Goal: Task Accomplishment & Management: Use online tool/utility

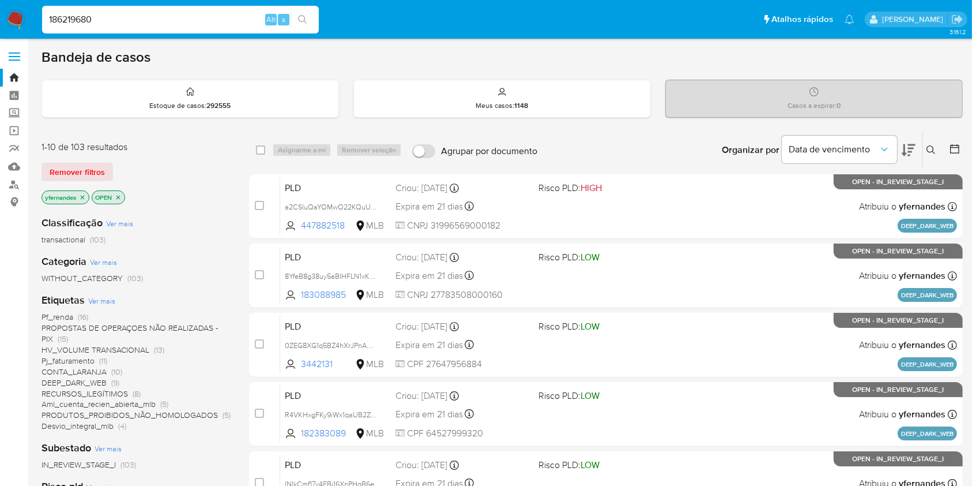
type input "186219680"
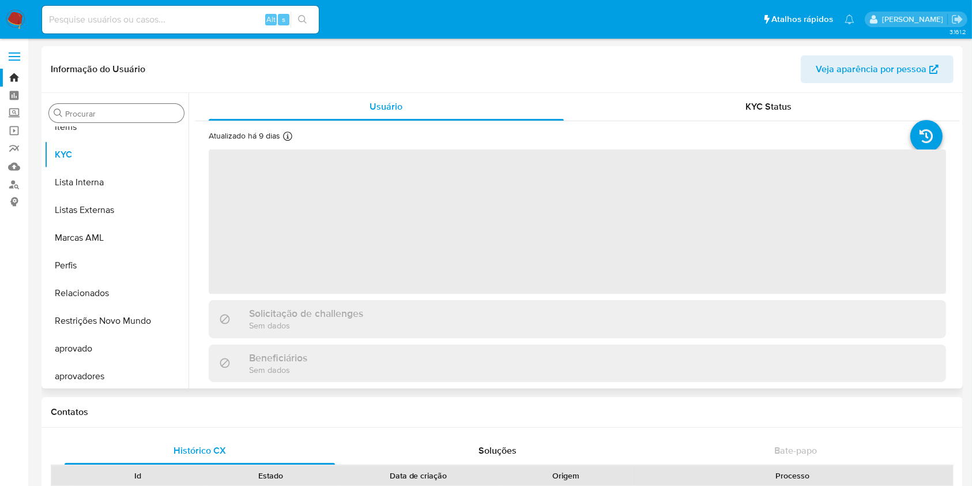
click at [84, 118] on input "Procurar" at bounding box center [122, 113] width 114 height 10
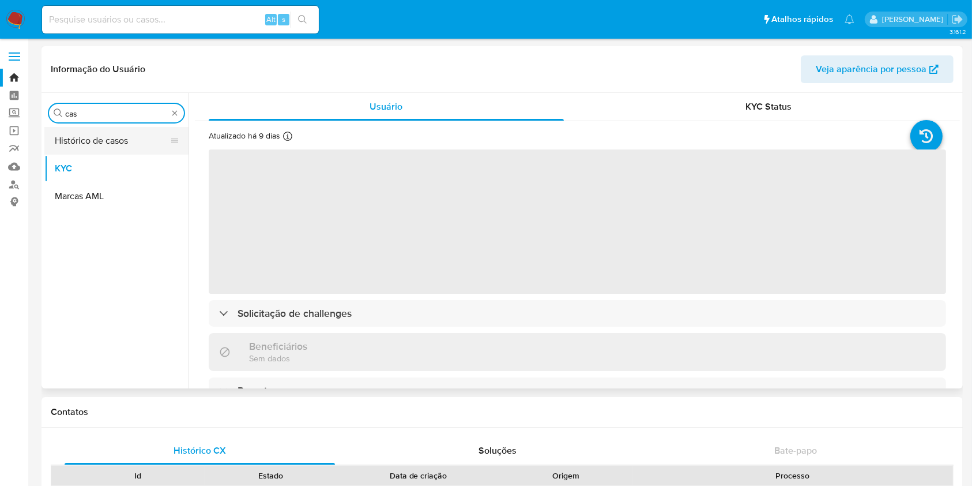
type input "cas"
click at [80, 145] on button "Histórico de casos" at bounding box center [111, 141] width 135 height 28
select select "10"
click at [88, 142] on button "Histórico de casos" at bounding box center [111, 141] width 135 height 28
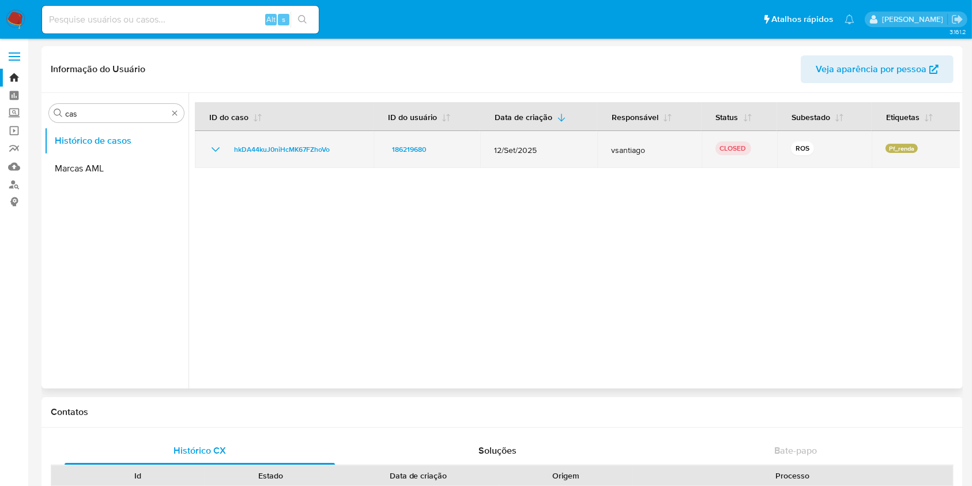
click at [215, 149] on icon "Mostrar/Ocultar" at bounding box center [216, 149] width 14 height 14
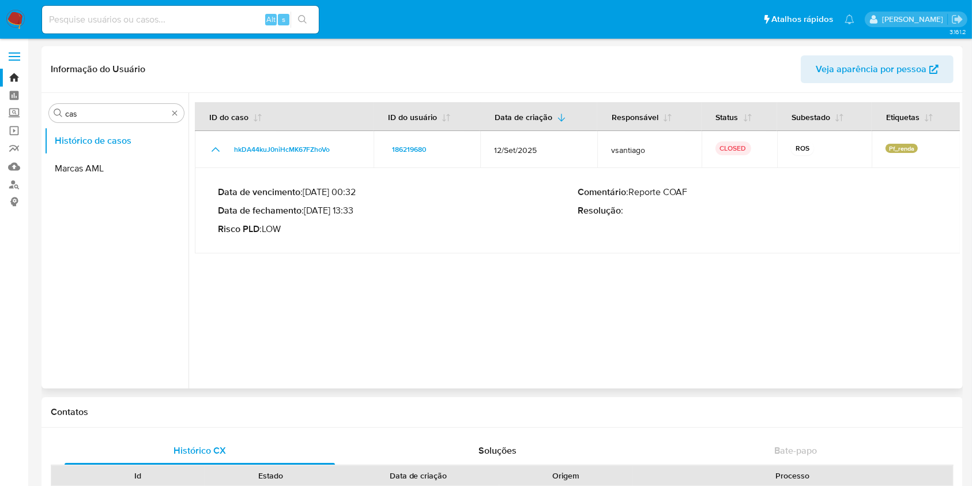
drag, startPoint x: 325, startPoint y: 210, endPoint x: 355, endPoint y: 216, distance: 31.0
click at [355, 216] on p "Data de fechamento : 30/09/2025 13:33" at bounding box center [398, 211] width 360 height 12
drag, startPoint x: 323, startPoint y: 213, endPoint x: 358, endPoint y: 213, distance: 35.2
click at [358, 213] on p "Data de fechamento : 30/09/2025 13:33" at bounding box center [398, 211] width 360 height 12
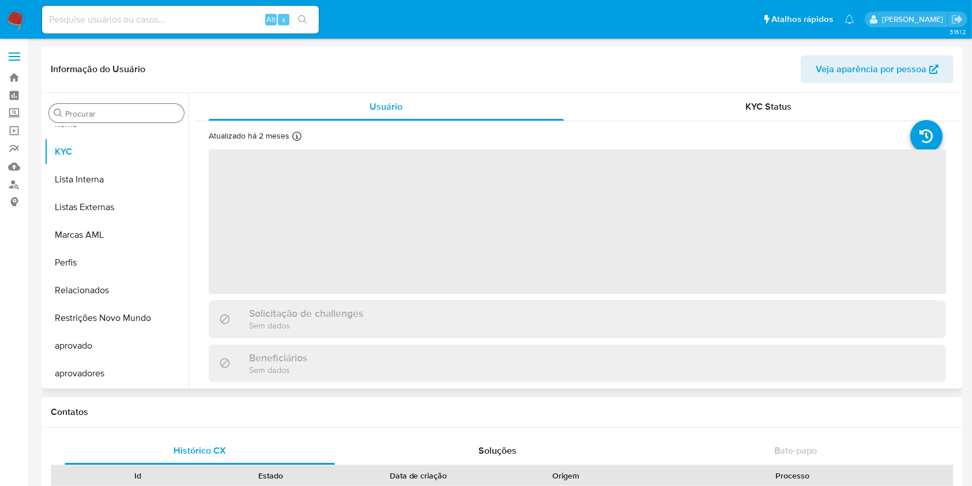
click at [104, 114] on input "Procurar" at bounding box center [122, 113] width 114 height 10
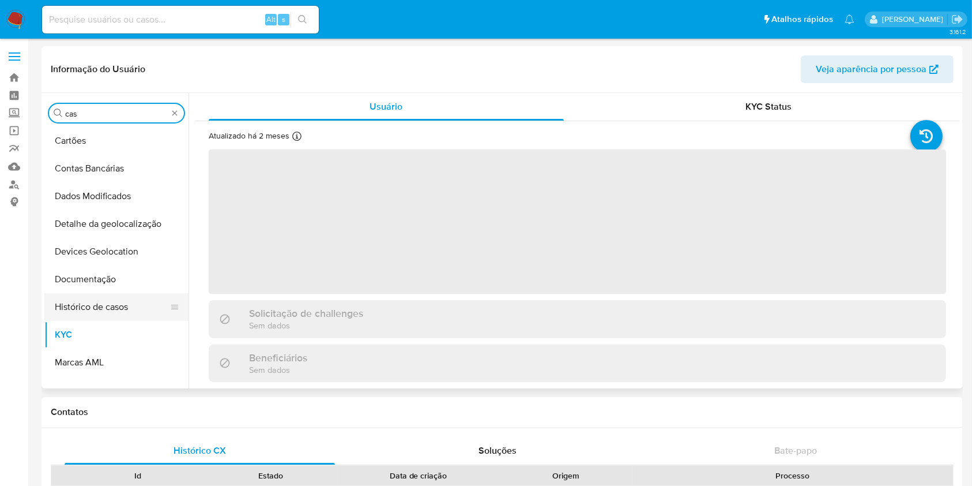
type input "cas"
select select "10"
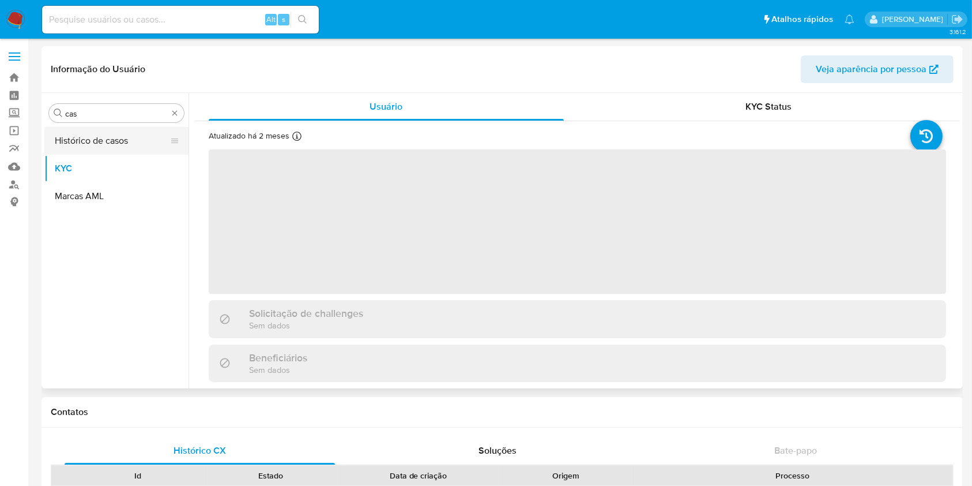
click at [91, 136] on button "Histórico de casos" at bounding box center [111, 141] width 135 height 28
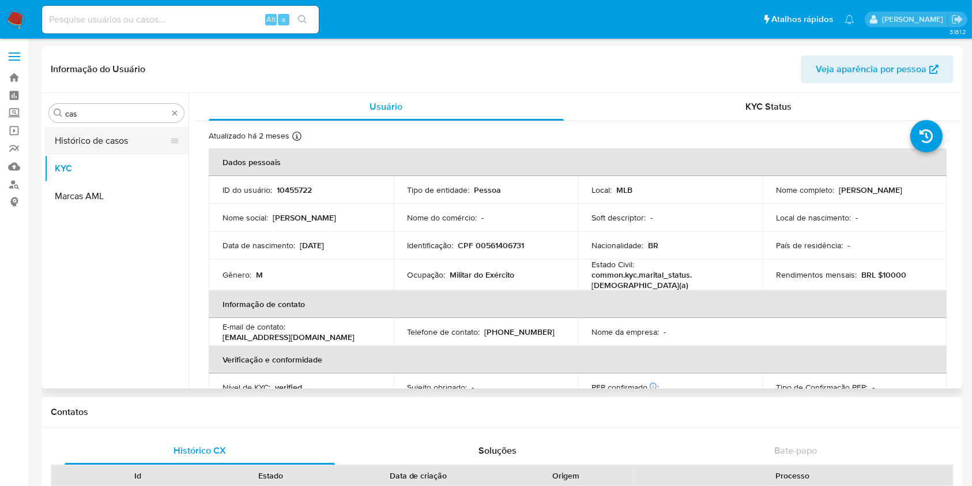
click at [92, 144] on button "Histórico de casos" at bounding box center [111, 141] width 135 height 28
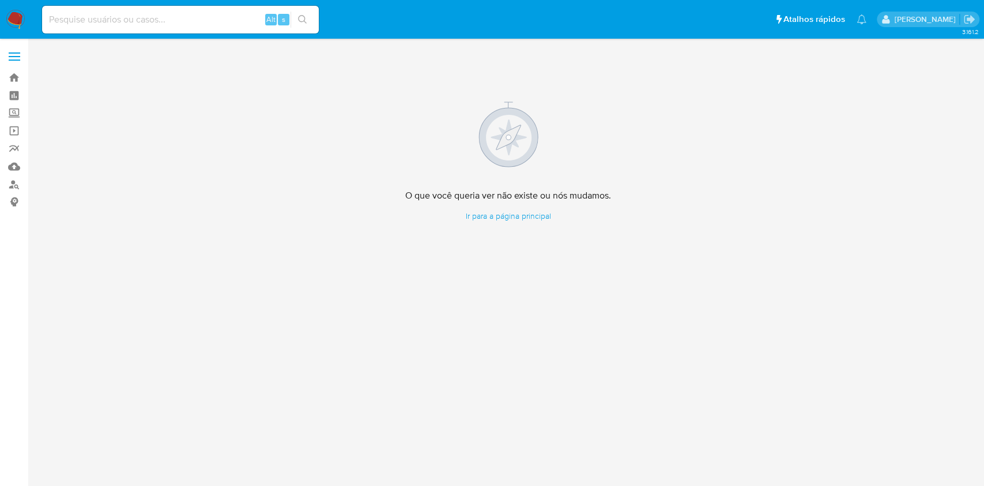
click at [84, 12] on input at bounding box center [180, 19] width 277 height 15
paste input "387892515"
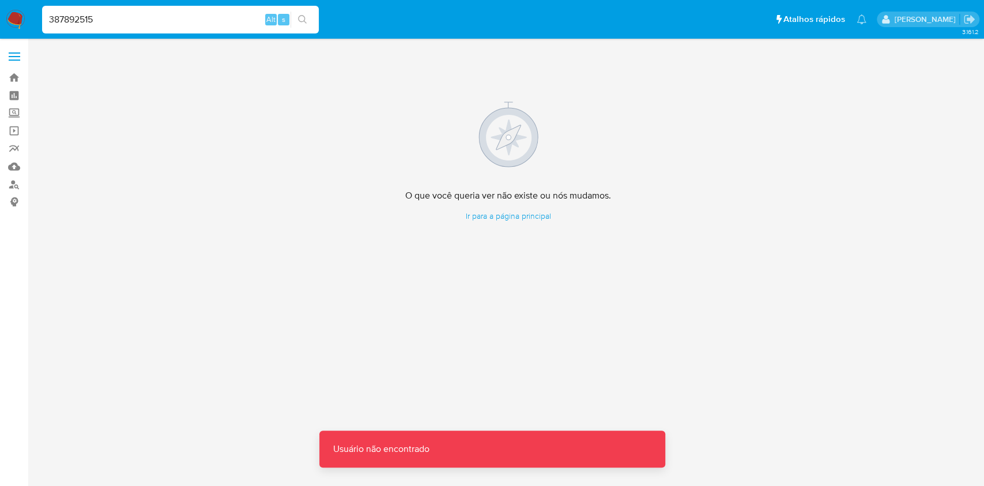
click at [121, 22] on input "387892515" at bounding box center [180, 19] width 277 height 15
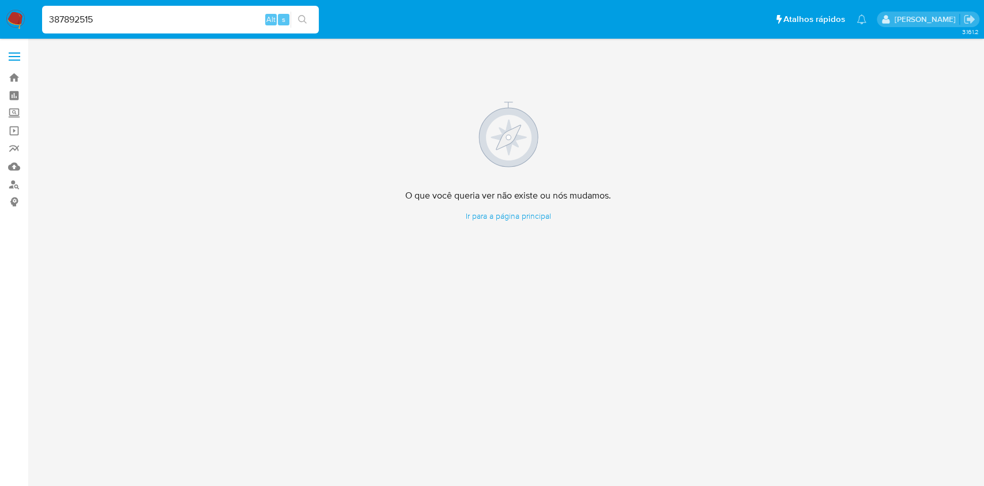
type input "387892515"
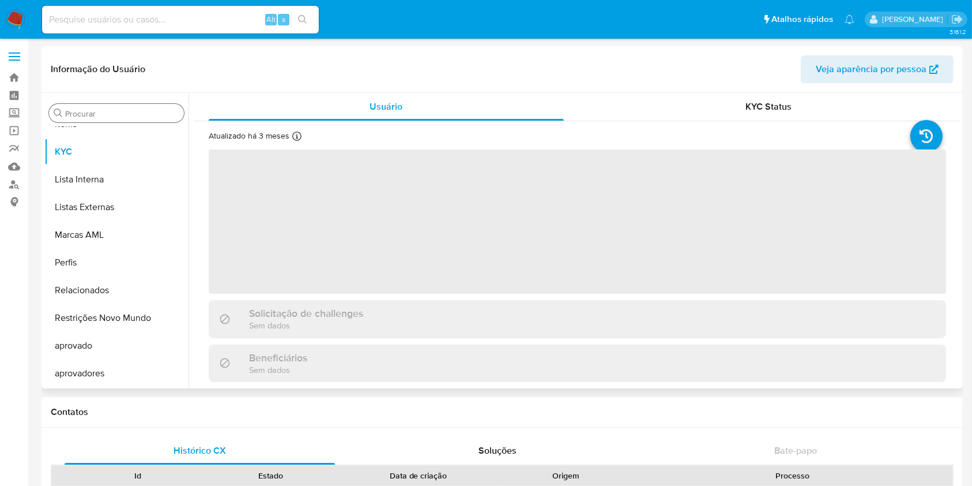
click at [96, 115] on input "Procurar" at bounding box center [122, 113] width 114 height 10
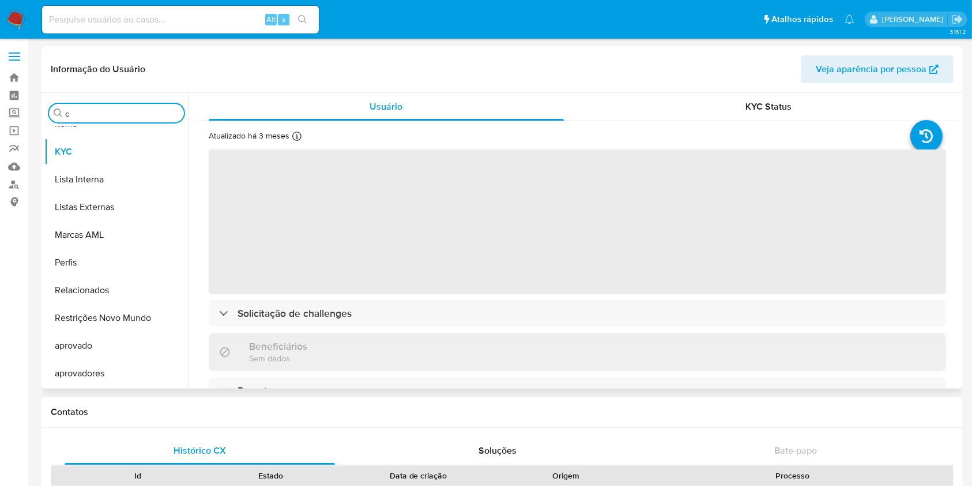
scroll to position [266, 0]
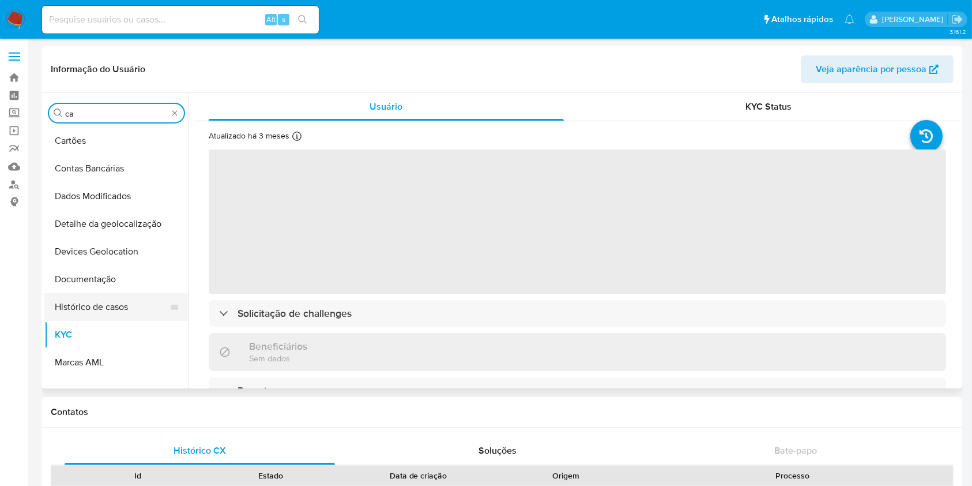
type input "cas"
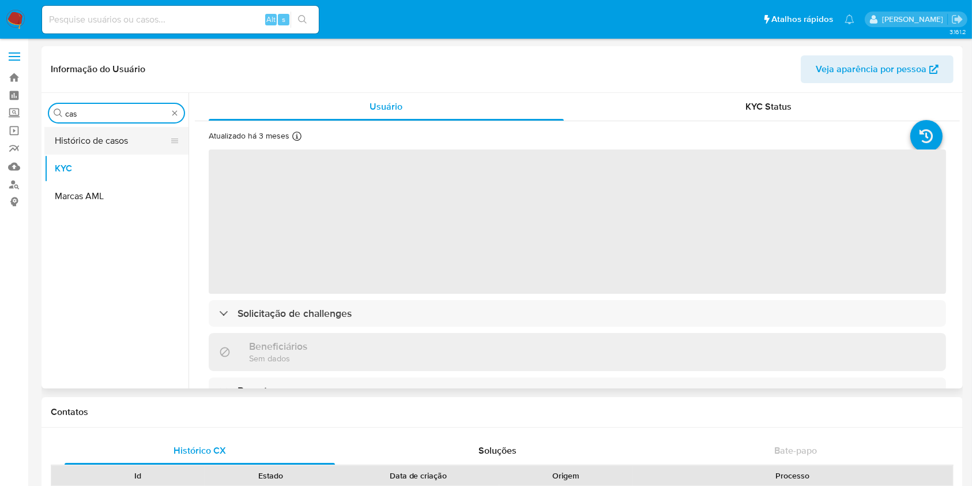
select select "10"
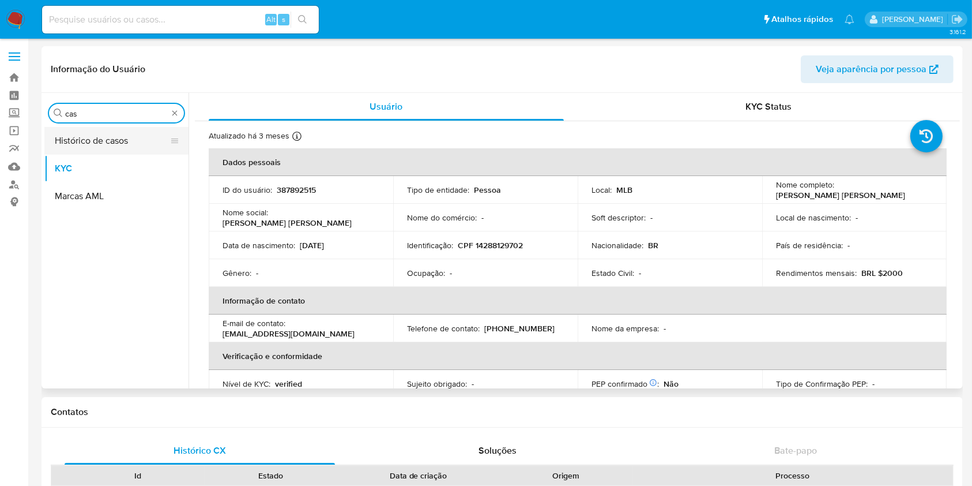
type input "cas"
click at [86, 140] on button "Histórico de casos" at bounding box center [111, 141] width 135 height 28
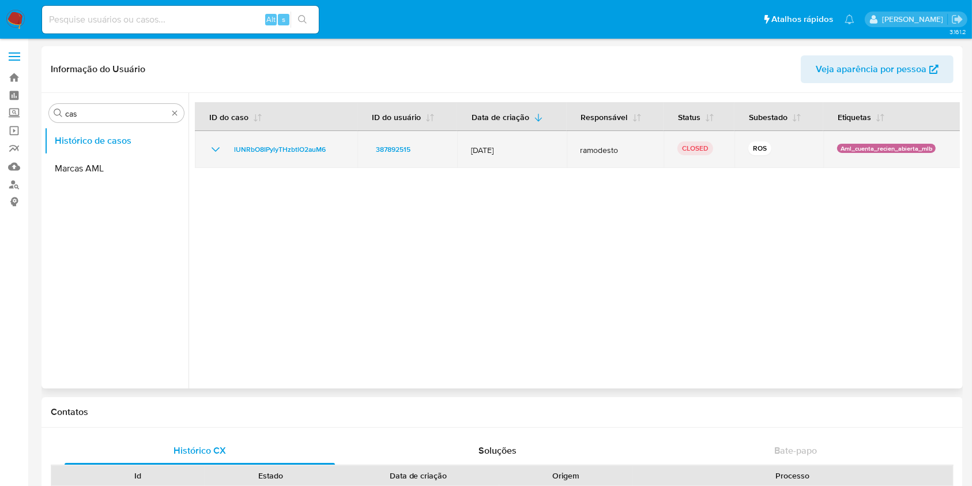
click at [210, 146] on icon "Mostrar/Ocultar" at bounding box center [216, 149] width 14 height 14
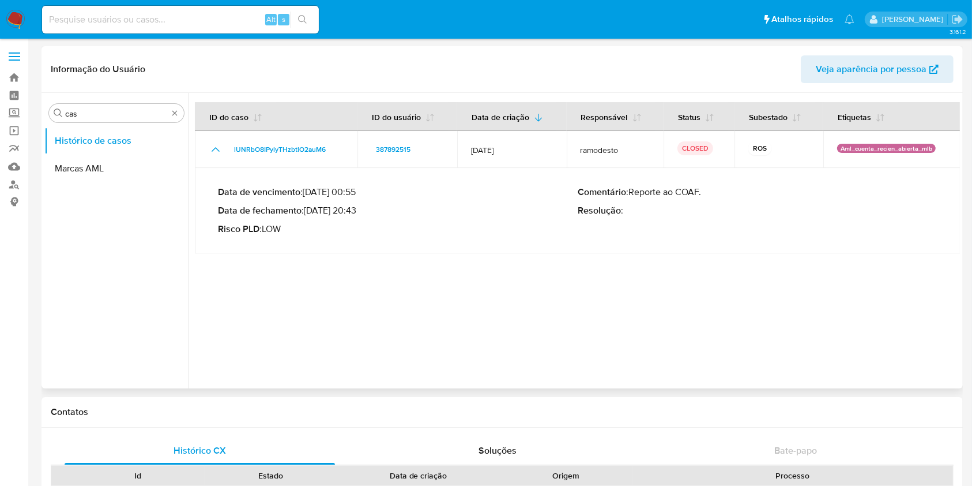
drag, startPoint x: 322, startPoint y: 210, endPoint x: 356, endPoint y: 210, distance: 33.4
click at [356, 210] on p "Data de fechamento : 15/08/2025 20:43" at bounding box center [398, 211] width 360 height 12
click at [15, 16] on img at bounding box center [16, 20] width 20 height 20
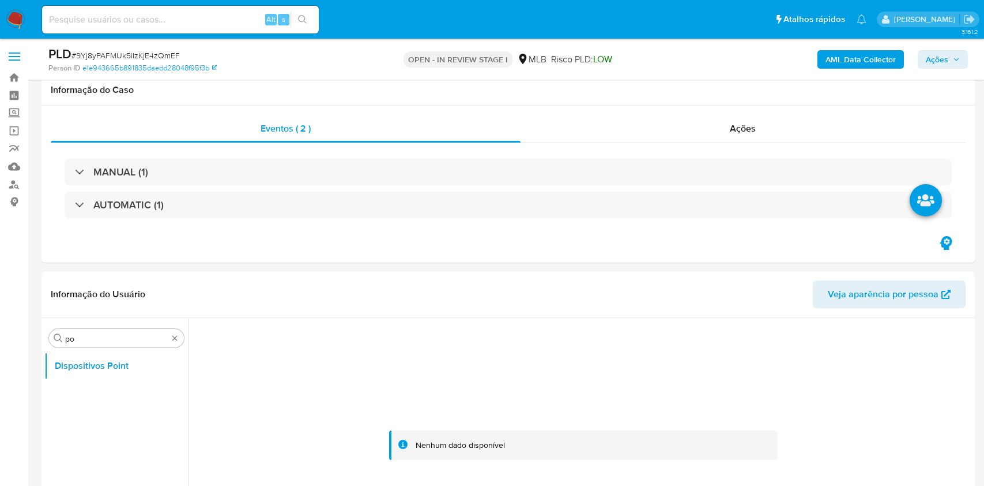
select select "10"
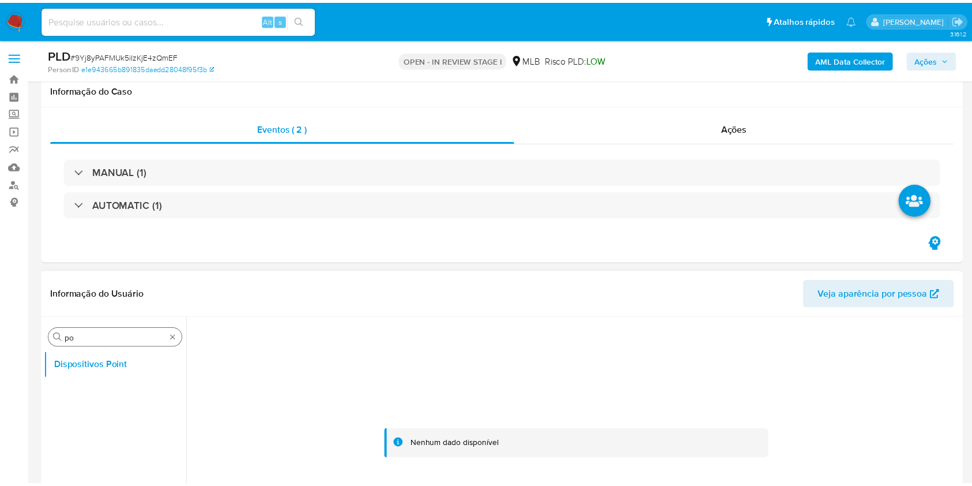
scroll to position [153, 0]
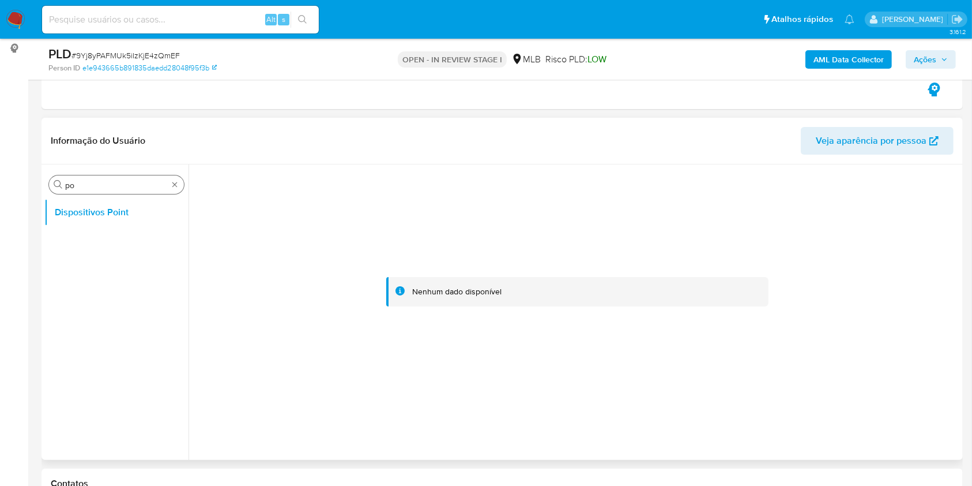
click at [97, 187] on input "po" at bounding box center [116, 185] width 103 height 10
type input "doc"
click at [97, 236] on button "Documentação" at bounding box center [111, 240] width 135 height 28
click at [116, 221] on button "Dispositivos Point" at bounding box center [111, 212] width 135 height 28
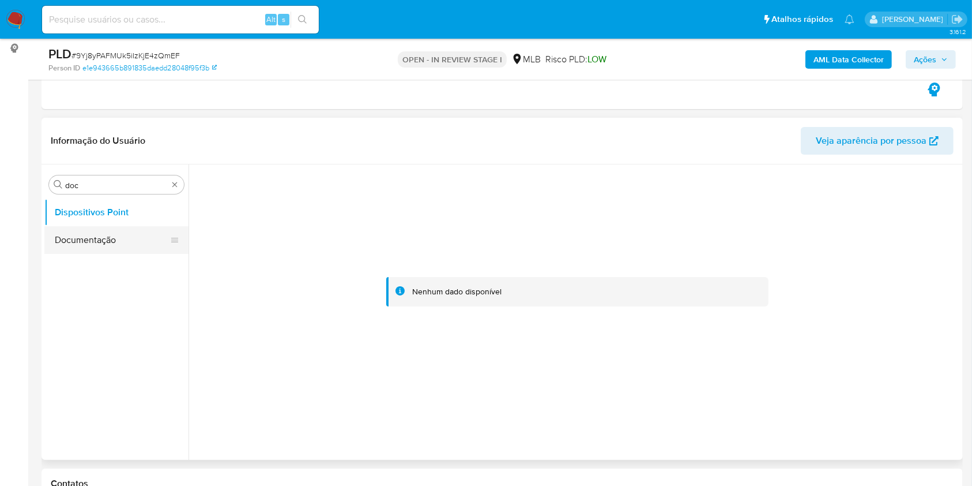
click at [118, 236] on button "Documentação" at bounding box center [111, 240] width 135 height 28
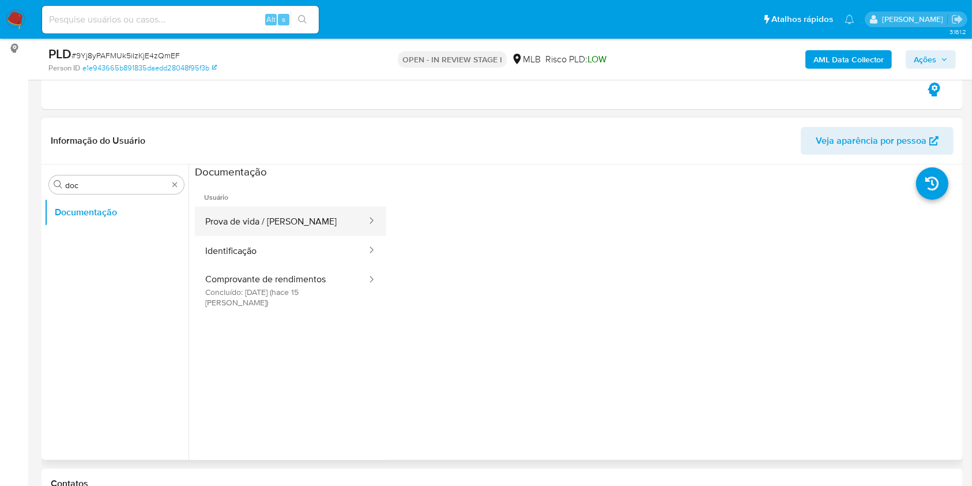
click at [295, 213] on button "Prova de vida / Selfie" at bounding box center [281, 220] width 173 height 29
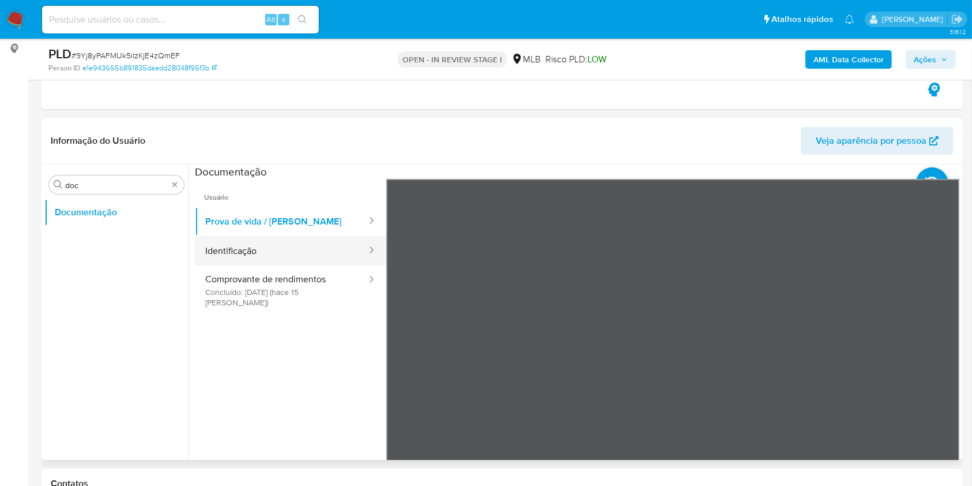
click at [267, 239] on button "Identificação" at bounding box center [281, 250] width 173 height 29
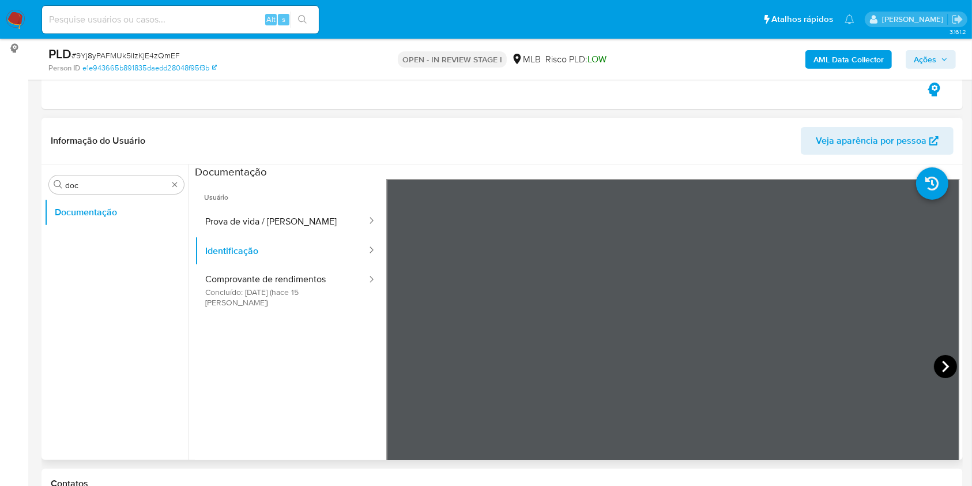
click at [941, 362] on icon at bounding box center [945, 366] width 23 height 23
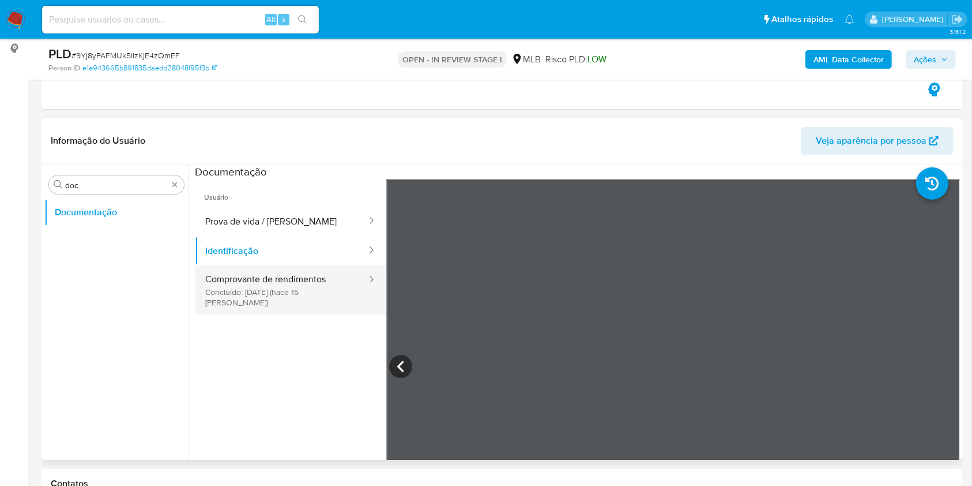
drag, startPoint x: 242, startPoint y: 268, endPoint x: 355, endPoint y: 291, distance: 115.3
click at [242, 268] on button "Comprovante de rendimentos Concluído: 22/09/2025 (hace 15 días)" at bounding box center [281, 290] width 173 height 50
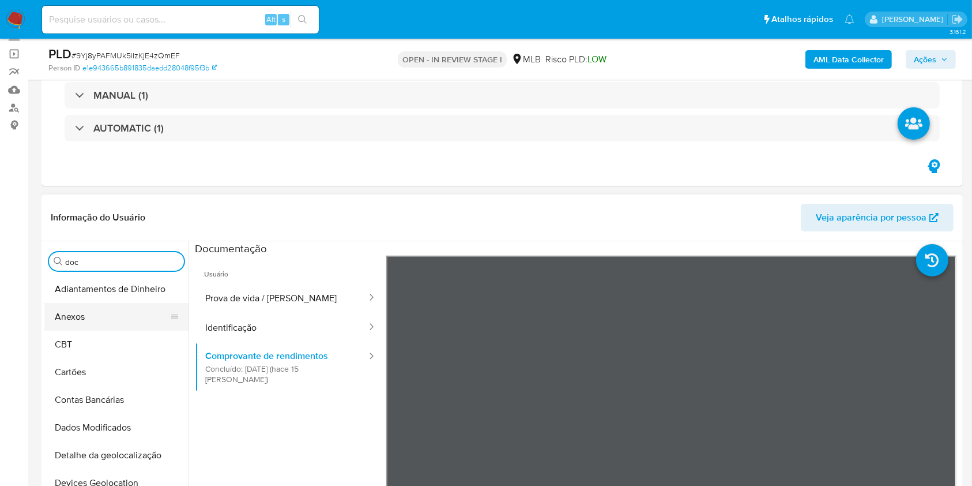
click at [123, 305] on button "Anexos" at bounding box center [111, 317] width 135 height 28
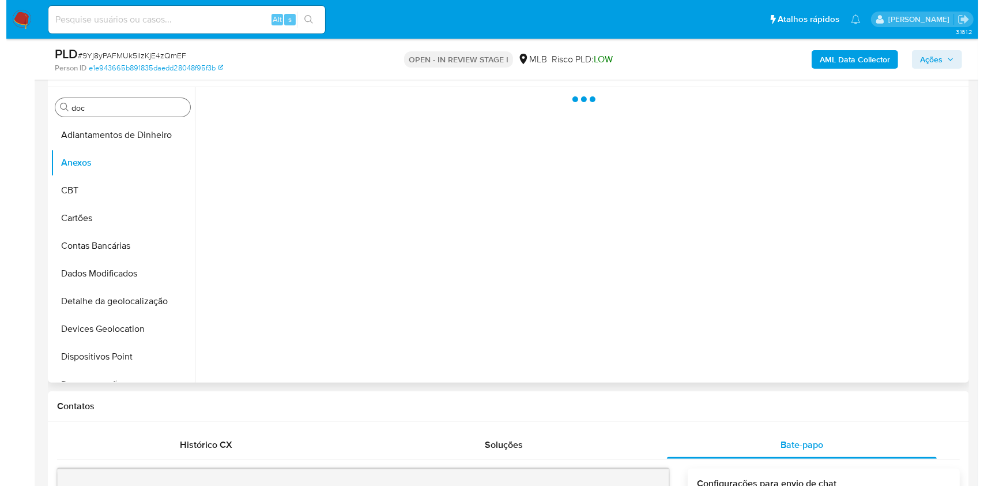
scroll to position [153, 0]
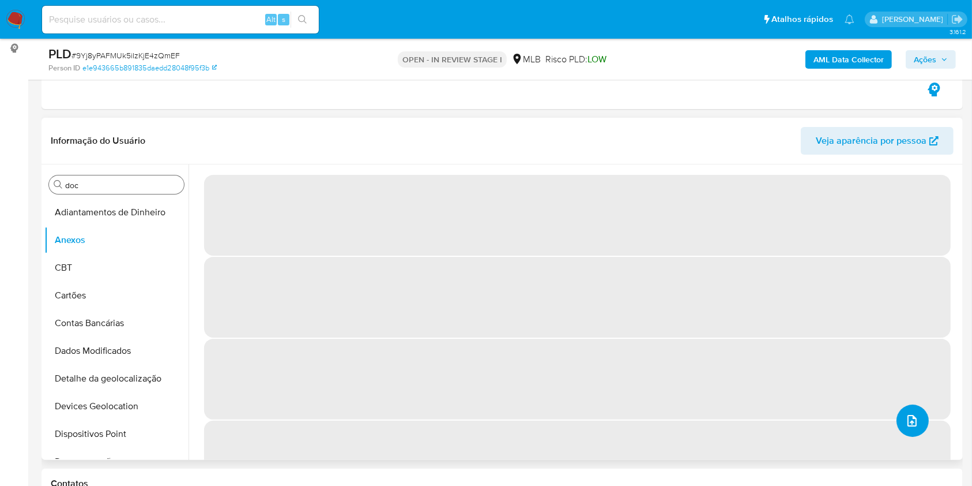
click at [912, 427] on button "upload-file" at bounding box center [913, 420] width 32 height 32
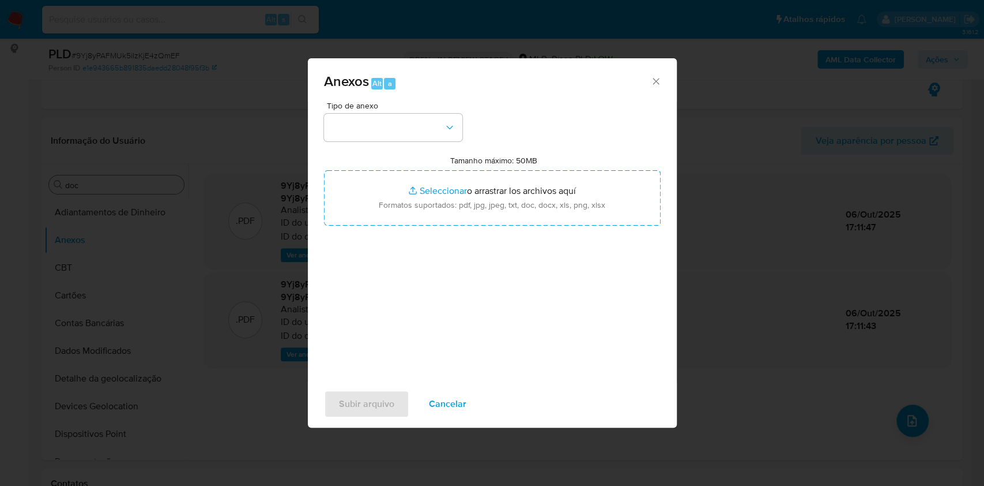
click at [367, 112] on div "Tipo de anexo" at bounding box center [393, 121] width 138 height 40
click at [399, 130] on button "button" at bounding box center [393, 128] width 138 height 28
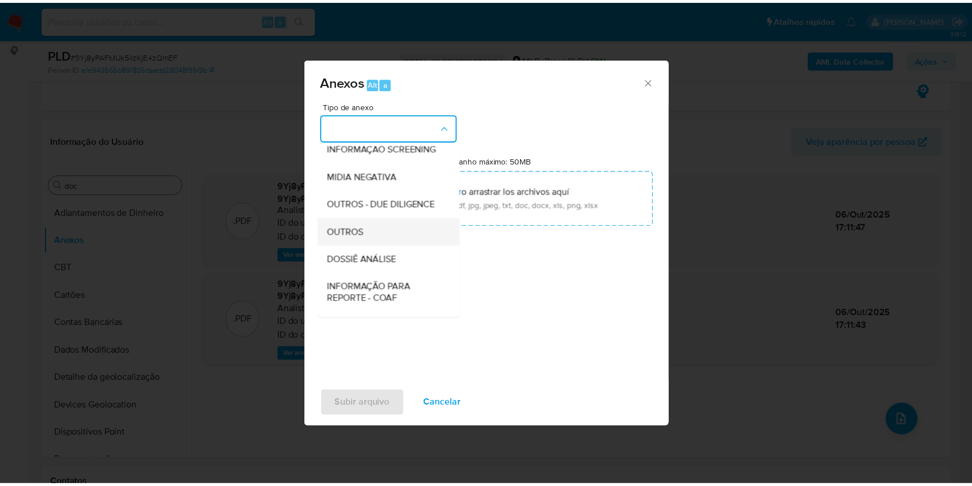
scroll to position [177, 0]
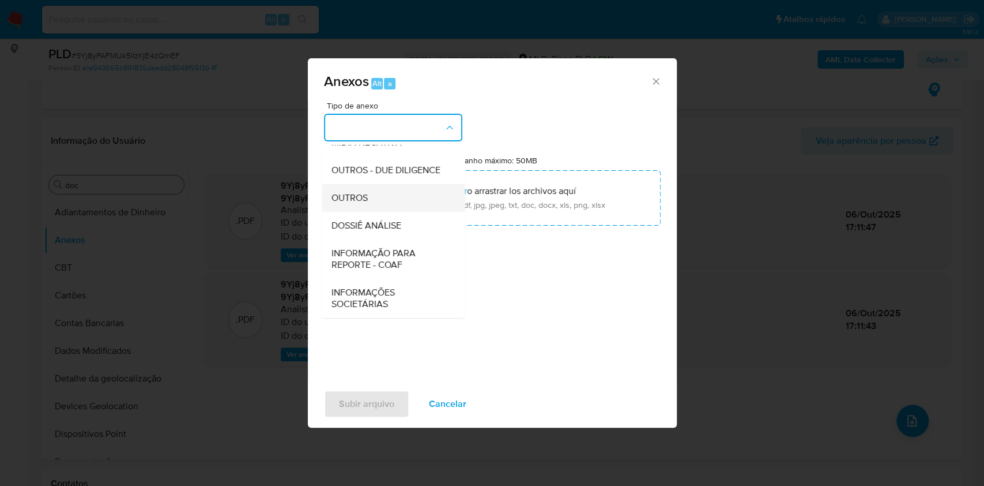
click at [379, 202] on div "OUTROS" at bounding box center [390, 198] width 118 height 28
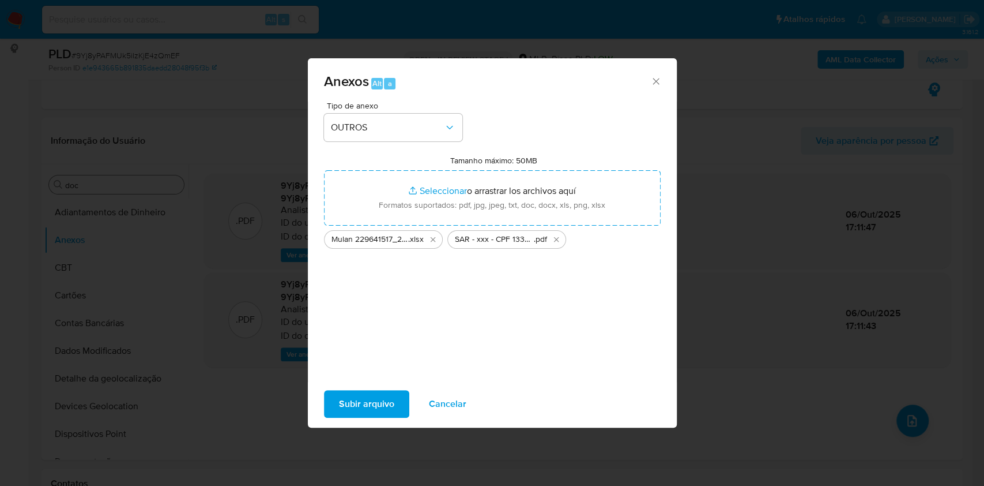
click at [362, 406] on span "Subir arquivo" at bounding box center [366, 403] width 55 height 25
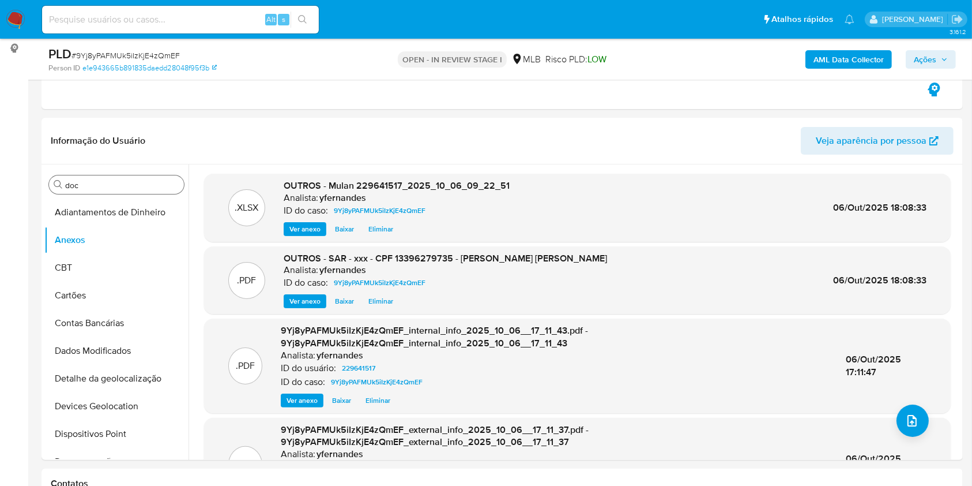
click at [938, 58] on span "Ações" at bounding box center [931, 59] width 34 height 16
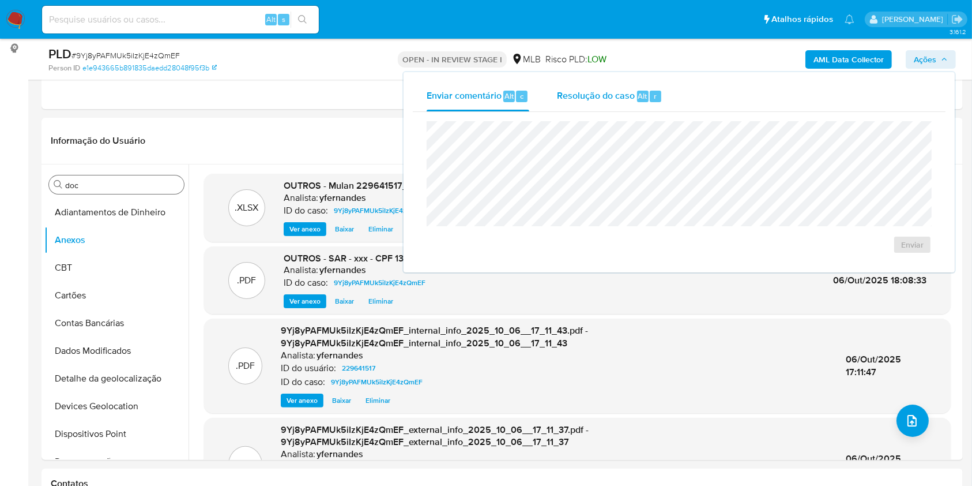
click at [608, 104] on div "Resolução do caso Alt r" at bounding box center [610, 96] width 106 height 30
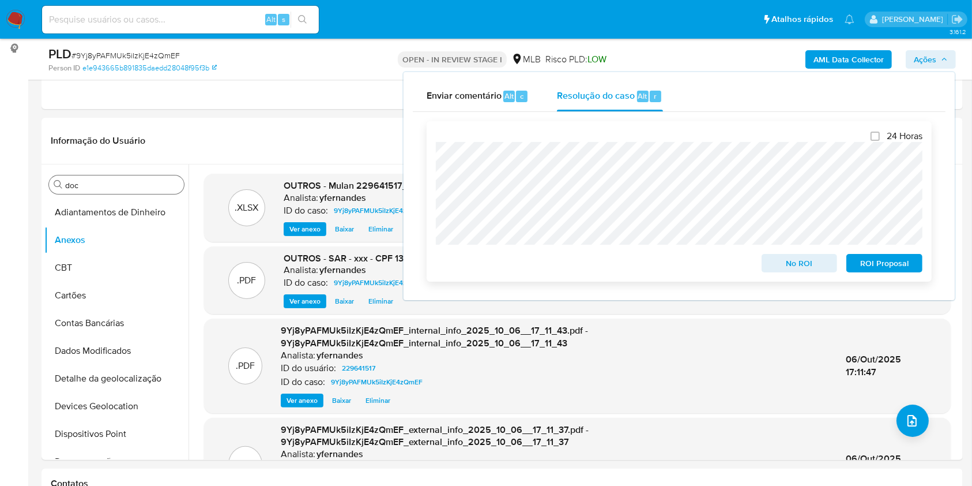
click at [864, 260] on span "ROI Proposal" at bounding box center [885, 263] width 60 height 16
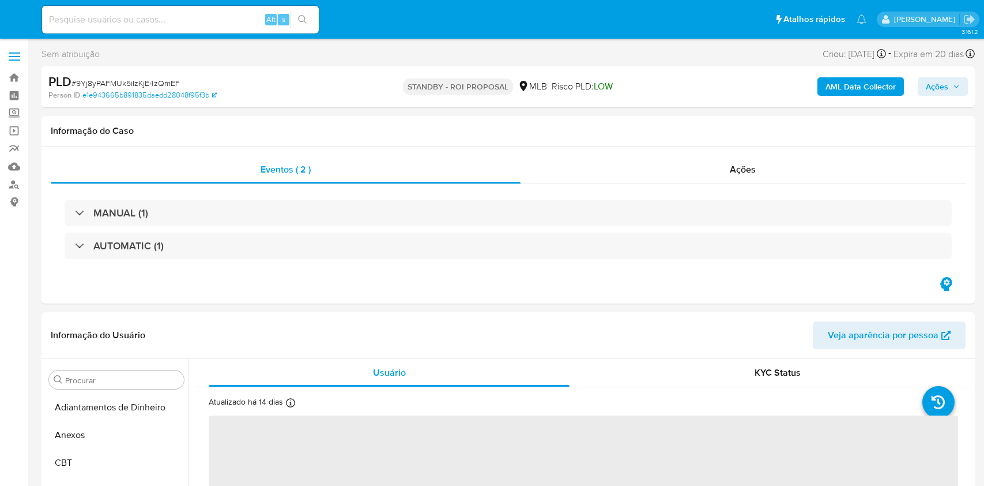
select select "10"
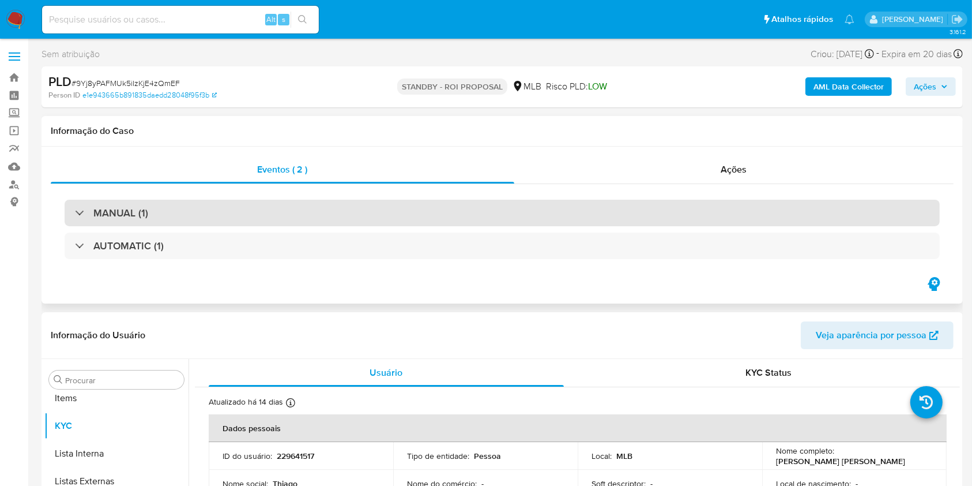
scroll to position [598, 0]
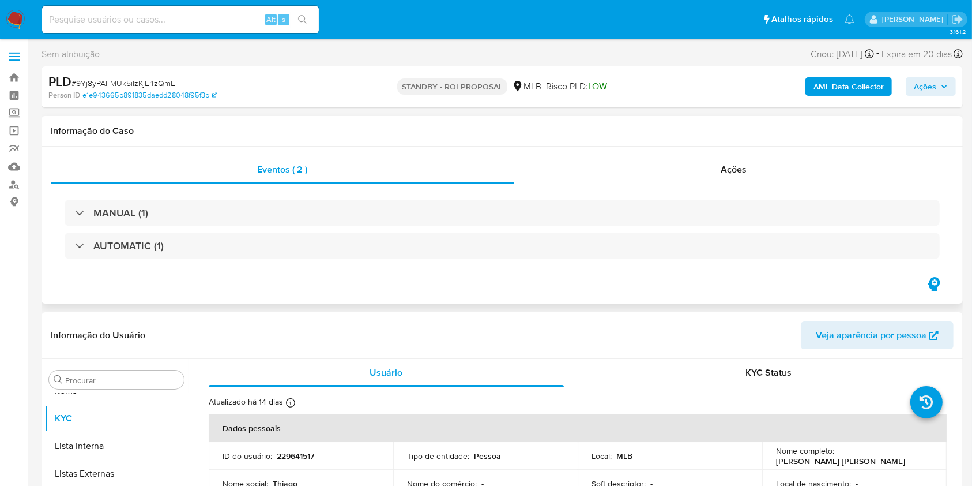
drag, startPoint x: 646, startPoint y: 140, endPoint x: 655, endPoint y: 153, distance: 16.2
click at [646, 140] on div "Informação do Caso" at bounding box center [502, 131] width 921 height 31
click at [658, 156] on div "Ações" at bounding box center [733, 170] width 439 height 28
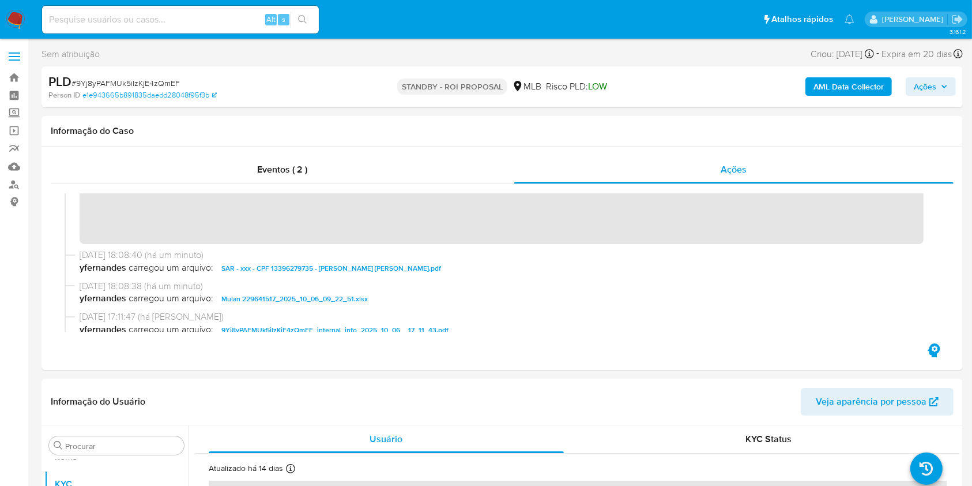
scroll to position [0, 0]
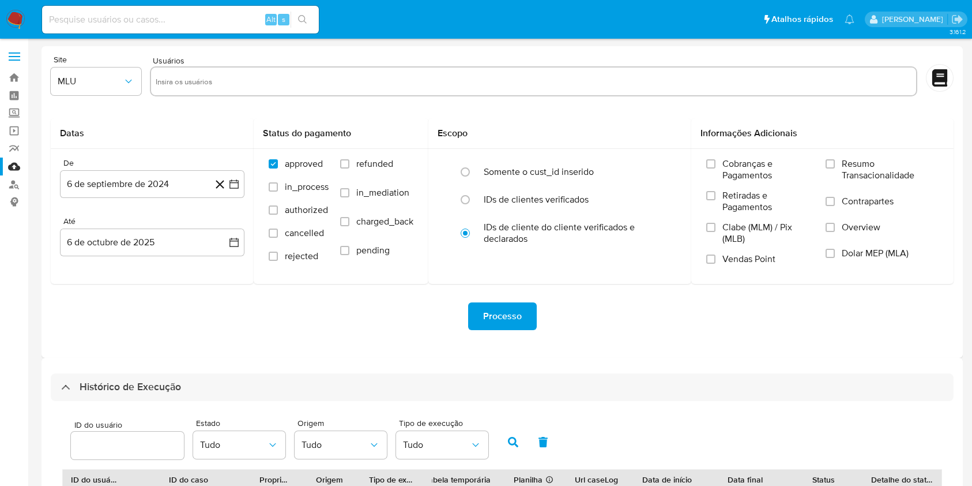
select select "10"
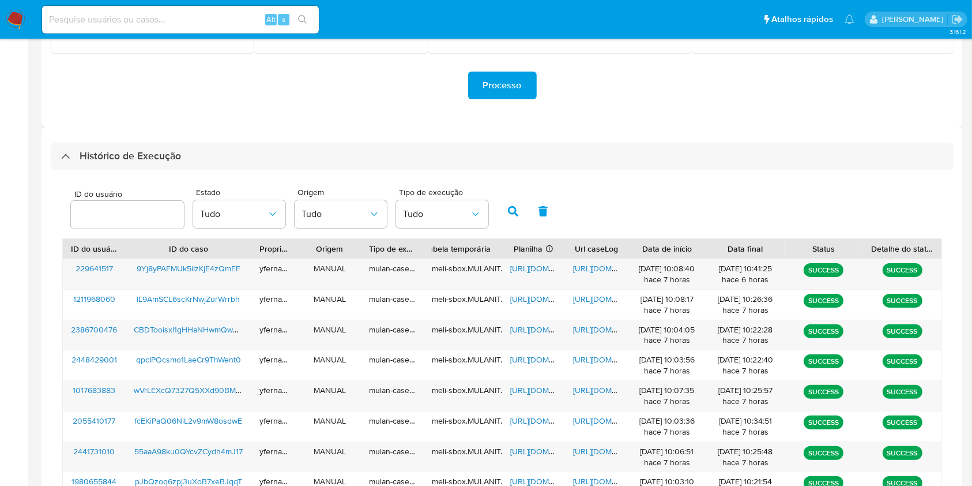
click at [18, 212] on aside "Bandeja Painel Screening Pesquisa em Listas Watchlist Ferramentas Operações em …" at bounding box center [14, 219] width 28 height 901
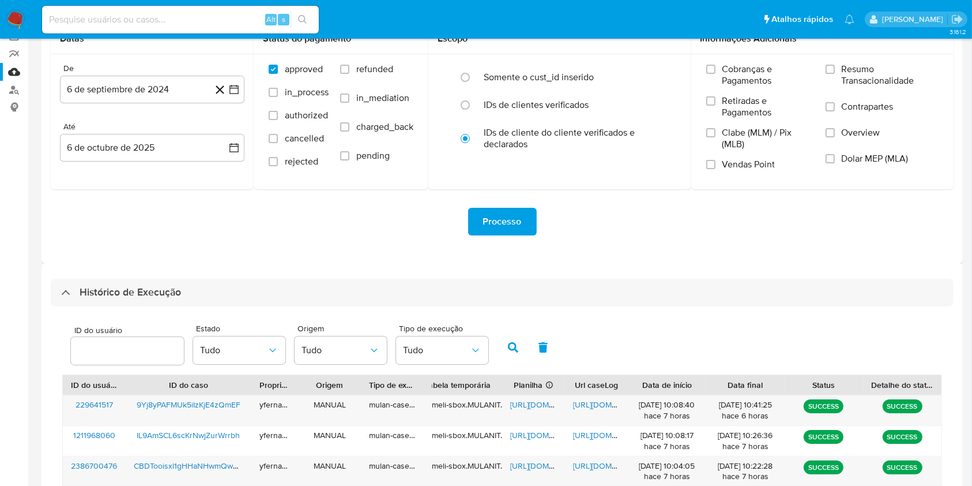
scroll to position [31, 0]
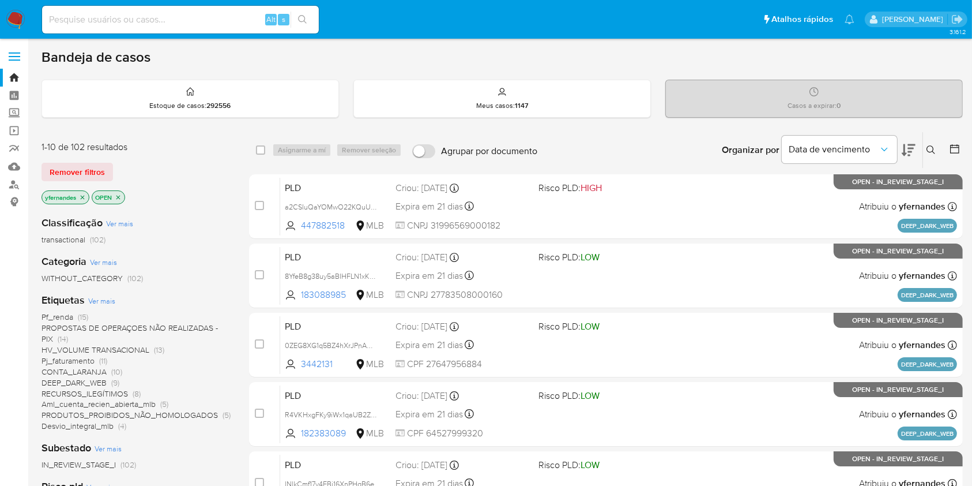
click at [95, 298] on span "Ver mais" at bounding box center [101, 300] width 27 height 10
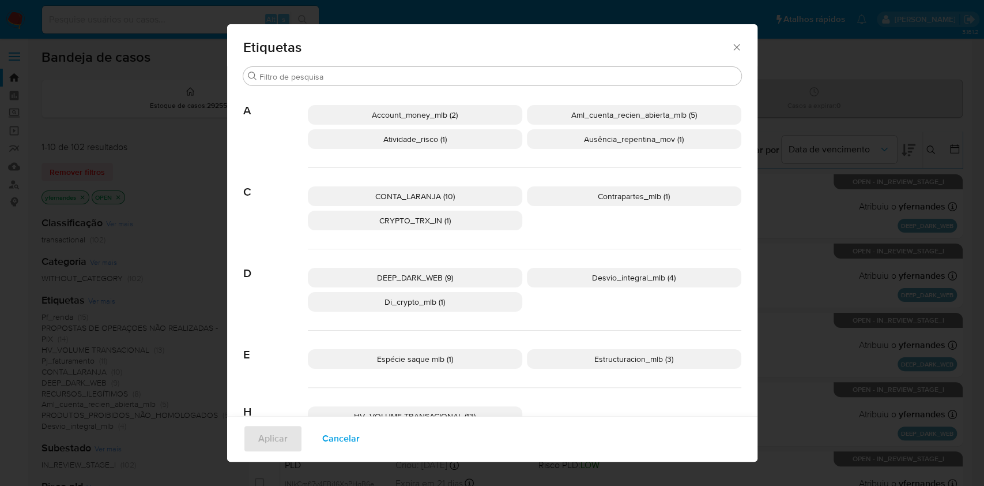
click at [462, 191] on p "CONTA_LARANJA (10)" at bounding box center [415, 196] width 215 height 20
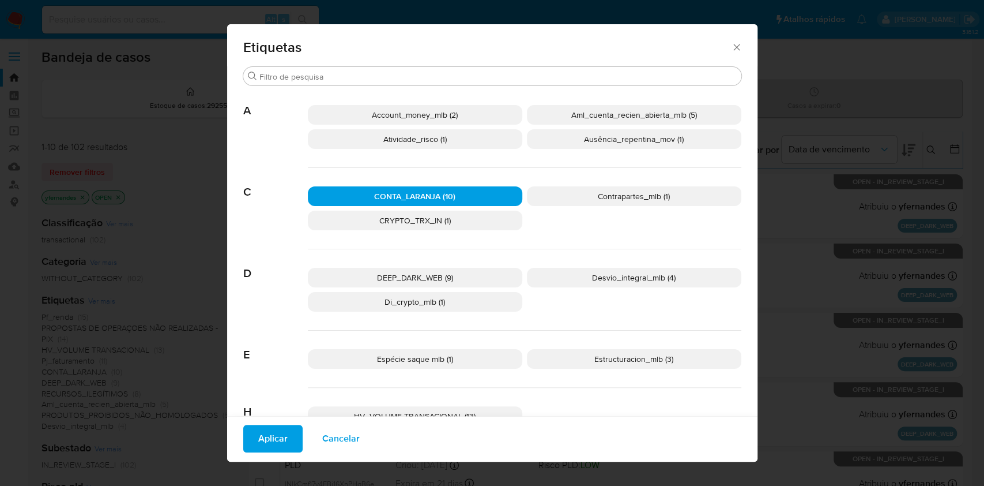
click at [280, 427] on span "Aplicar" at bounding box center [272, 438] width 29 height 25
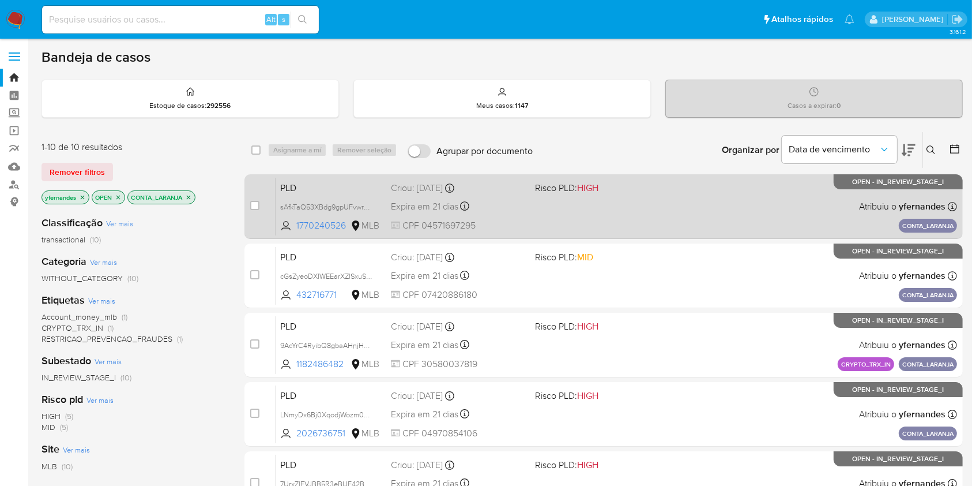
click at [573, 217] on div "PLD sAfkTaQ53XBdg9gpUFvwrNm7 1770240526 MLB Risco PLD: HIGH Criou: 12/09/2025 C…" at bounding box center [617, 206] width 682 height 58
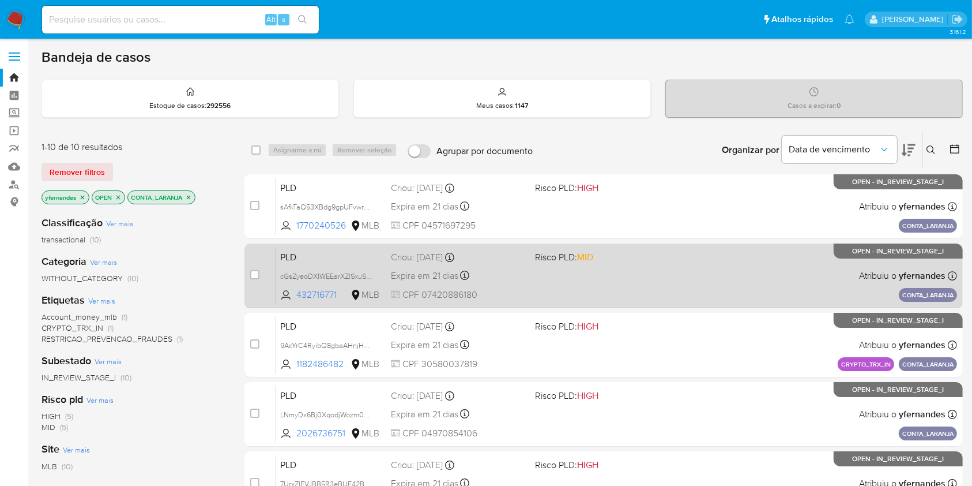
click at [551, 289] on div "PLD cGsZyeoDXIWEEarXZlSxuS7S 432716771 MLB Risco PLD: MID Criou: 12/09/2025 Cri…" at bounding box center [617, 275] width 682 height 58
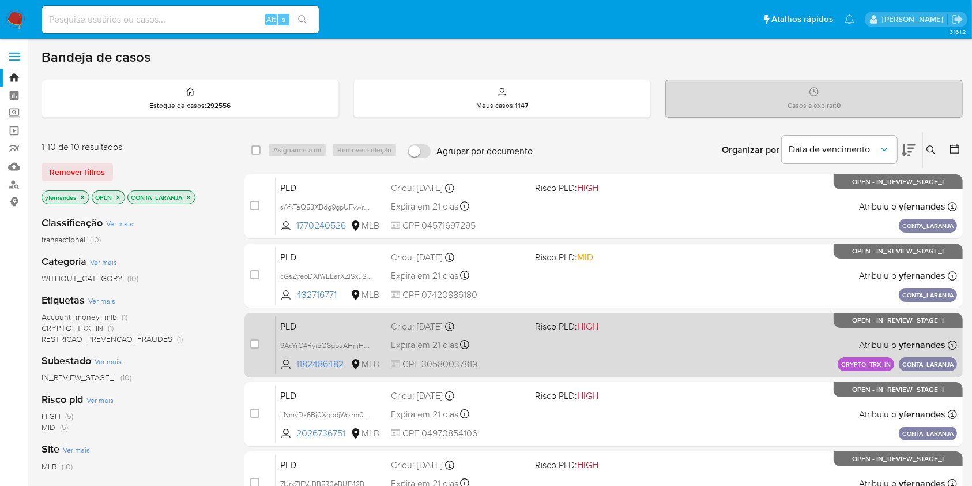
scroll to position [44, 0]
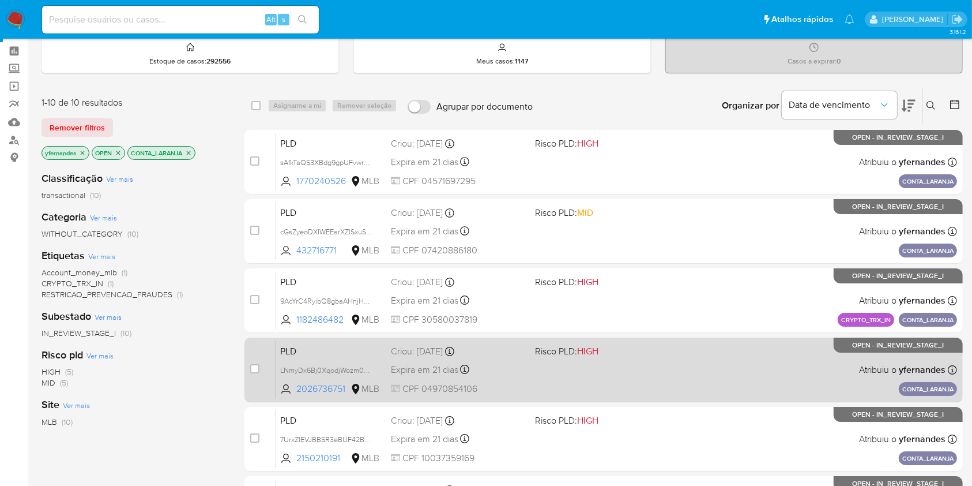
click at [516, 373] on div "Expira em 21 dias Expira em 27/10/2025 16:21:26" at bounding box center [458, 370] width 134 height 16
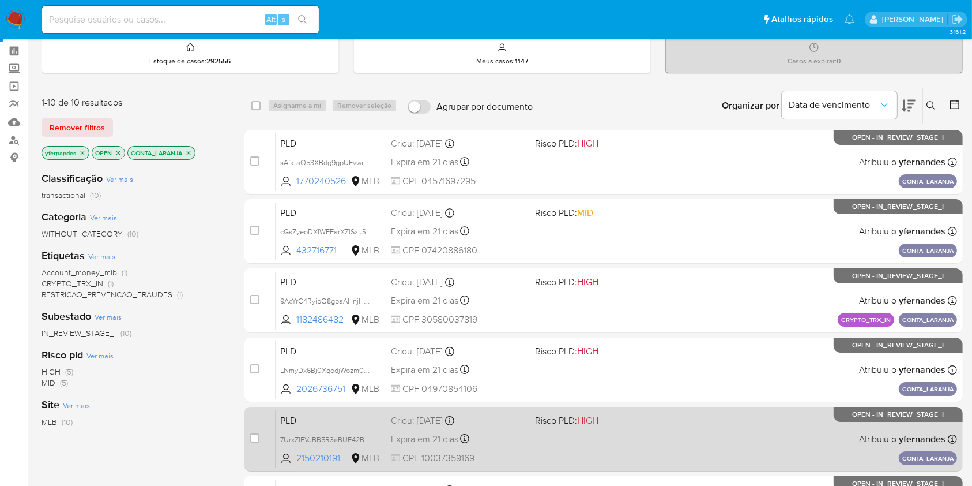
click at [528, 434] on div "PLD 7UrxZlEVJBB5R3eBUF42BbXB 2150210191 MLB Risco PLD: HIGH Criou: 12/09/2025 C…" at bounding box center [617, 438] width 682 height 58
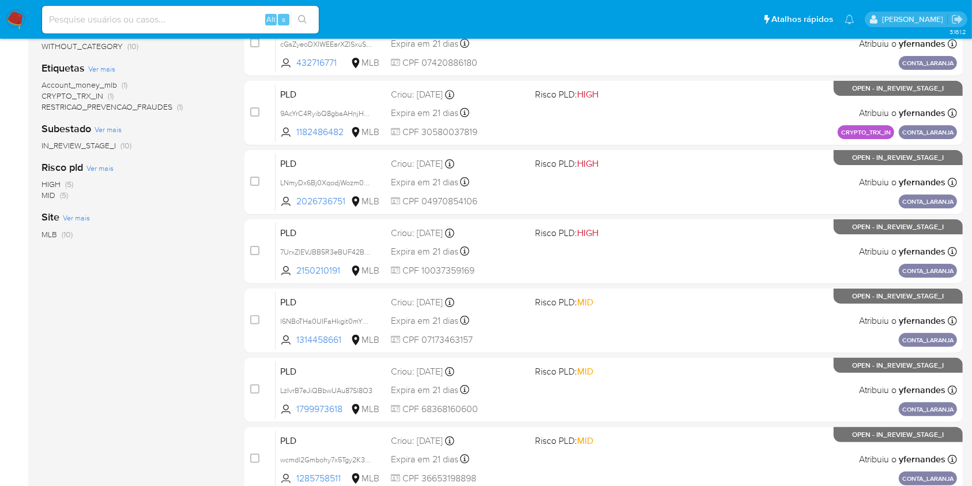
scroll to position [234, 0]
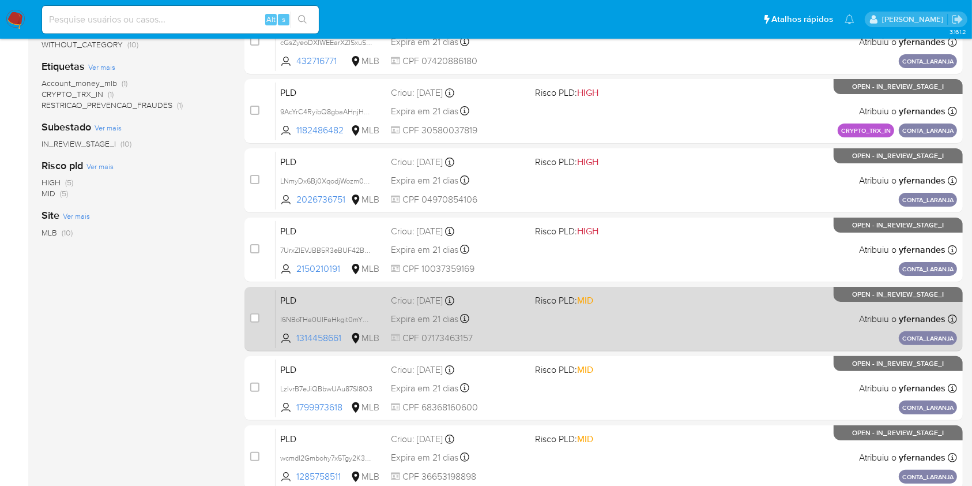
click at [505, 321] on div "Expira em 21 dias Expira em 27/10/2025 16:21:08" at bounding box center [458, 319] width 134 height 16
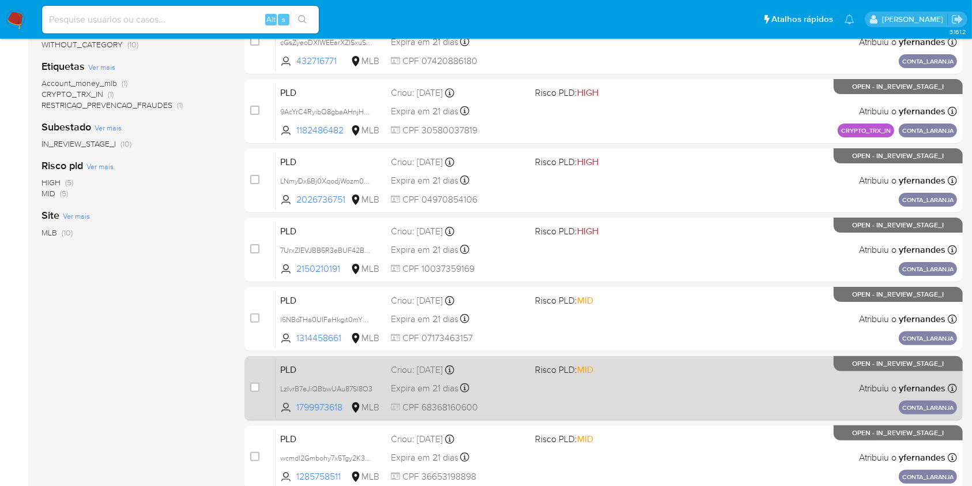
click at [524, 386] on div "Expira em 21 dias Expira em 27/10/2025 16:20:23" at bounding box center [458, 388] width 134 height 16
click at [253, 387] on input "checkbox" at bounding box center [254, 386] width 9 height 9
checkbox input "true"
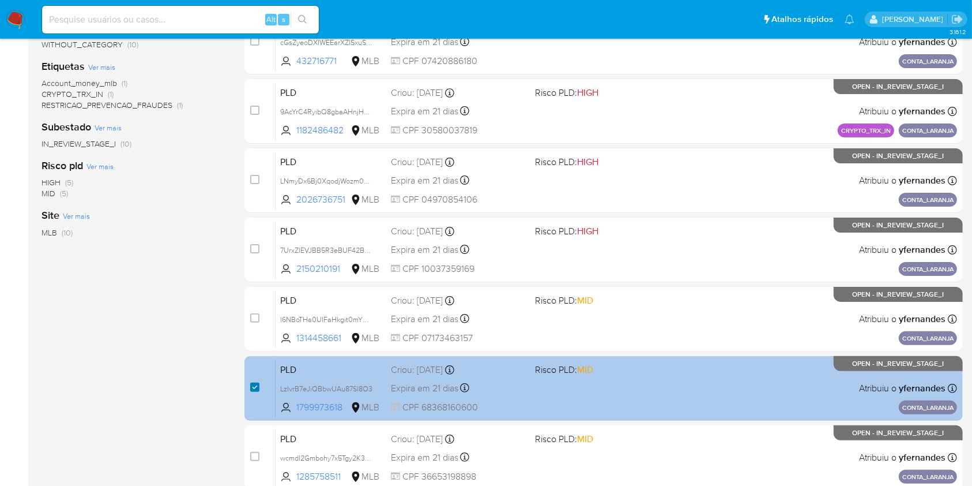
scroll to position [466, 0]
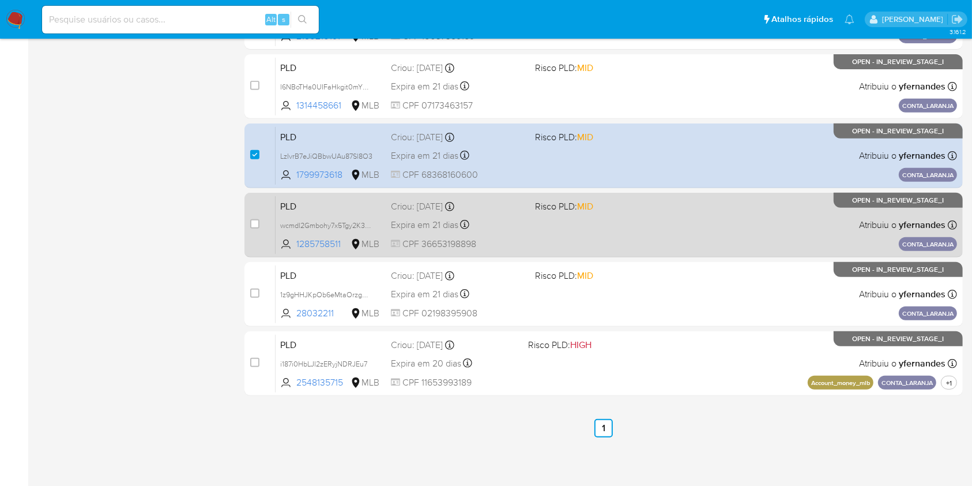
click at [502, 223] on div "Expira em 21 dias Expira em 27/10/2025 16:20:20" at bounding box center [458, 225] width 134 height 16
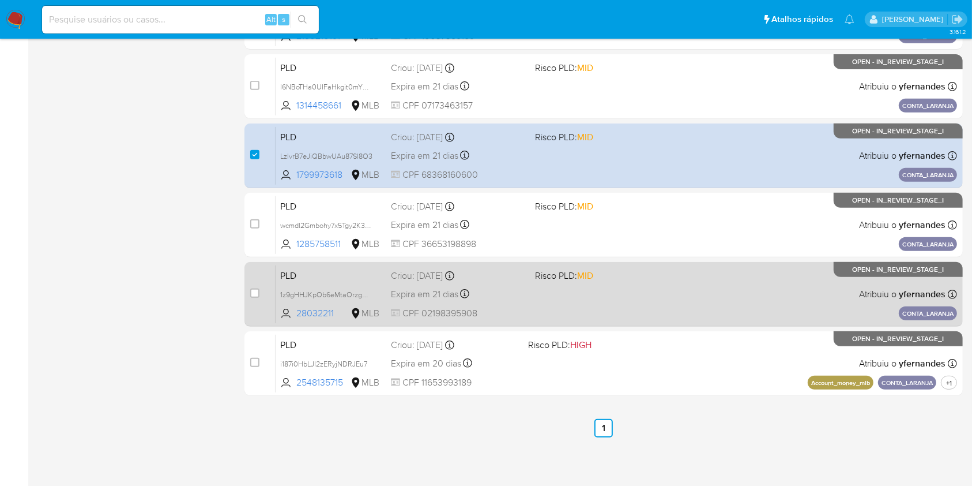
click at [498, 302] on div "PLD 1z9gHHJKpOb6eMtaOrzgMiIk 28032211 MLB Risco PLD: MID Criou: 12/09/2025 Crio…" at bounding box center [617, 294] width 682 height 58
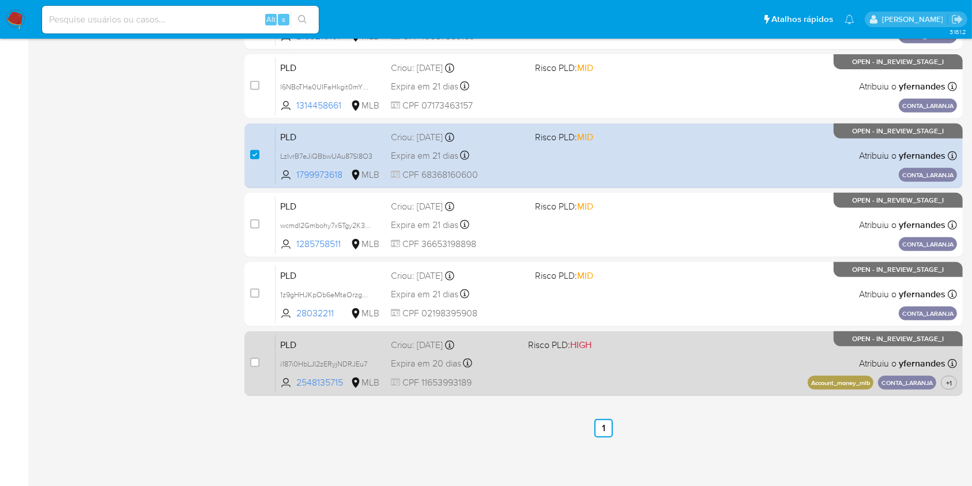
click at [524, 387] on div "PLD i187i0HbLJI2zERyjNDRJEu7 2548135715 MLB Risco PLD: HIGH Criou: 12/09/2025 C…" at bounding box center [617, 363] width 682 height 58
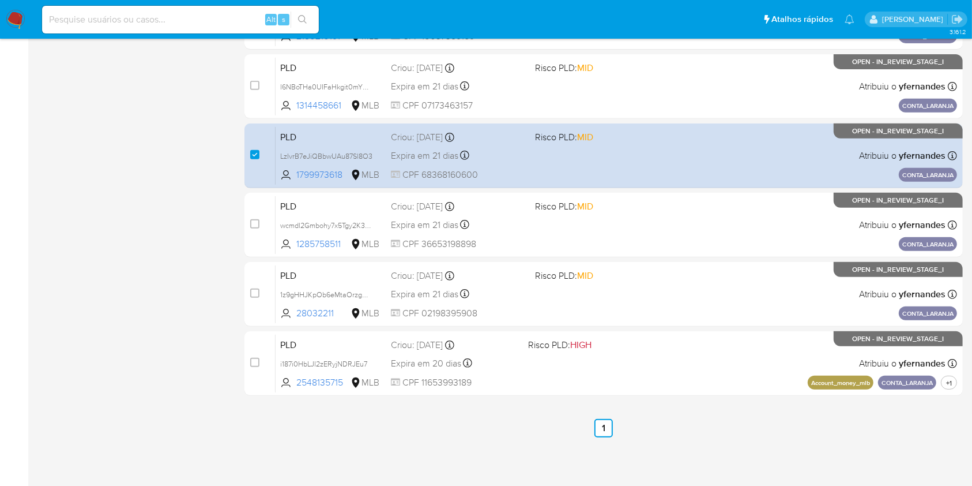
scroll to position [0, 0]
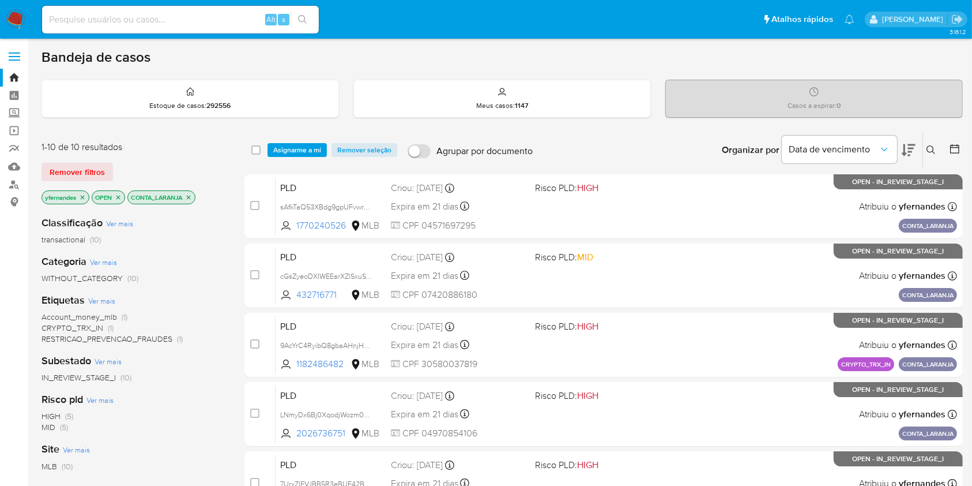
click at [154, 19] on input at bounding box center [180, 19] width 277 height 15
paste input "1Q08SA7TciRhbJa8JRyvU3e6"
type input "1Q08SA7TciRhbJa8JRyvU3e6"
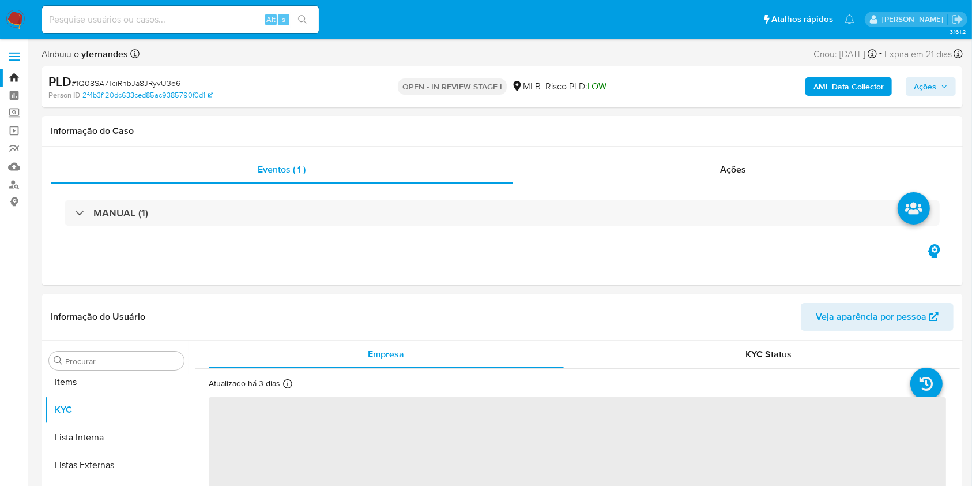
scroll to position [598, 0]
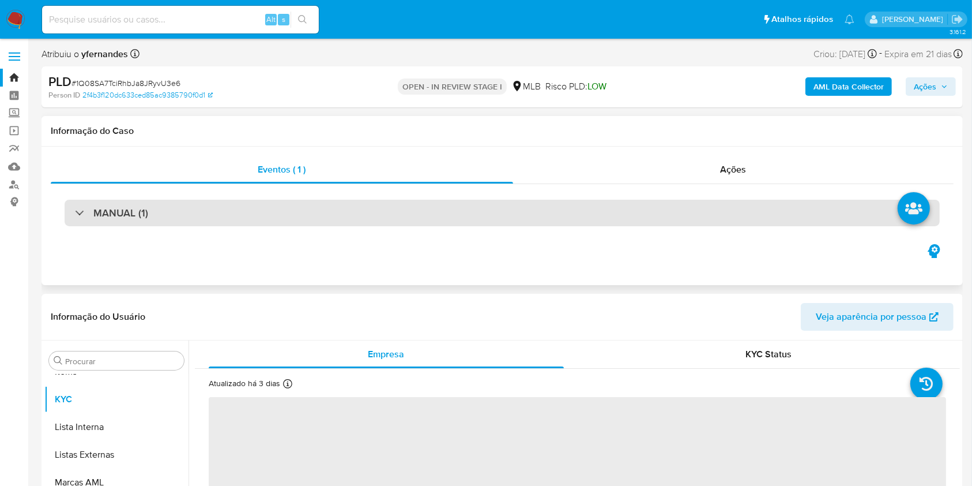
click at [441, 210] on div "MANUAL (1)" at bounding box center [502, 213] width 875 height 27
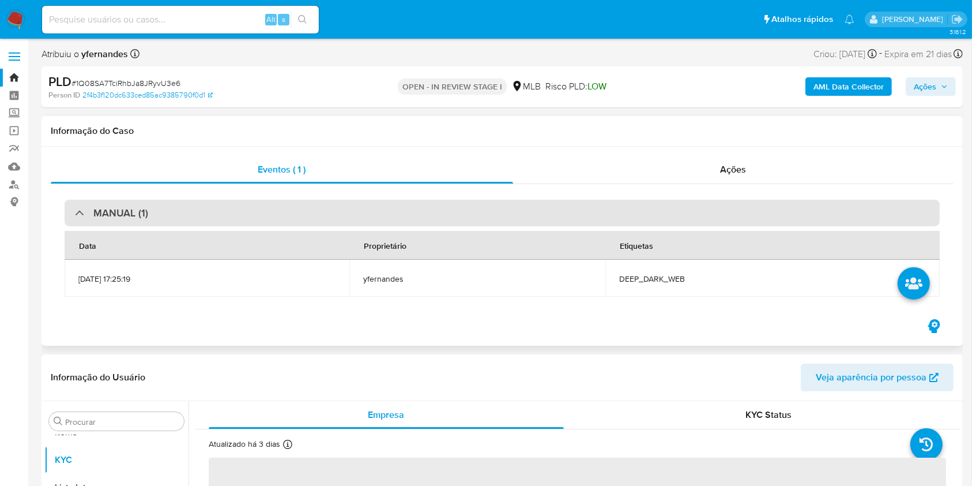
select select "10"
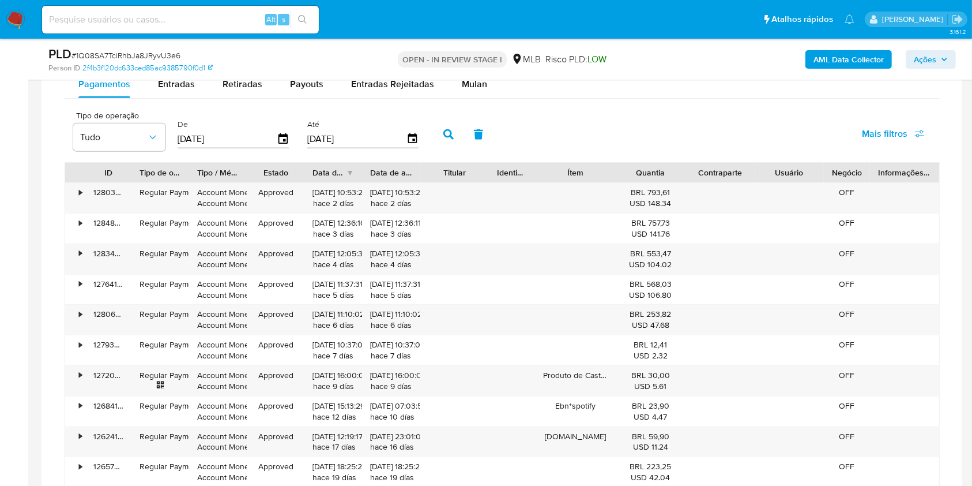
scroll to position [1021, 0]
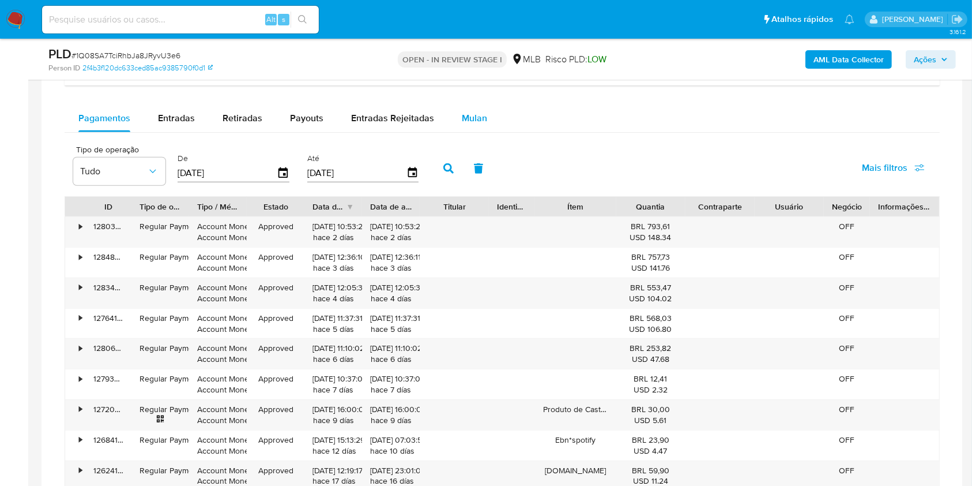
click at [465, 124] on span "Mulan" at bounding box center [474, 117] width 25 height 13
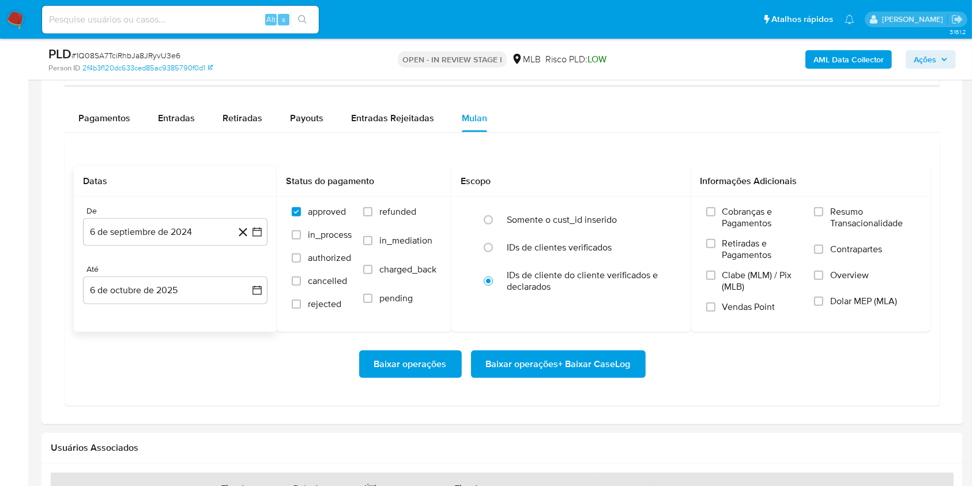
click at [209, 246] on div "De 6 de septiembre de 2024 6-09-2024 Até 6 de octubre de 2025 6-10-2025" at bounding box center [175, 264] width 203 height 135
click at [186, 242] on button "6 de septiembre de 2024" at bounding box center [175, 232] width 185 height 28
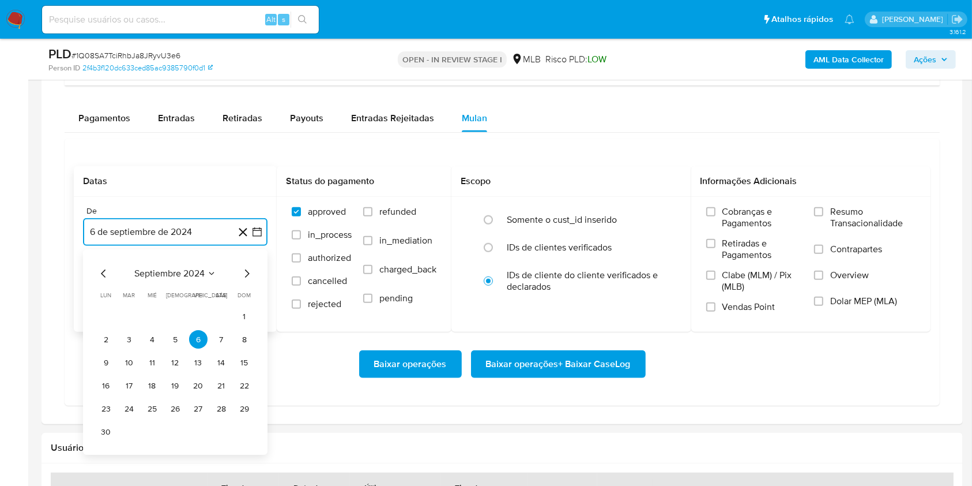
click at [171, 269] on span "septiembre 2024" at bounding box center [169, 274] width 70 height 12
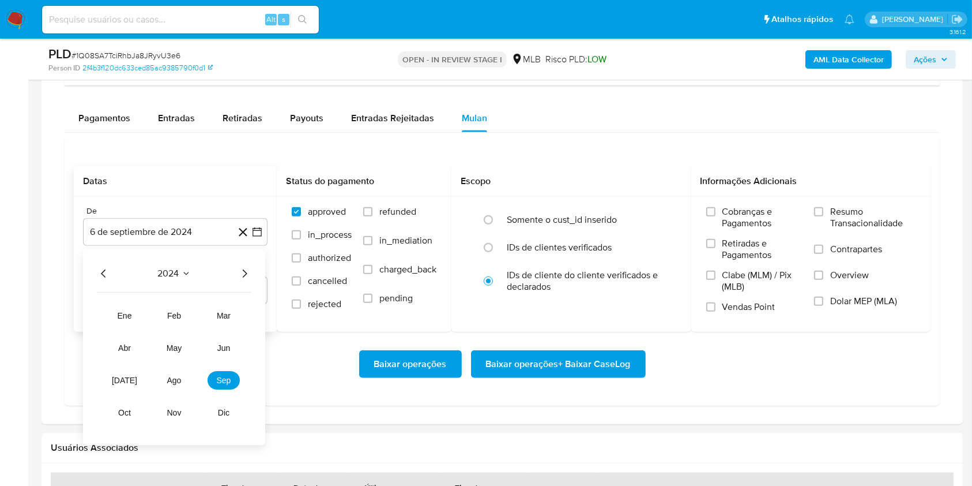
click at [242, 275] on icon "Año siguiente" at bounding box center [245, 274] width 14 height 14
click at [172, 383] on span "ago" at bounding box center [174, 380] width 14 height 9
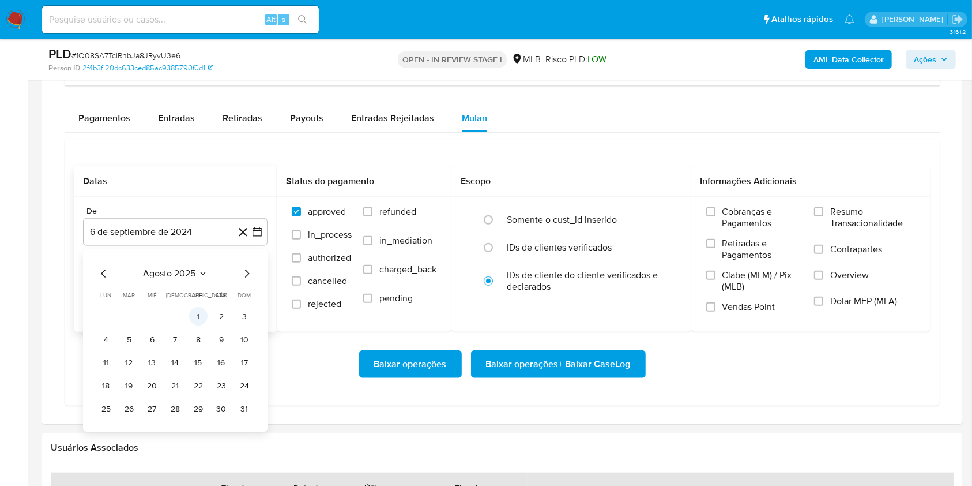
click at [196, 315] on button "1" at bounding box center [198, 316] width 18 height 18
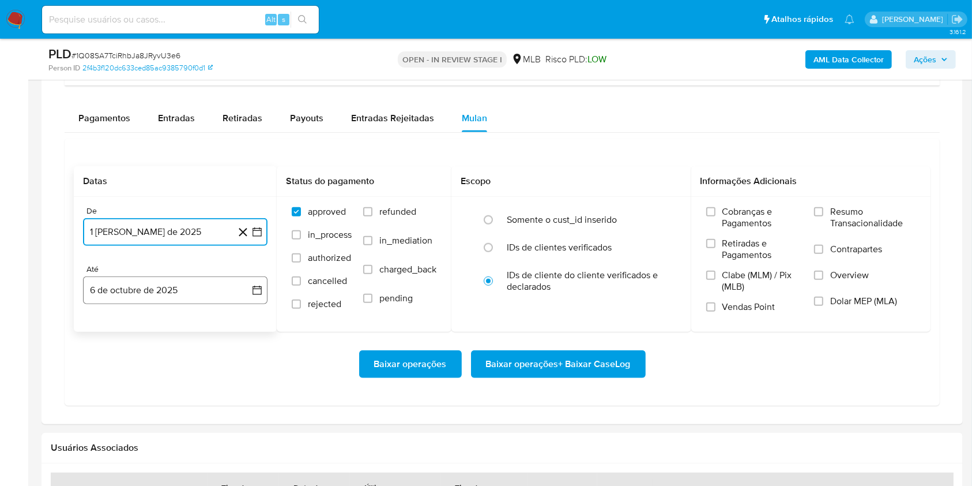
click at [159, 288] on button "6 de octubre de 2025" at bounding box center [175, 290] width 185 height 28
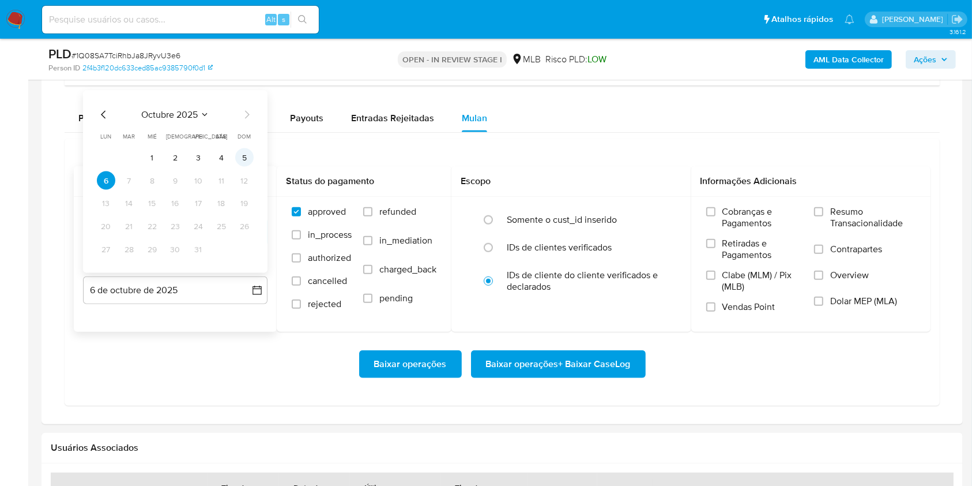
click at [244, 161] on button "5" at bounding box center [244, 157] width 18 height 18
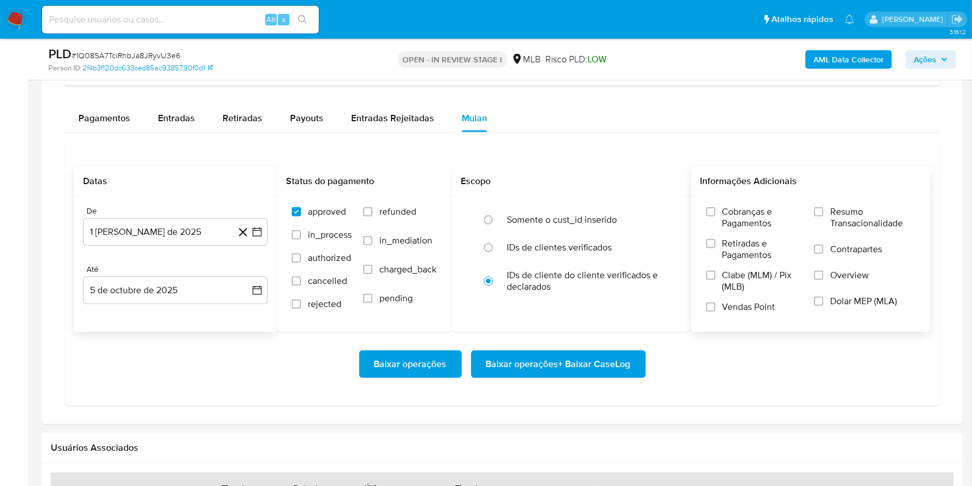
click at [889, 224] on span "Resumo Transacionalidade" at bounding box center [872, 217] width 85 height 23
click at [823, 216] on input "Resumo Transacionalidade" at bounding box center [818, 211] width 9 height 9
click at [563, 354] on span "Baixar operações + Baixar CaseLog" at bounding box center [558, 363] width 145 height 25
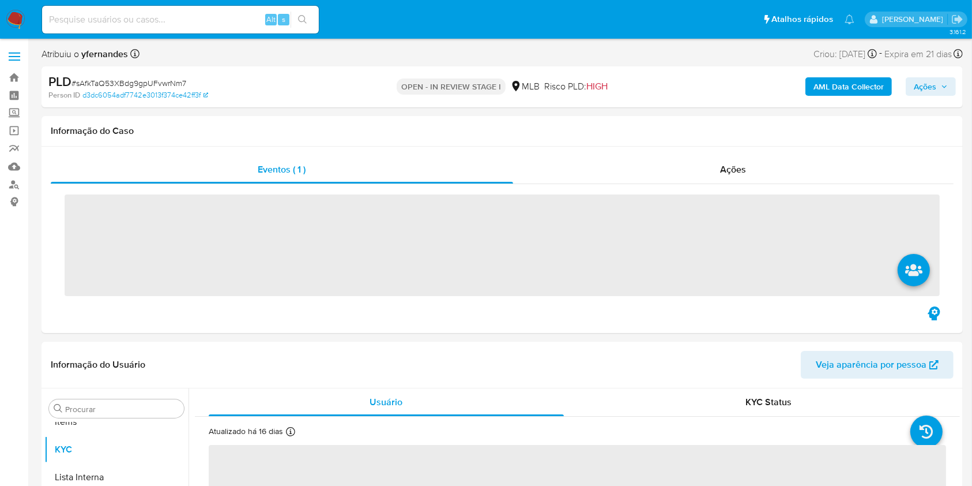
scroll to position [598, 0]
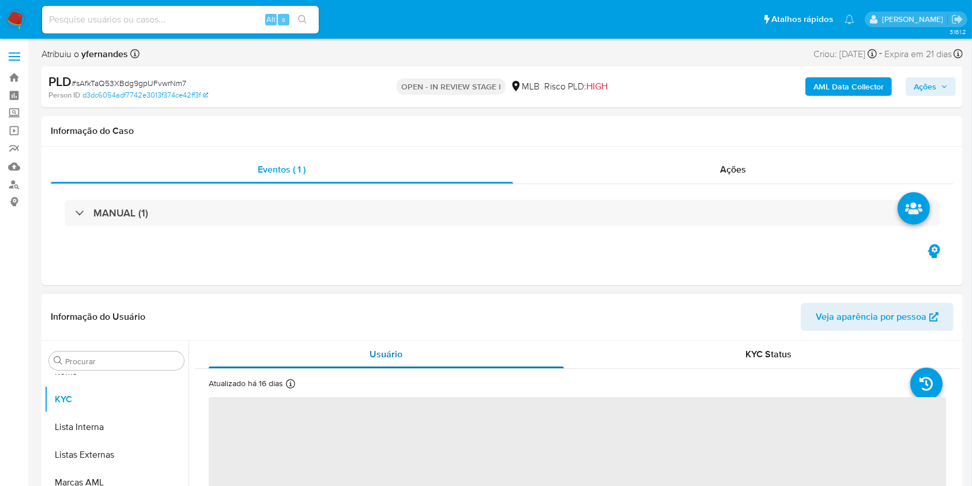
select select "10"
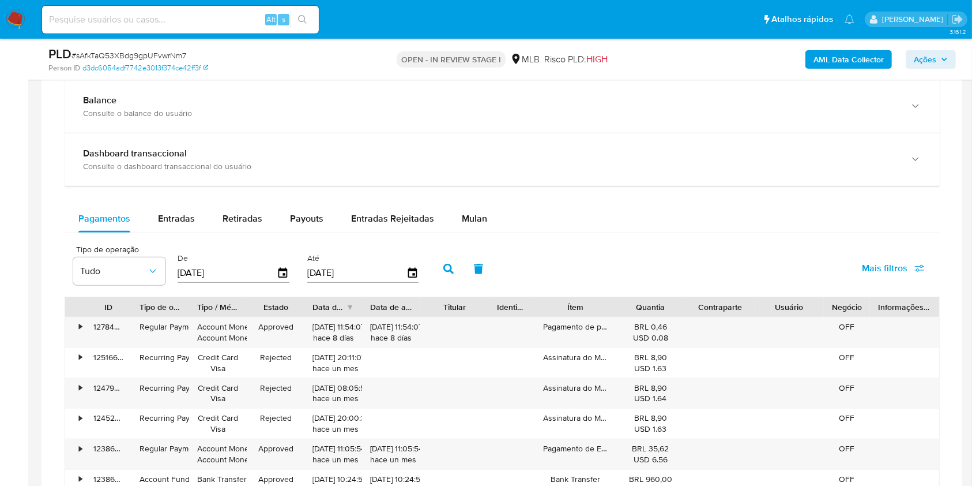
scroll to position [923, 0]
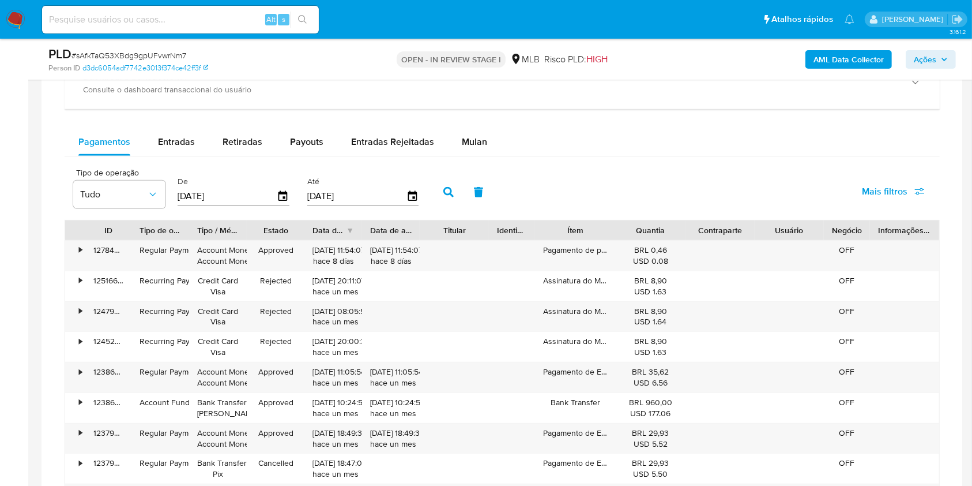
click at [470, 136] on span "Mulan" at bounding box center [474, 141] width 25 height 13
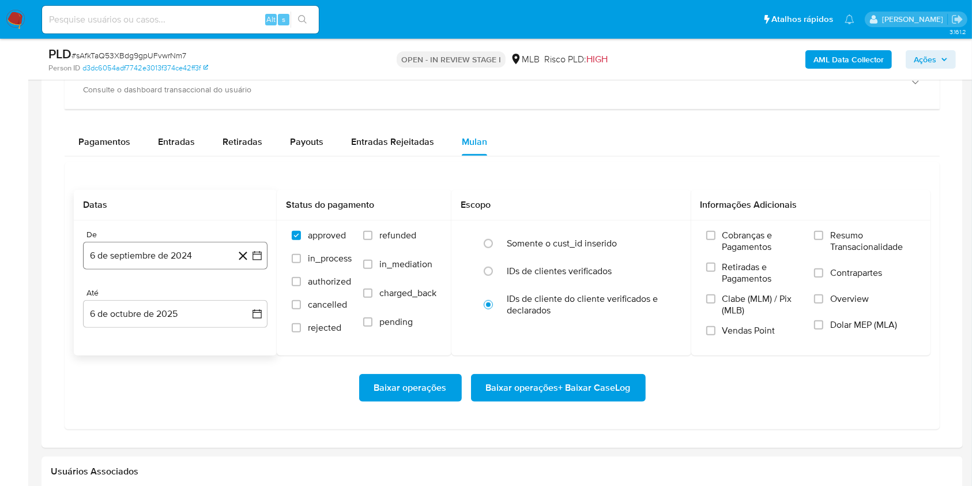
click at [155, 253] on button "6 de septiembre de 2024" at bounding box center [175, 256] width 185 height 28
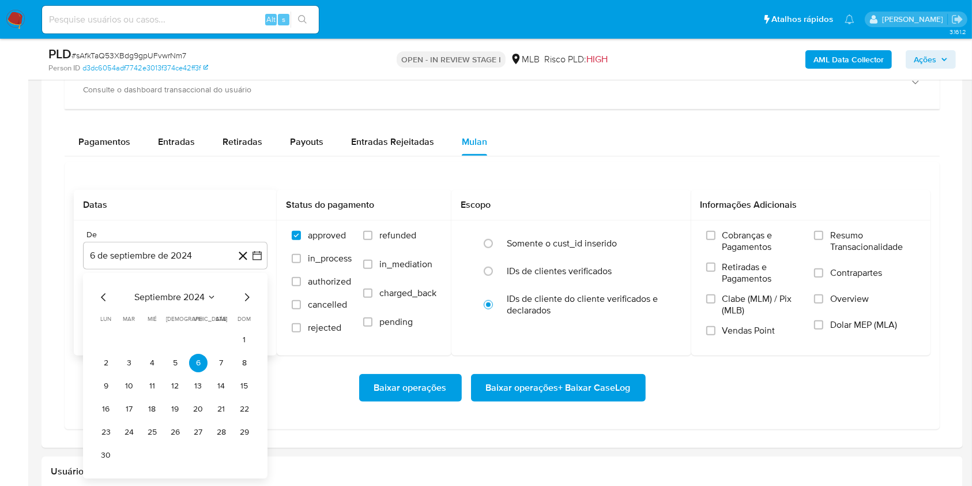
click at [158, 297] on span "septiembre 2024" at bounding box center [169, 297] width 70 height 12
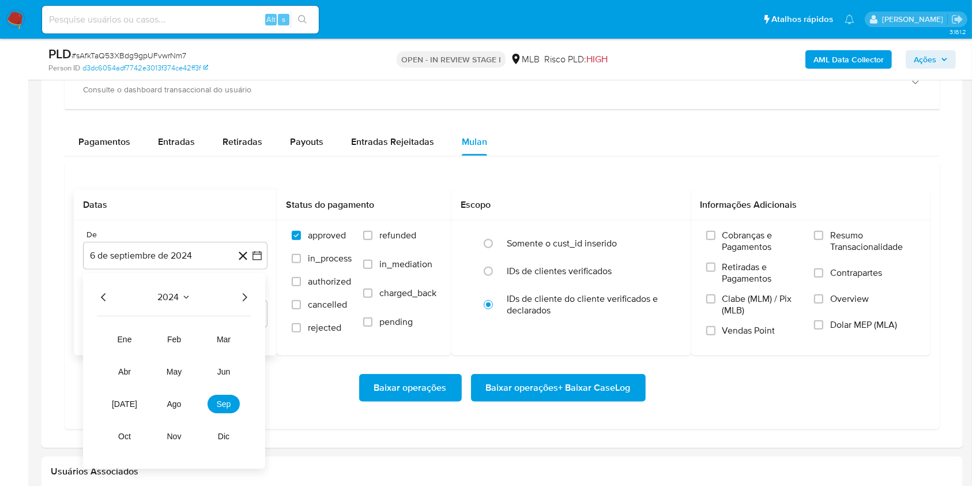
click at [239, 300] on icon "Año siguiente" at bounding box center [245, 297] width 14 height 14
click at [176, 397] on button "ago" at bounding box center [174, 403] width 32 height 18
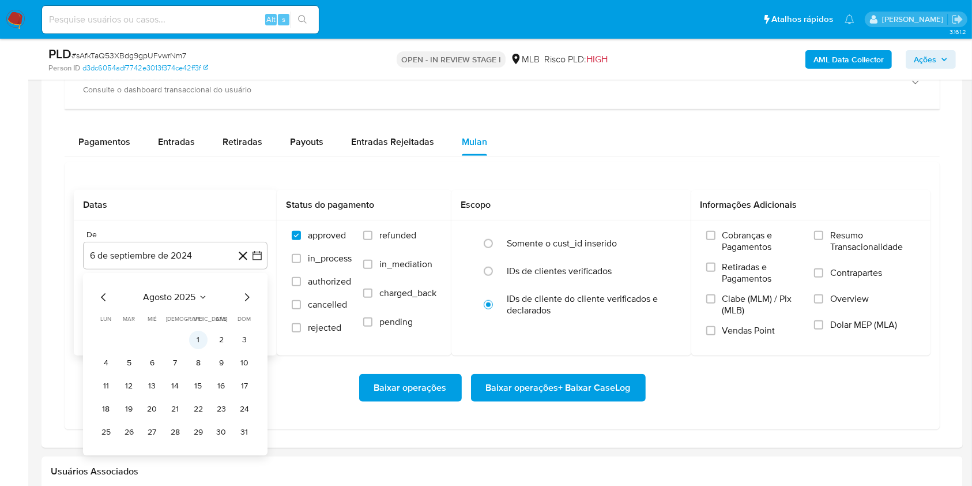
click at [200, 334] on button "1" at bounding box center [198, 339] width 18 height 18
click at [175, 323] on button "6 de octubre de 2025" at bounding box center [175, 314] width 185 height 28
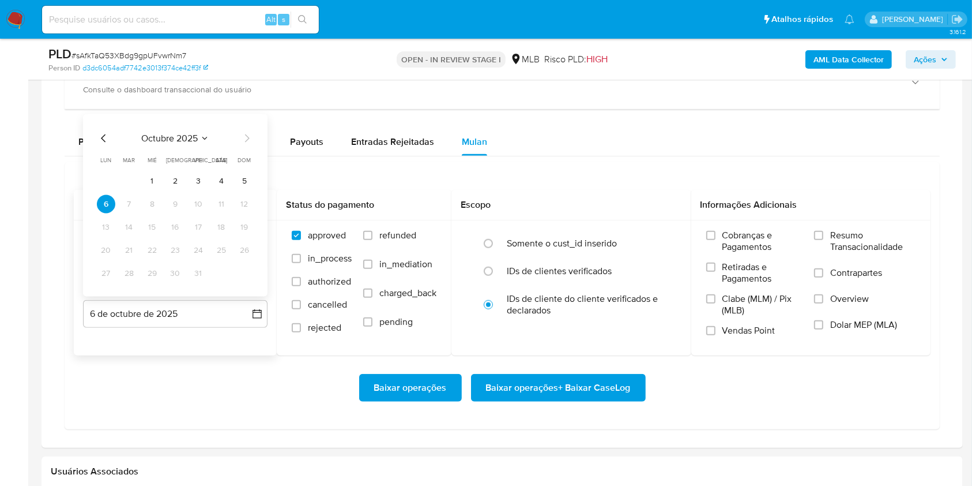
click at [239, 191] on tbody "1 2 3 4 5 6 7 8 9 10 11 12 13 14 15 16 17 18 19 20 21 22 23 24 25 26 27 28 29 3…" at bounding box center [175, 227] width 157 height 111
click at [247, 182] on button "5" at bounding box center [244, 181] width 18 height 18
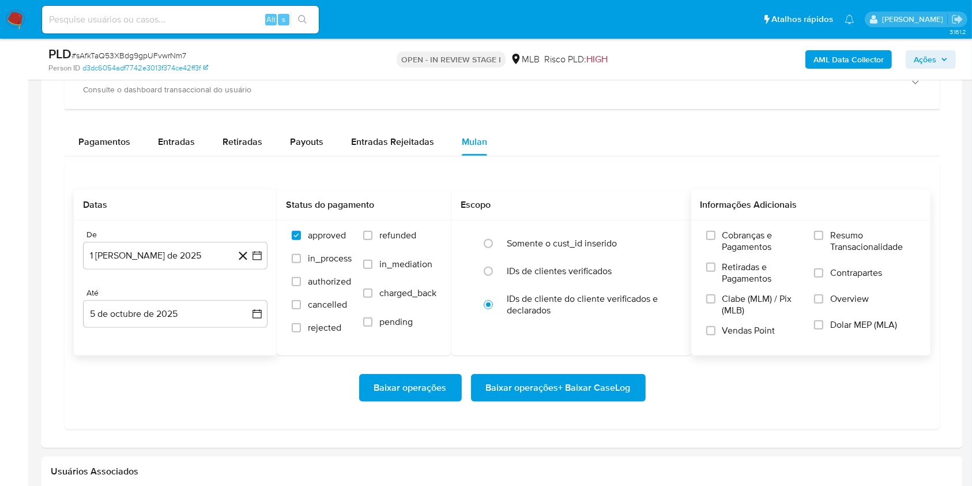
click at [902, 237] on span "Resumo Transacionalidade" at bounding box center [872, 240] width 85 height 23
click at [823, 237] on input "Resumo Transacionalidade" at bounding box center [818, 235] width 9 height 9
click at [604, 375] on span "Baixar operações + Baixar CaseLog" at bounding box center [558, 387] width 145 height 25
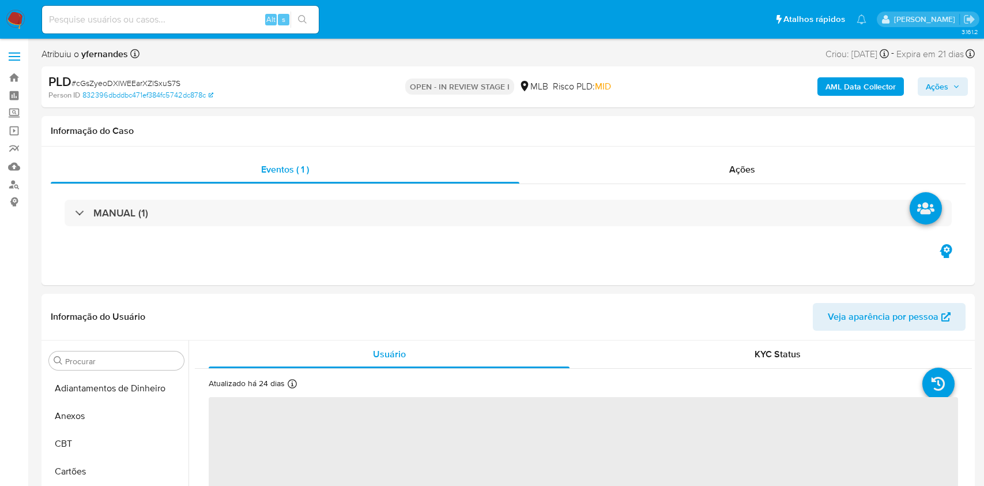
select select "10"
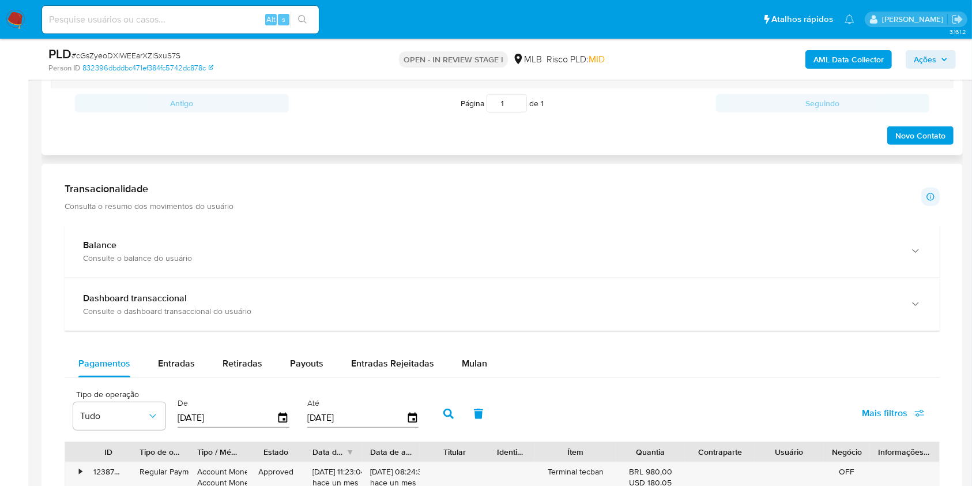
scroll to position [923, 0]
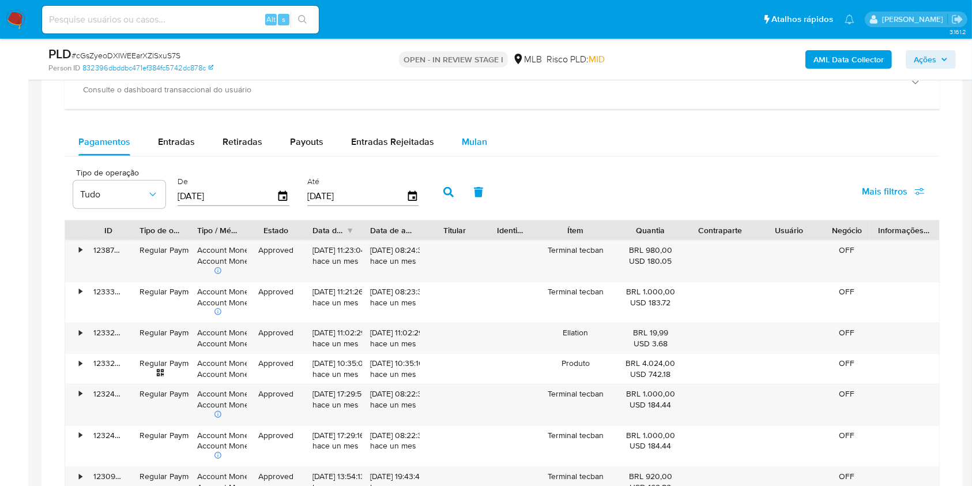
click at [448, 137] on button "Mulan" at bounding box center [474, 142] width 53 height 28
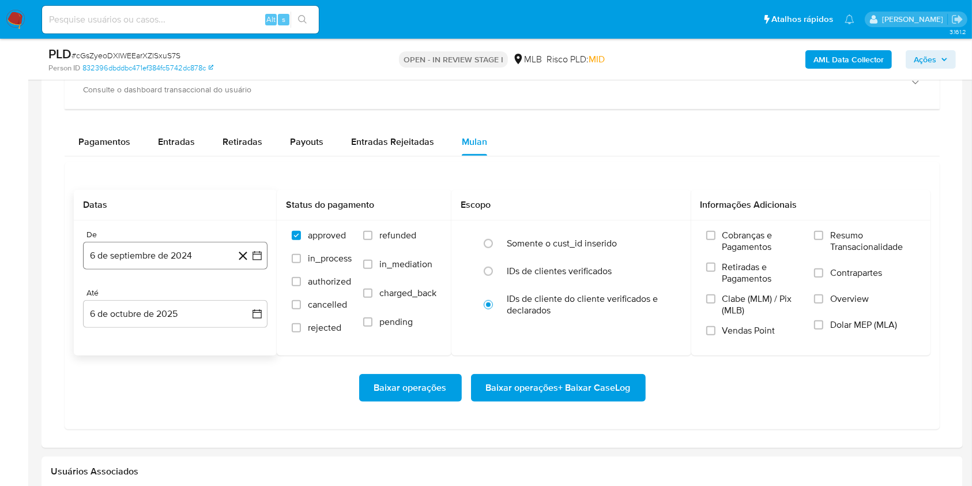
click at [199, 255] on button "6 de septiembre de 2024" at bounding box center [175, 256] width 185 height 28
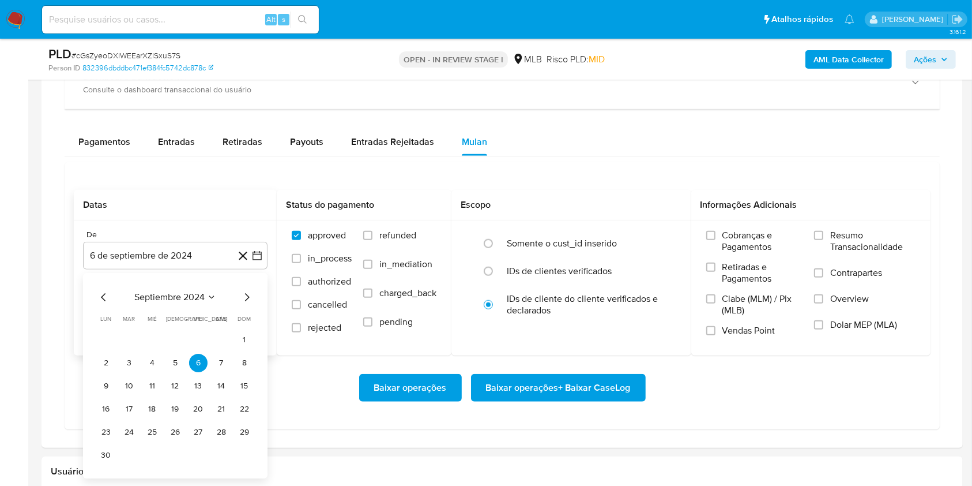
click at [167, 288] on div "septiembre 2024 septiembre 2024 lun lunes mar martes mié miércoles jue jueves v…" at bounding box center [175, 375] width 185 height 205
click at [185, 291] on span "septiembre 2024" at bounding box center [169, 297] width 70 height 12
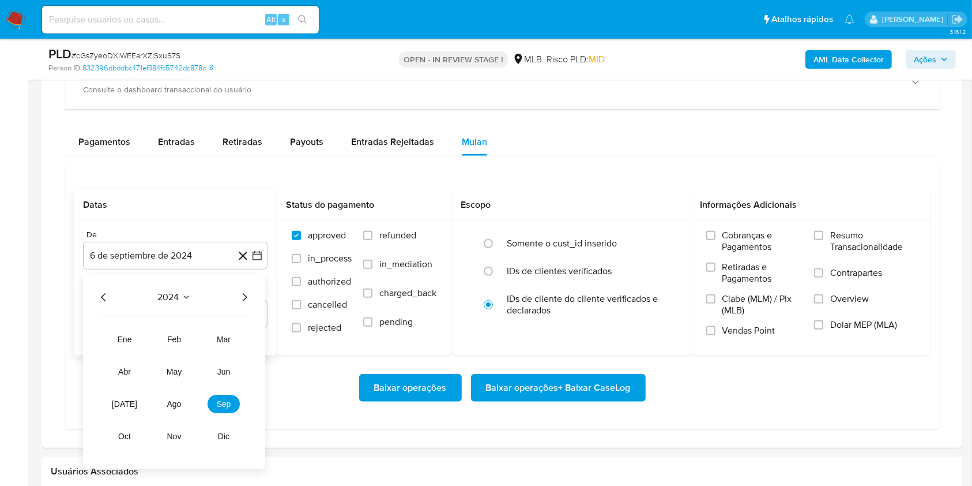
click at [245, 294] on icon "Año siguiente" at bounding box center [245, 297] width 14 height 14
click at [188, 396] on td "ago" at bounding box center [174, 403] width 32 height 18
click at [182, 398] on button "ago" at bounding box center [174, 403] width 32 height 18
click at [192, 335] on button "1" at bounding box center [198, 339] width 18 height 18
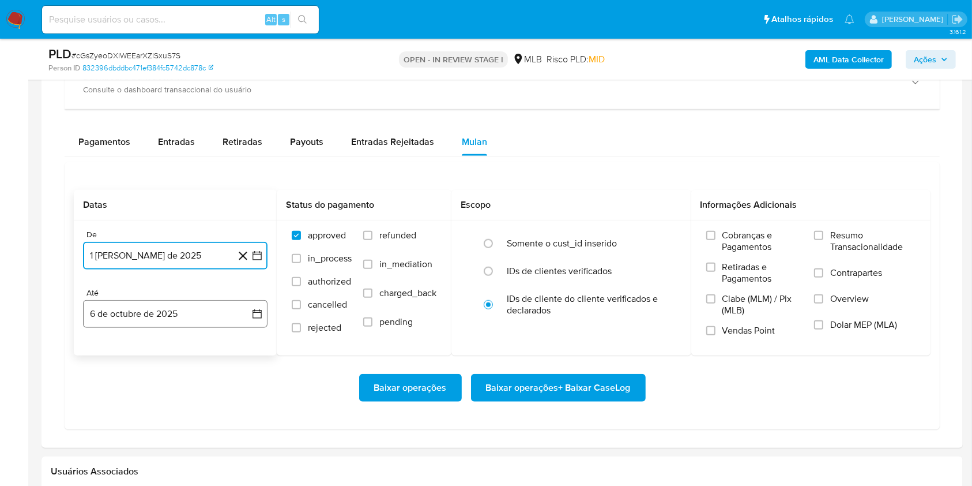
click at [172, 325] on button "6 de octubre de 2025" at bounding box center [175, 314] width 185 height 28
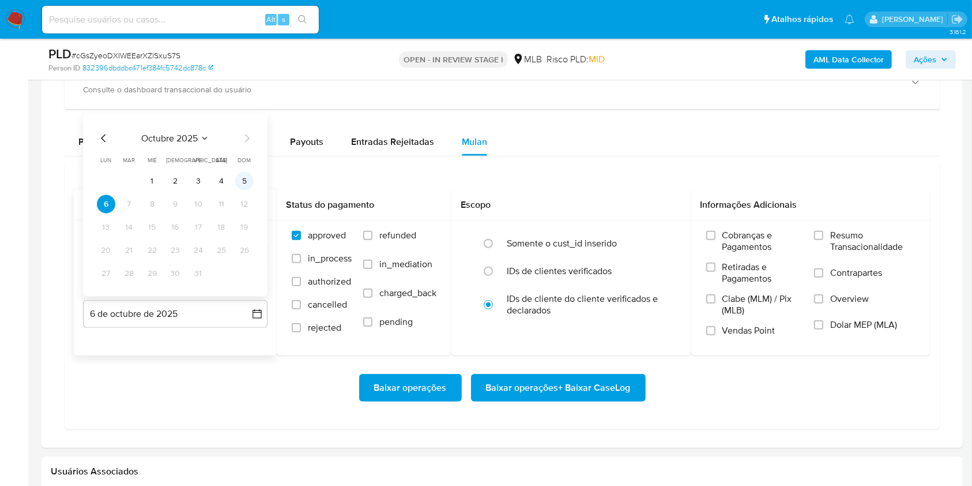
click at [243, 179] on button "5" at bounding box center [244, 181] width 18 height 18
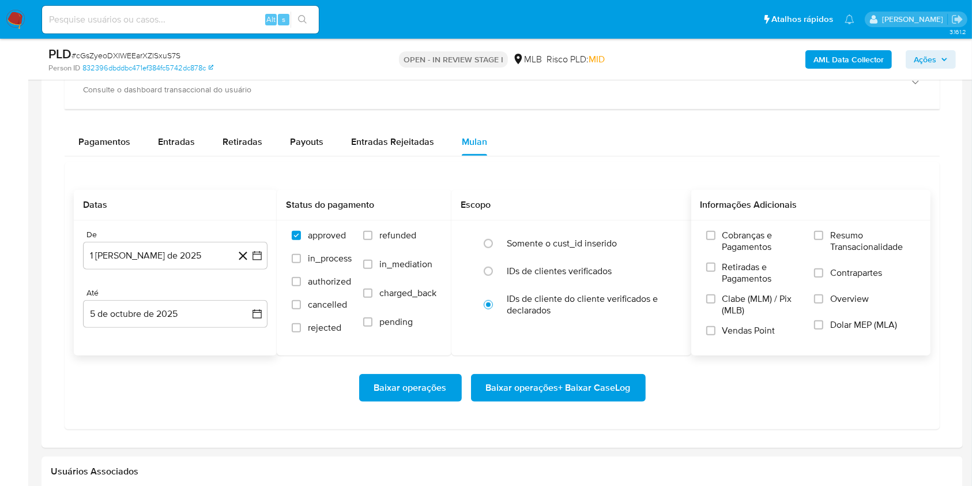
click at [823, 247] on label "Resumo Transacionalidade" at bounding box center [864, 247] width 101 height 37
click at [858, 220] on div "Cobranças e Pagamentos Retiradas e Pagamentos Clabe (MLM) / Pix (MLB) Vendas Po…" at bounding box center [811, 287] width 240 height 134
click at [842, 251] on span "Resumo Transacionalidade" at bounding box center [872, 240] width 85 height 23
click at [823, 240] on input "Resumo Transacionalidade" at bounding box center [818, 235] width 9 height 9
click at [559, 385] on span "Baixar operações + Baixar CaseLog" at bounding box center [558, 387] width 145 height 25
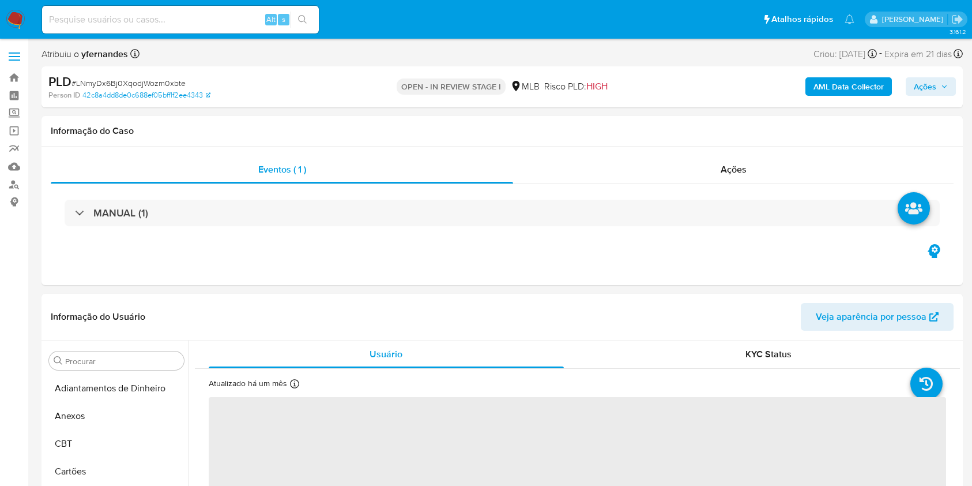
select select "10"
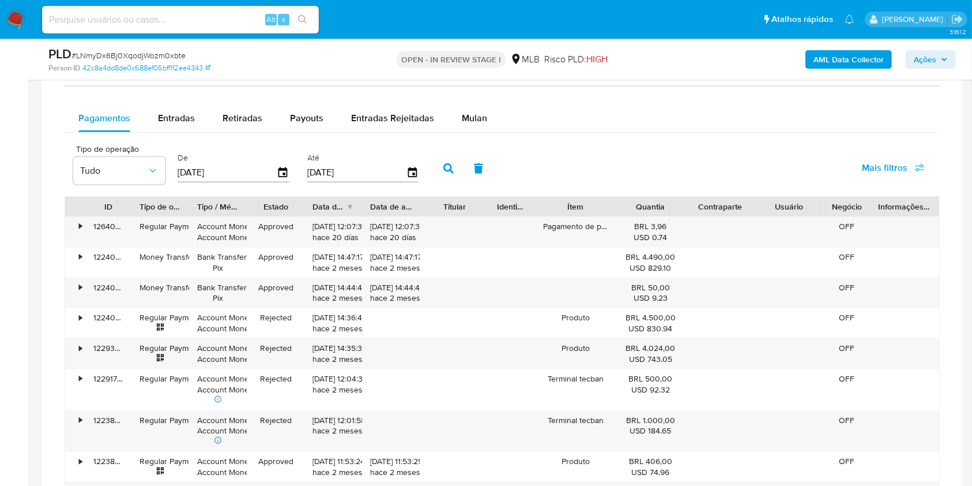
scroll to position [923, 0]
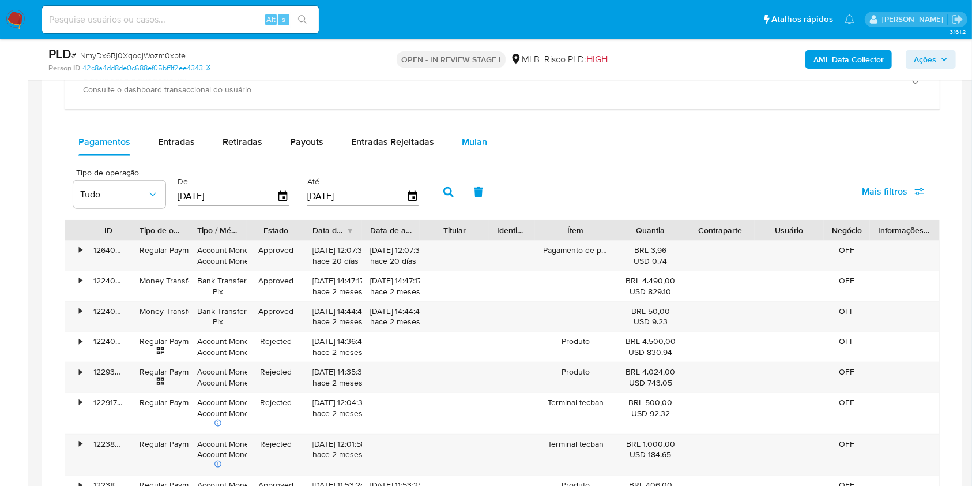
click at [450, 134] on button "Mulan" at bounding box center [474, 142] width 53 height 28
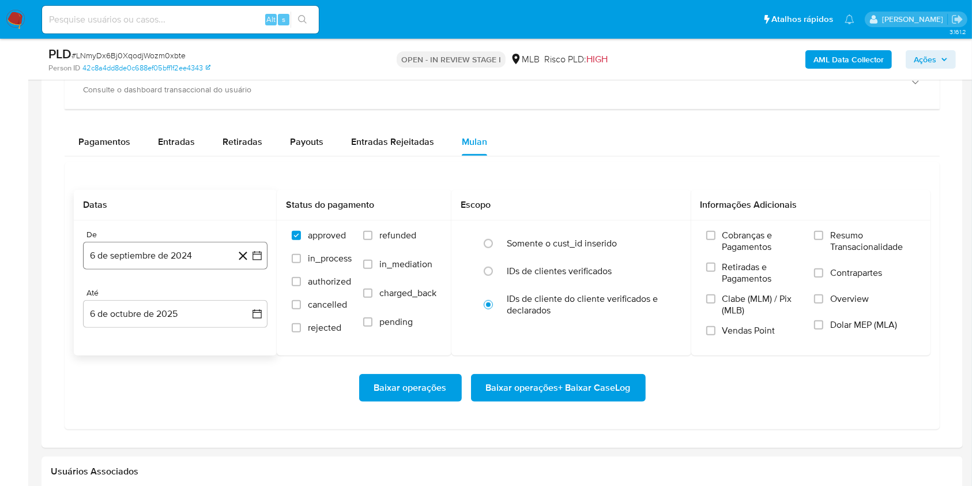
click at [186, 258] on button "6 de septiembre de 2024" at bounding box center [175, 256] width 185 height 28
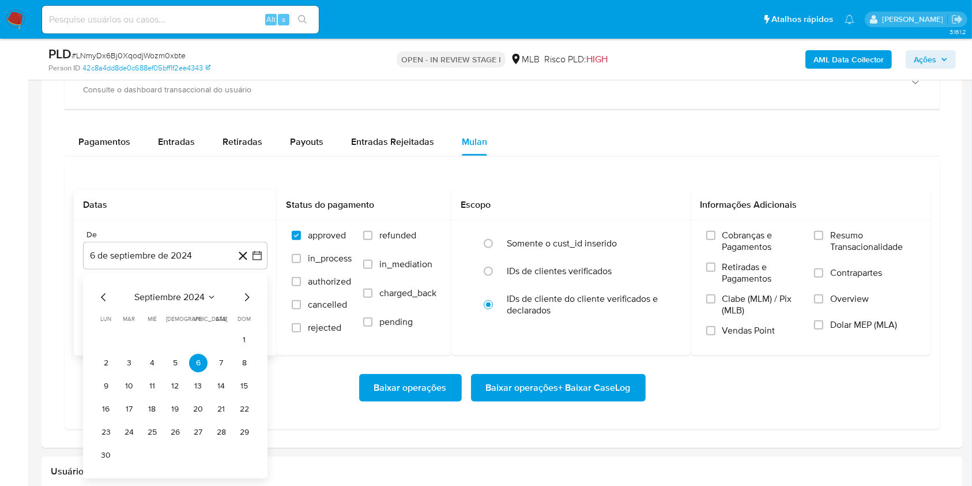
click at [182, 292] on span "septiembre 2024" at bounding box center [169, 297] width 70 height 12
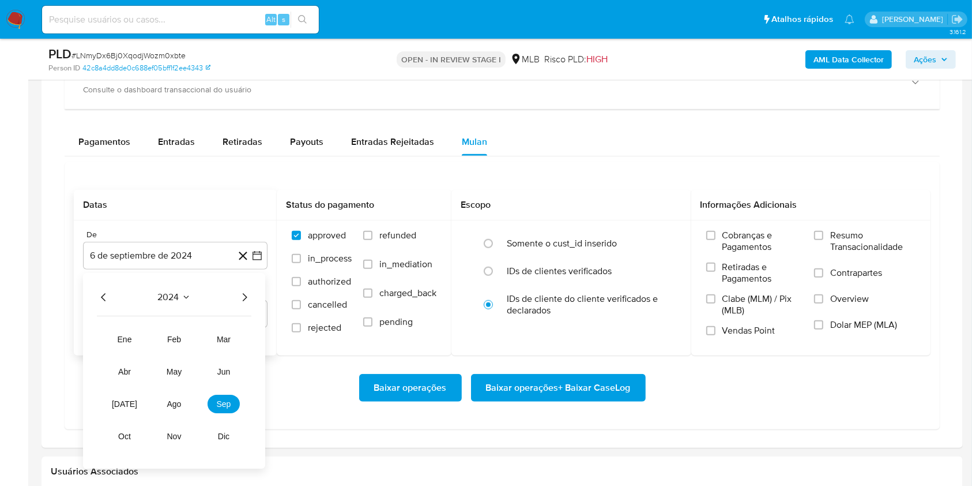
click at [243, 296] on icon "Año siguiente" at bounding box center [245, 297] width 14 height 14
click at [168, 400] on span "ago" at bounding box center [174, 403] width 14 height 9
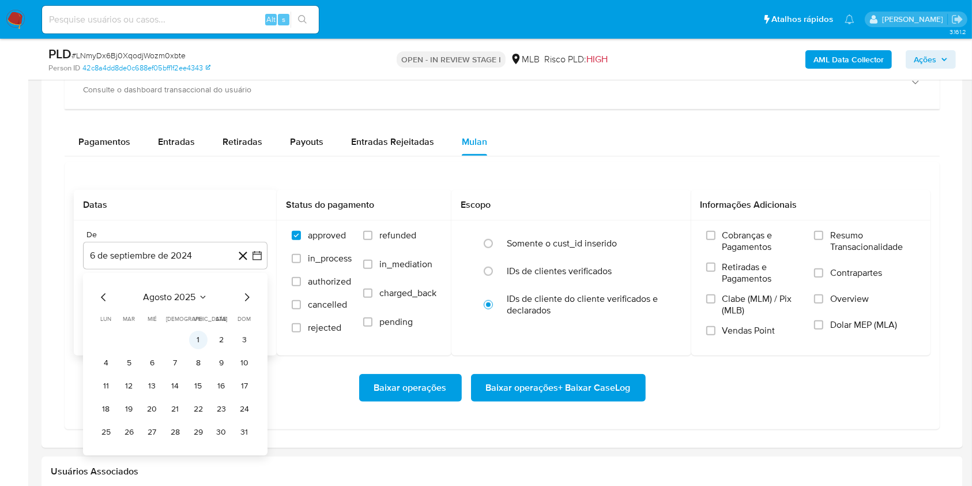
click at [200, 330] on button "1" at bounding box center [198, 339] width 18 height 18
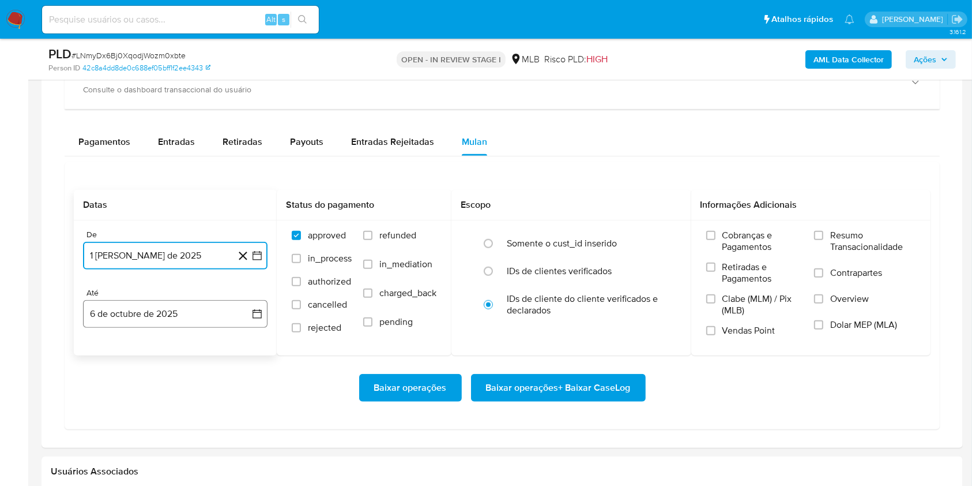
click at [174, 317] on button "6 de octubre de 2025" at bounding box center [175, 314] width 185 height 28
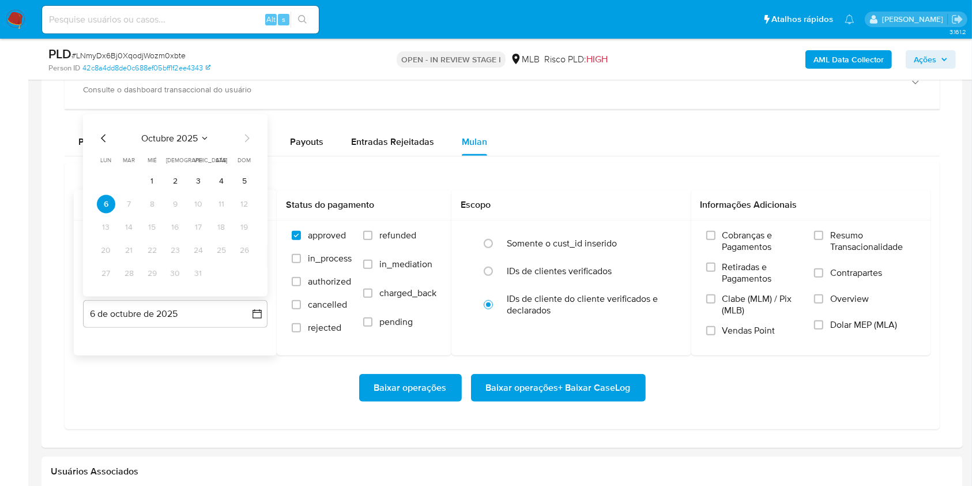
click at [237, 173] on td "5" at bounding box center [244, 181] width 18 height 18
click at [246, 177] on button "5" at bounding box center [244, 181] width 18 height 18
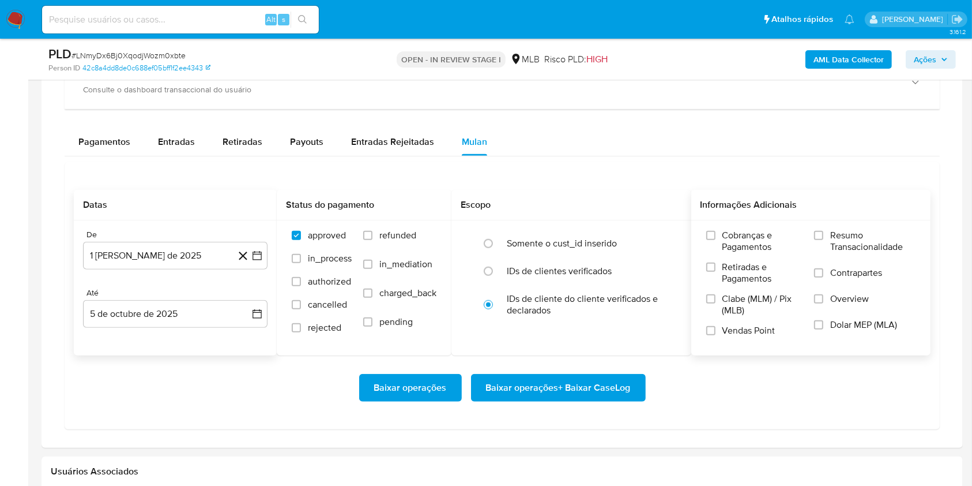
click at [847, 238] on span "Resumo Transacionalidade" at bounding box center [872, 240] width 85 height 23
click at [823, 238] on input "Resumo Transacionalidade" at bounding box center [818, 235] width 9 height 9
click at [557, 389] on span "Baixar operações + Baixar CaseLog" at bounding box center [558, 387] width 145 height 25
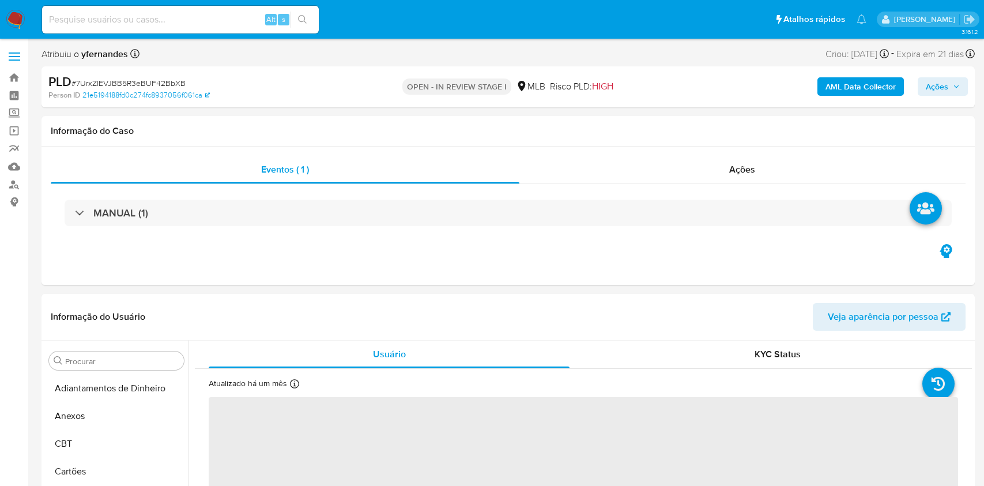
select select "10"
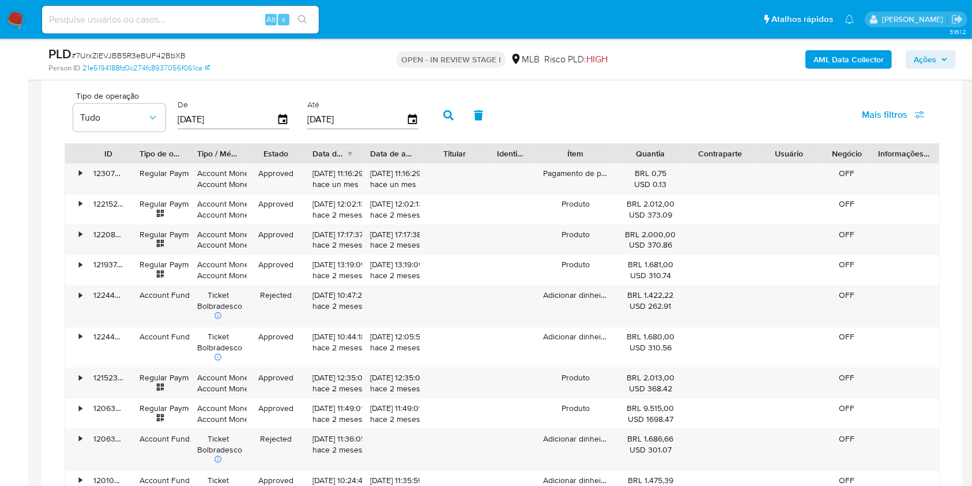
scroll to position [923, 0]
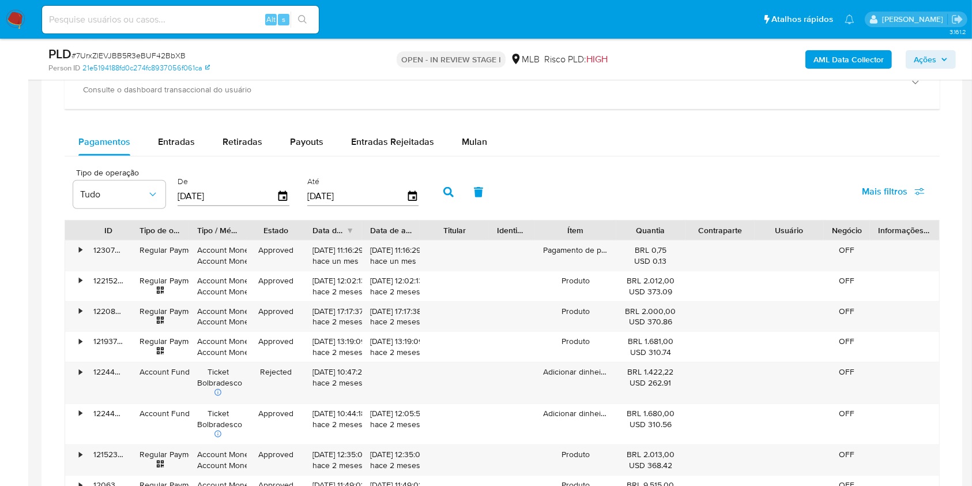
click at [507, 133] on div "Pagamentos Entradas Retiradas Payouts Entradas Rejeitadas Mulan" at bounding box center [502, 142] width 875 height 28
click at [487, 148] on button "Mulan" at bounding box center [474, 142] width 53 height 28
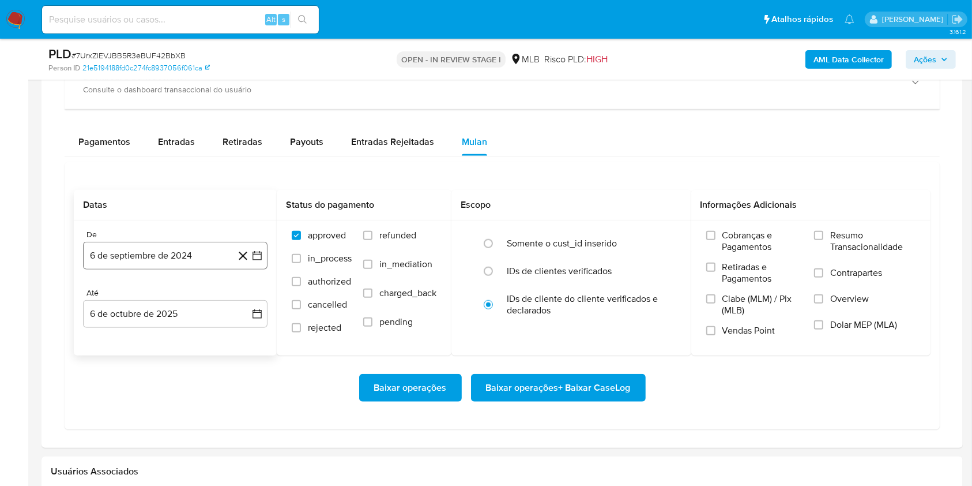
click at [189, 264] on button "6 de septiembre de 2024" at bounding box center [175, 256] width 185 height 28
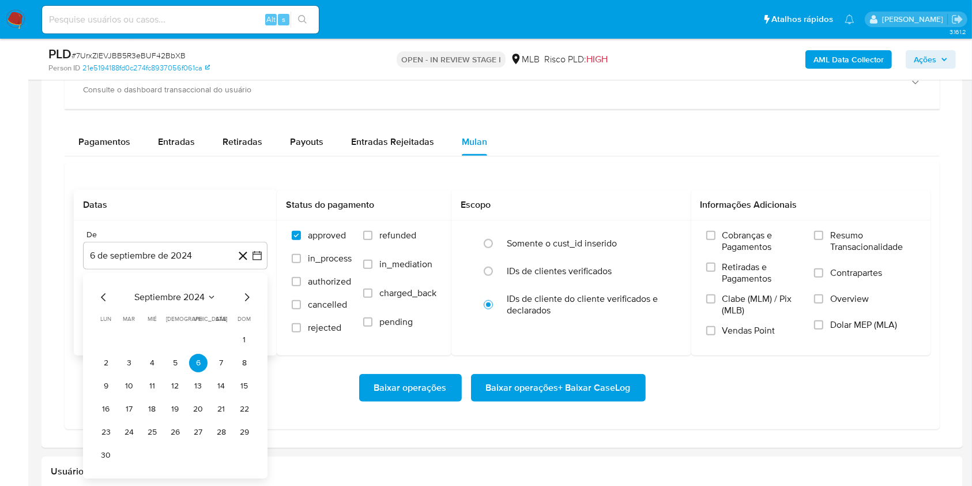
click at [174, 304] on div "septiembre 2024 septiembre 2024 lun lunes mar martes mié miércoles jue jueves v…" at bounding box center [175, 377] width 157 height 174
click at [185, 293] on span "septiembre 2024" at bounding box center [169, 297] width 70 height 12
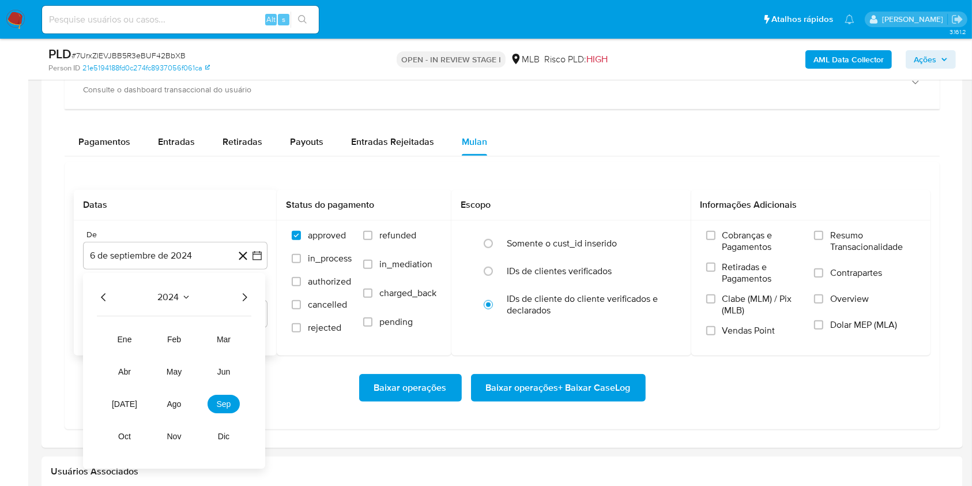
click at [243, 298] on icon "Año siguiente" at bounding box center [245, 297] width 14 height 14
click at [175, 401] on span "ago" at bounding box center [174, 403] width 14 height 9
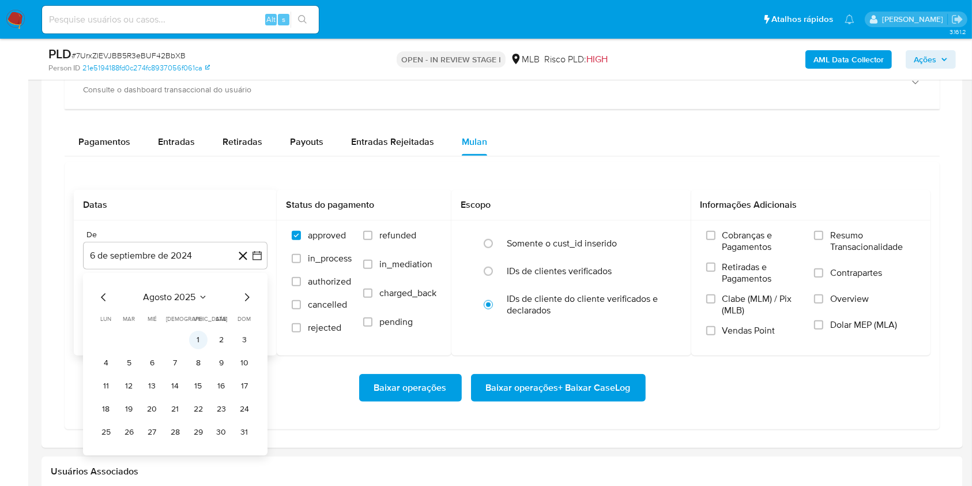
click at [200, 334] on button "1" at bounding box center [198, 339] width 18 height 18
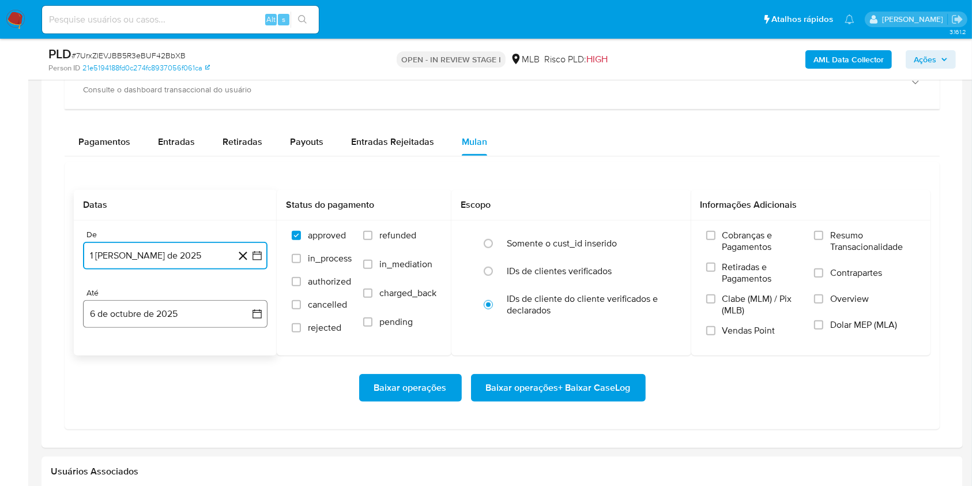
click at [176, 313] on button "6 de octubre de 2025" at bounding box center [175, 314] width 185 height 28
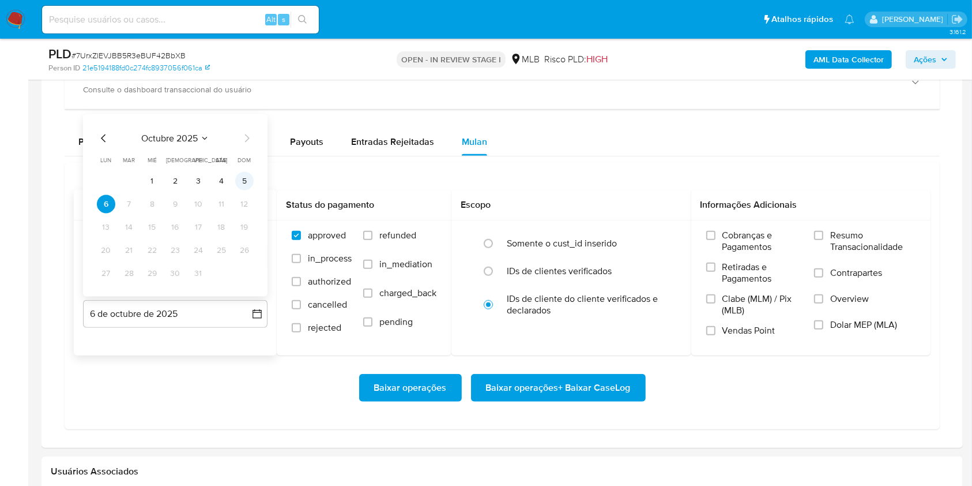
click at [244, 183] on button "5" at bounding box center [244, 181] width 18 height 18
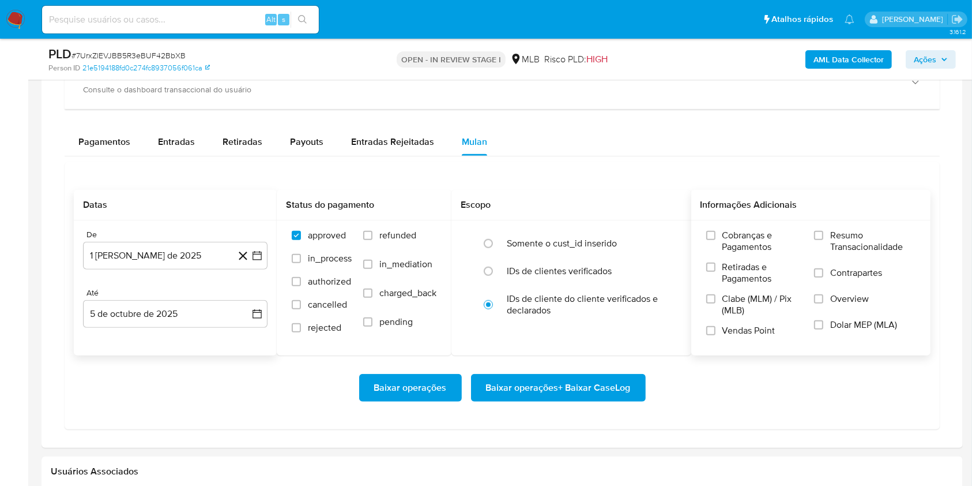
click at [843, 240] on span "Resumo Transacionalidade" at bounding box center [872, 240] width 85 height 23
click at [823, 240] on input "Resumo Transacionalidade" at bounding box center [818, 235] width 9 height 9
click at [577, 388] on span "Baixar operações + Baixar CaseLog" at bounding box center [558, 387] width 145 height 25
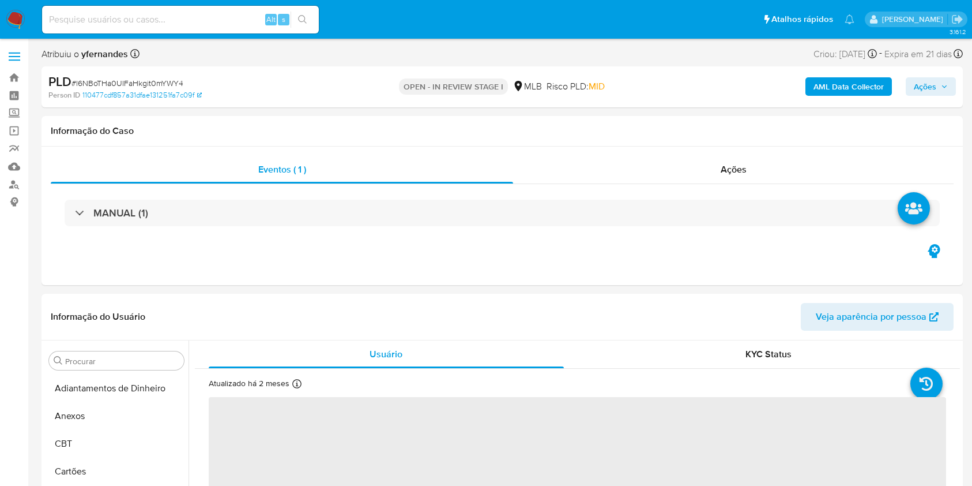
select select "10"
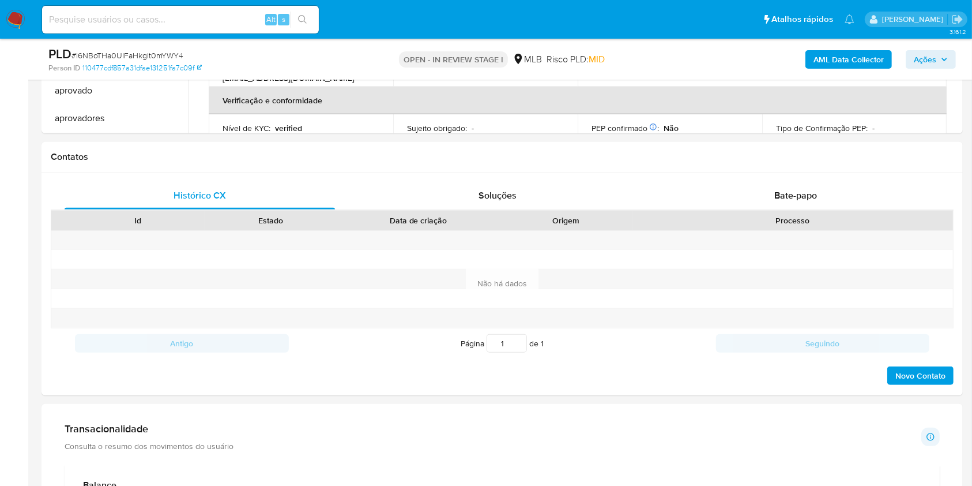
scroll to position [923, 0]
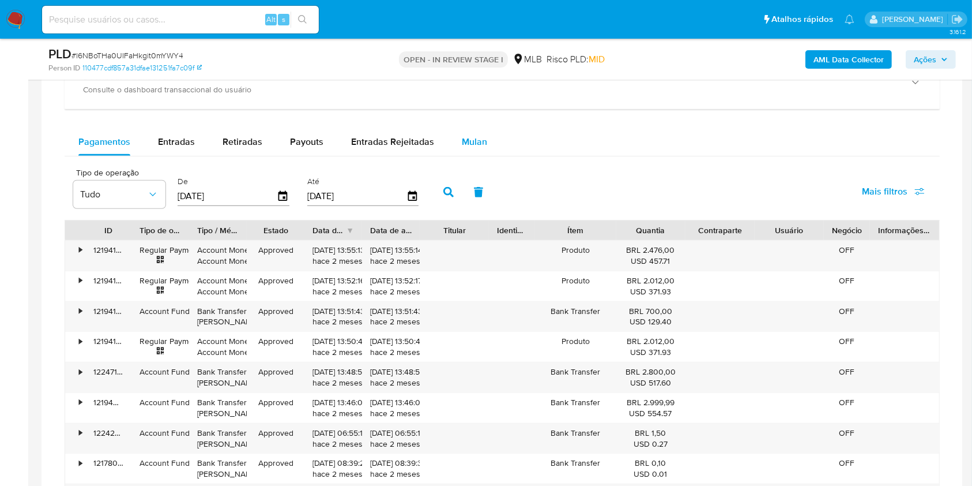
click at [472, 131] on div "Mulan" at bounding box center [474, 142] width 25 height 28
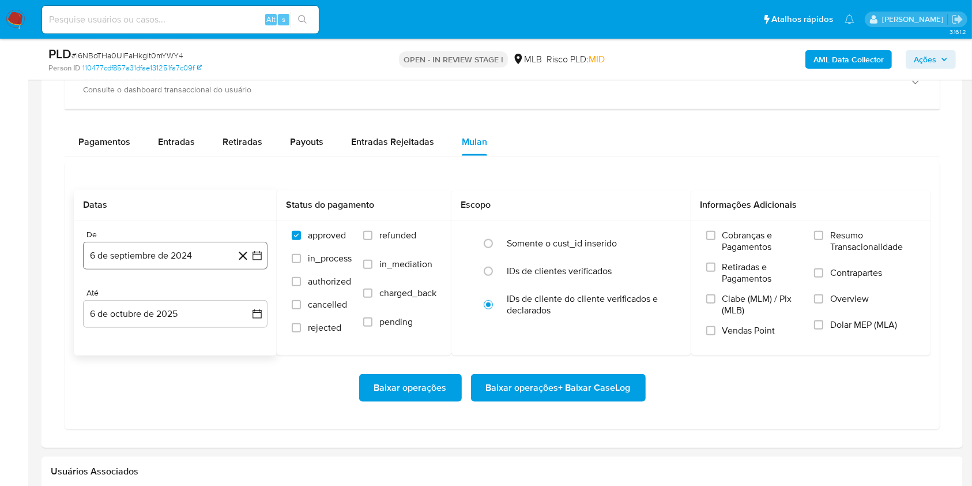
click at [185, 256] on button "6 de septiembre de 2024" at bounding box center [175, 256] width 185 height 28
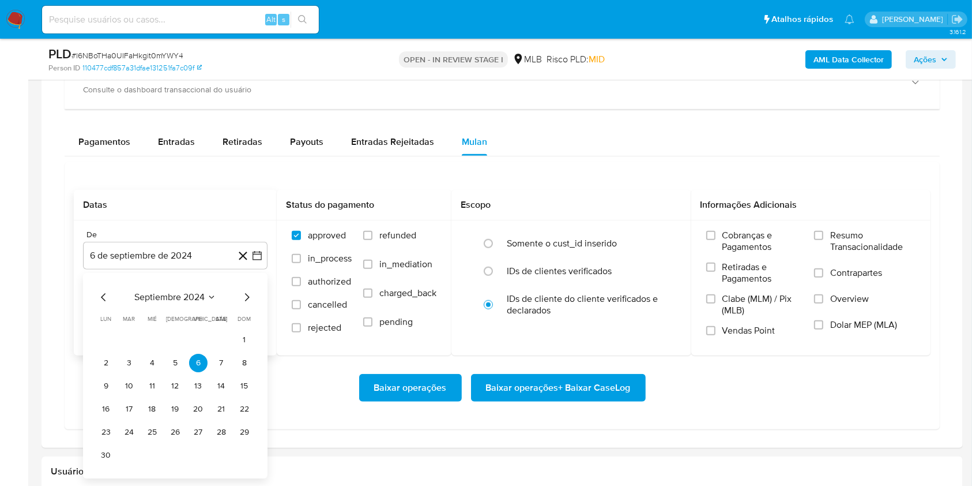
click at [175, 294] on span "septiembre 2024" at bounding box center [169, 297] width 70 height 12
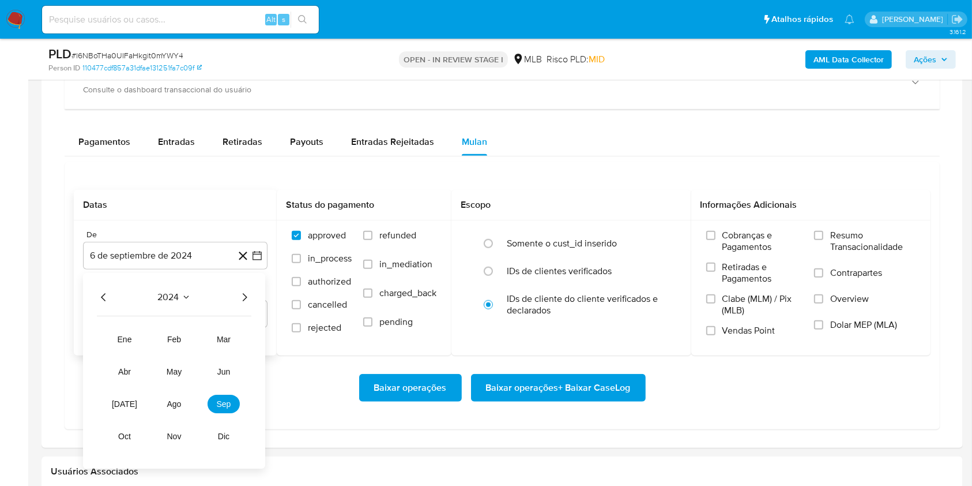
click at [245, 290] on icon "Año siguiente" at bounding box center [245, 297] width 14 height 14
click at [181, 396] on button "ago" at bounding box center [174, 403] width 32 height 18
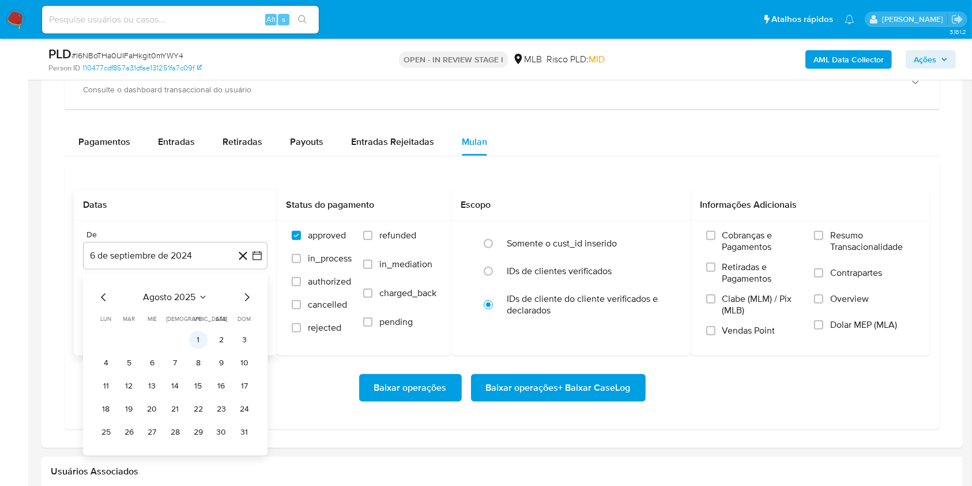
click at [198, 340] on button "1" at bounding box center [198, 339] width 18 height 18
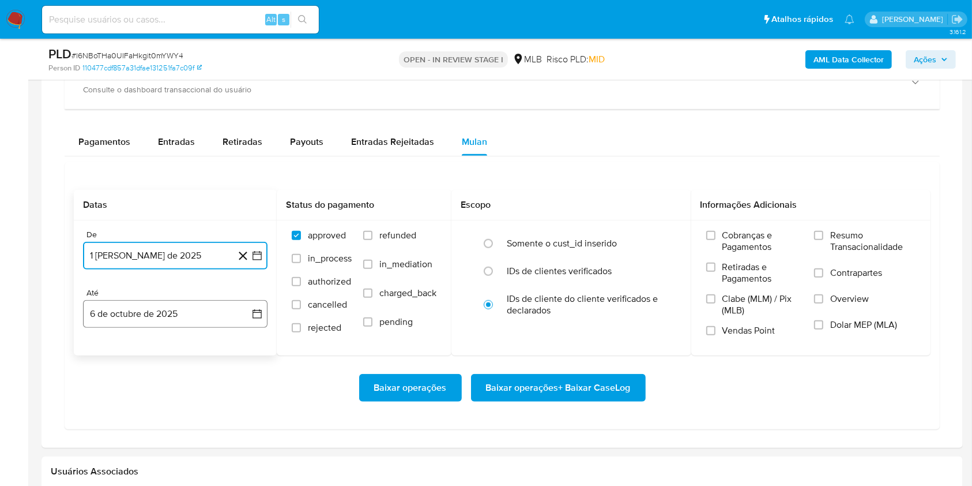
click at [174, 311] on button "6 de octubre de 2025" at bounding box center [175, 314] width 185 height 28
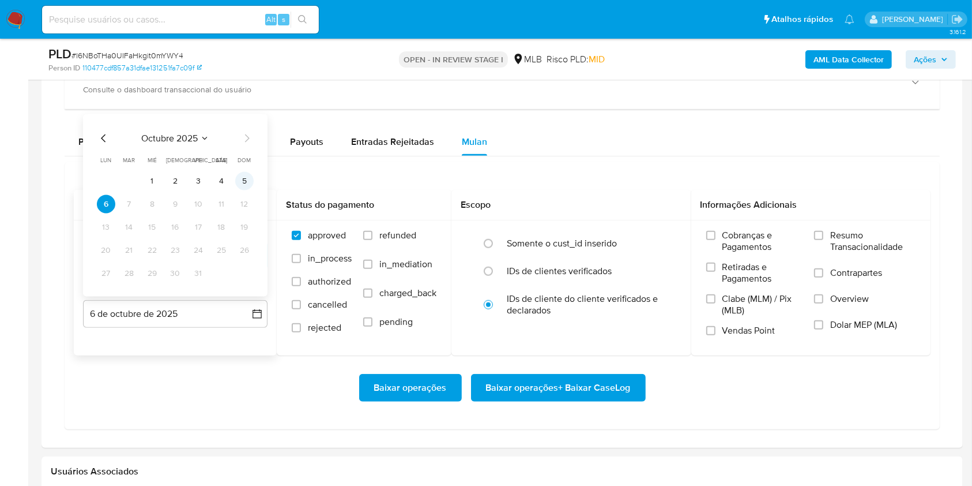
click at [246, 187] on button "5" at bounding box center [244, 181] width 18 height 18
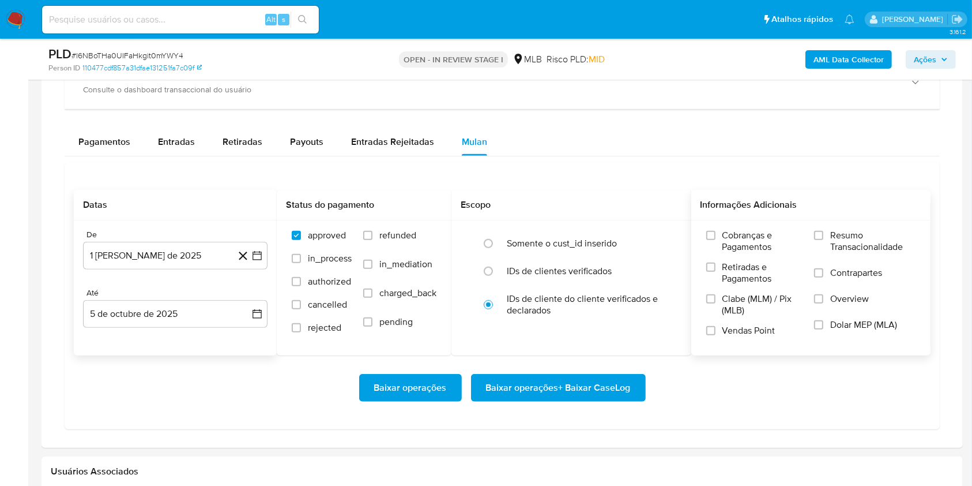
click at [826, 235] on label "Resumo Transacionalidade" at bounding box center [864, 247] width 101 height 37
click at [823, 235] on input "Resumo Transacionalidade" at bounding box center [818, 235] width 9 height 9
click at [609, 393] on span "Baixar operações + Baixar CaseLog" at bounding box center [558, 387] width 145 height 25
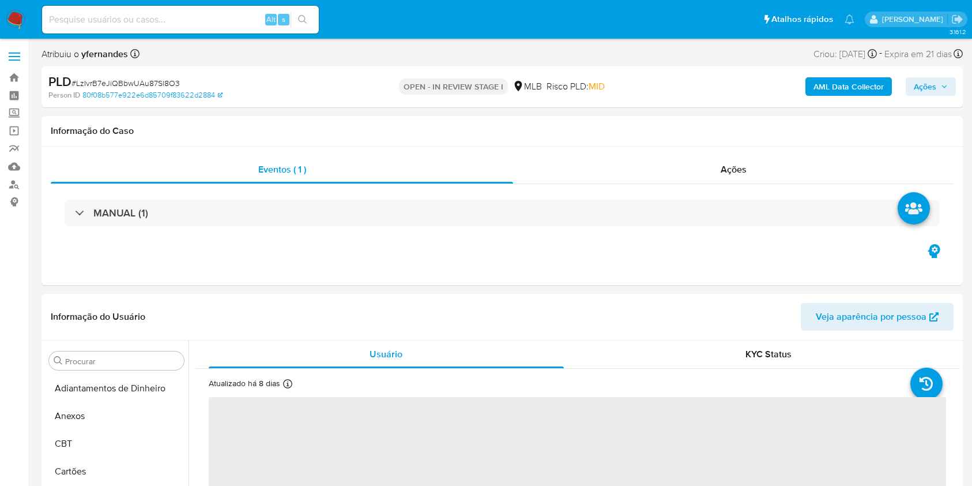
select select "10"
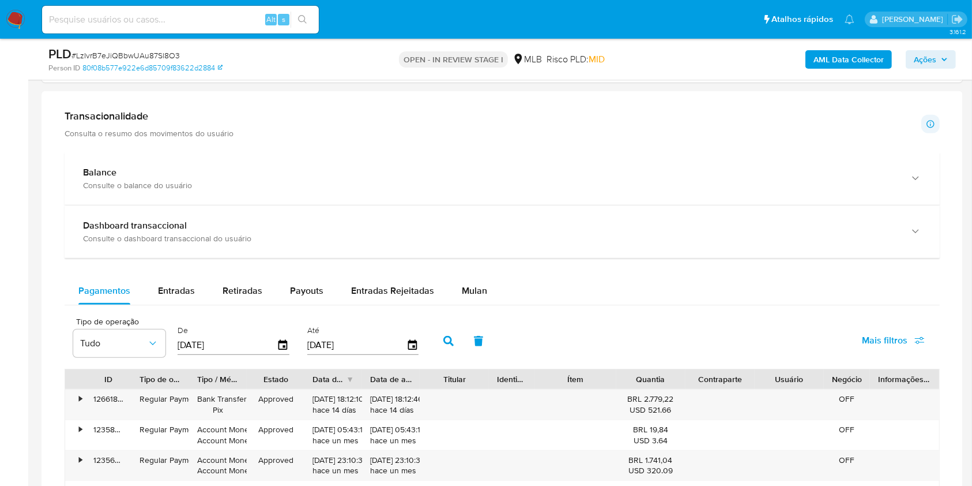
scroll to position [923, 0]
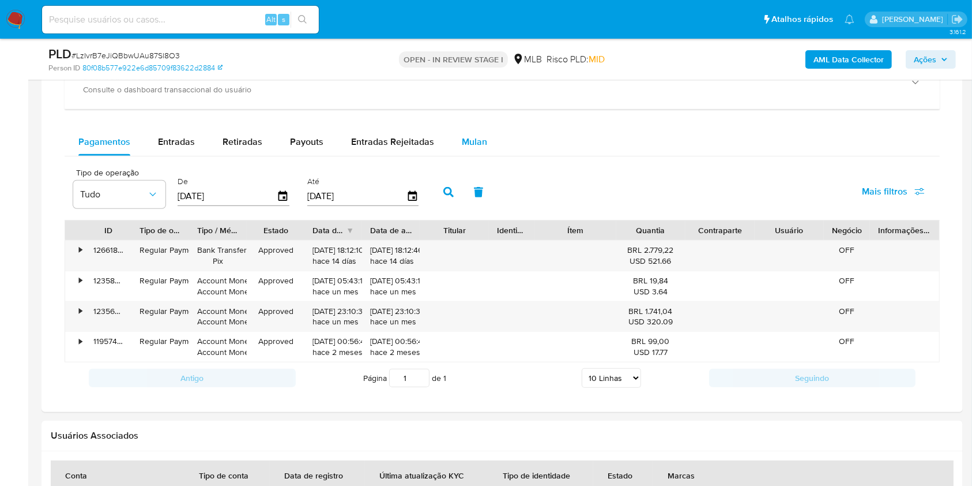
click at [494, 144] on button "Mulan" at bounding box center [474, 142] width 53 height 28
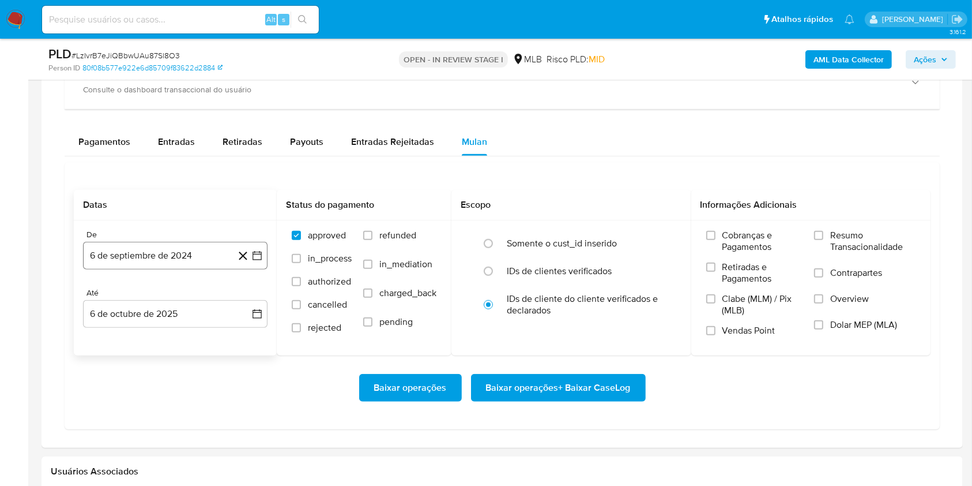
click at [165, 247] on button "6 de septiembre de 2024" at bounding box center [175, 256] width 185 height 28
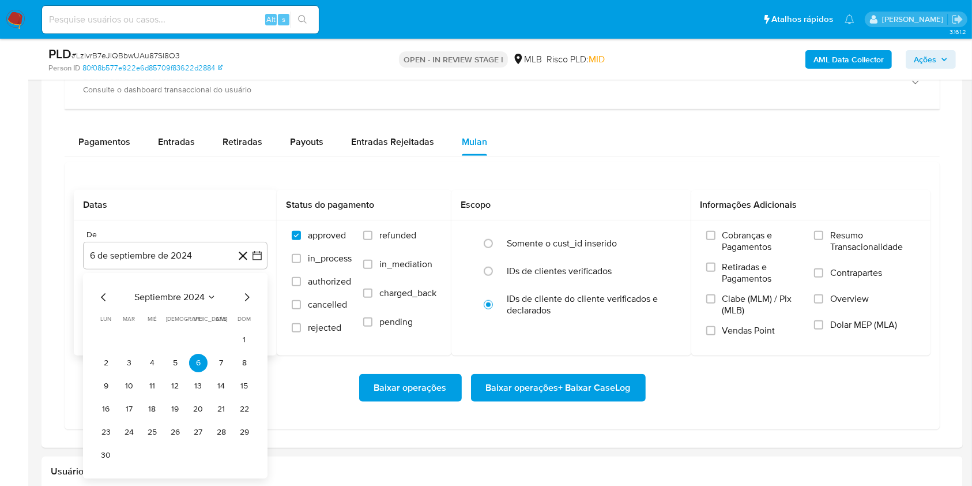
click at [162, 297] on span "septiembre 2024" at bounding box center [169, 297] width 70 height 12
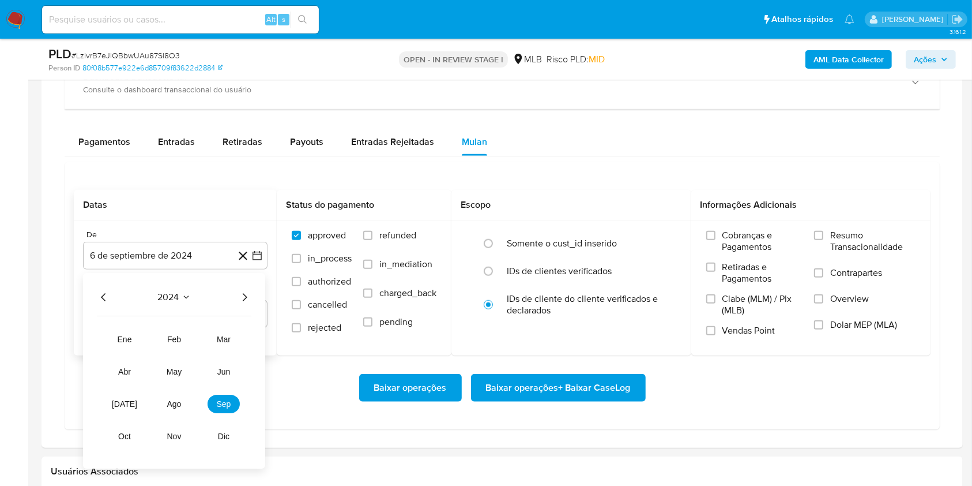
click at [240, 298] on icon "Año siguiente" at bounding box center [245, 297] width 14 height 14
click at [177, 404] on span "ago" at bounding box center [174, 403] width 14 height 9
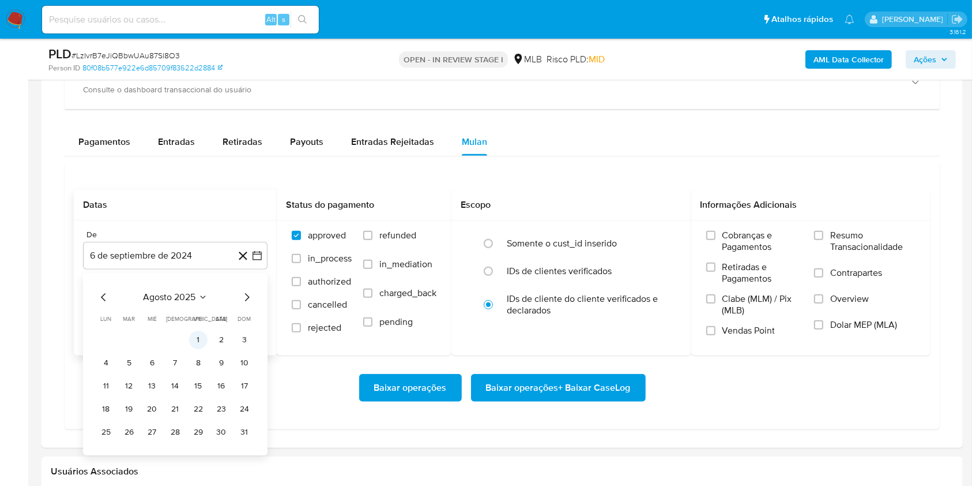
click at [196, 344] on button "1" at bounding box center [198, 339] width 18 height 18
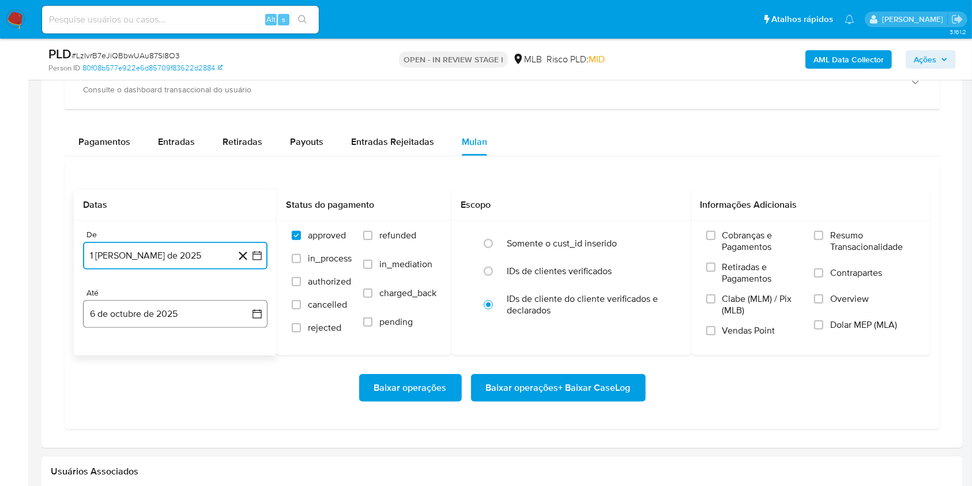
click at [176, 315] on button "6 de octubre de 2025" at bounding box center [175, 314] width 185 height 28
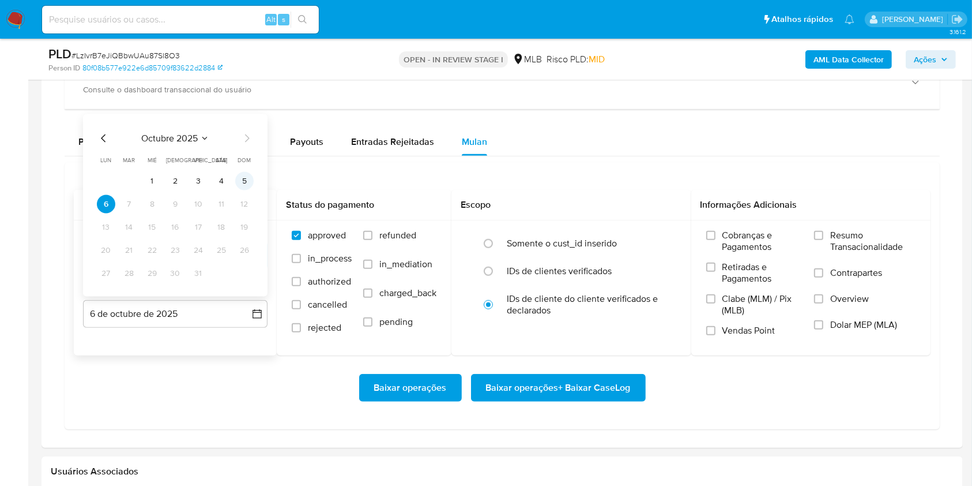
click at [250, 176] on button "5" at bounding box center [244, 181] width 18 height 18
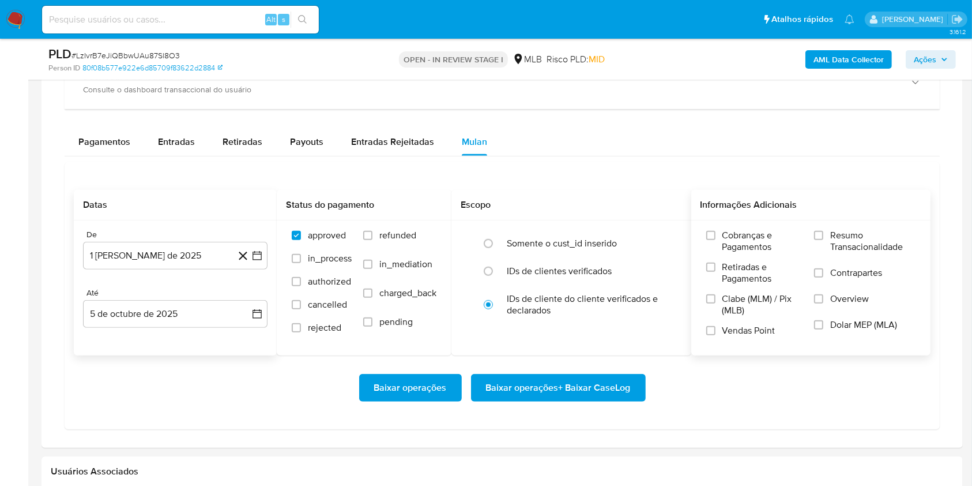
click at [840, 242] on span "Resumo Transacionalidade" at bounding box center [872, 240] width 85 height 23
click at [823, 240] on input "Resumo Transacionalidade" at bounding box center [818, 235] width 9 height 9
click at [627, 382] on span "Baixar operações + Baixar CaseLog" at bounding box center [558, 387] width 145 height 25
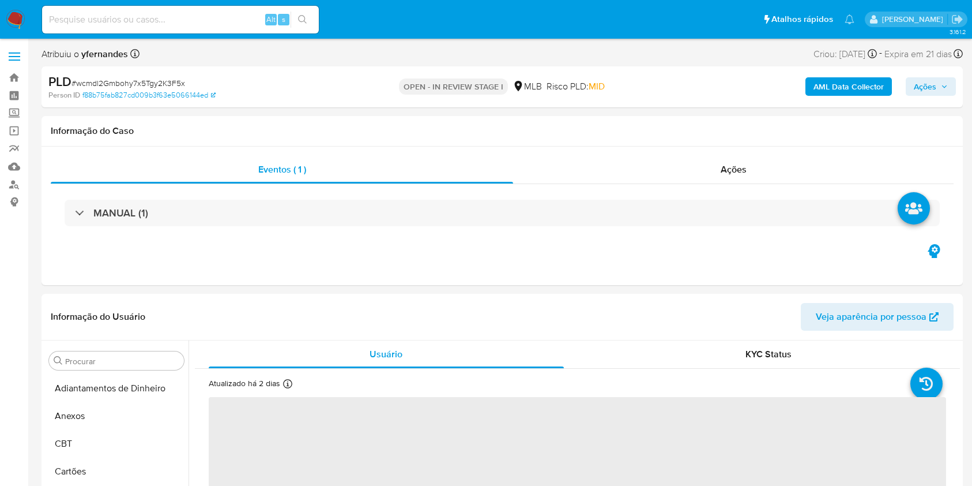
select select "10"
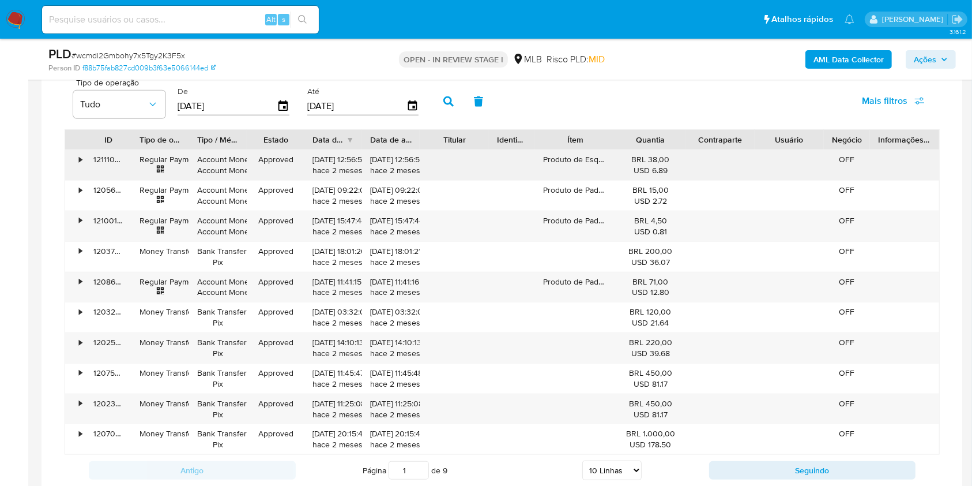
scroll to position [845, 0]
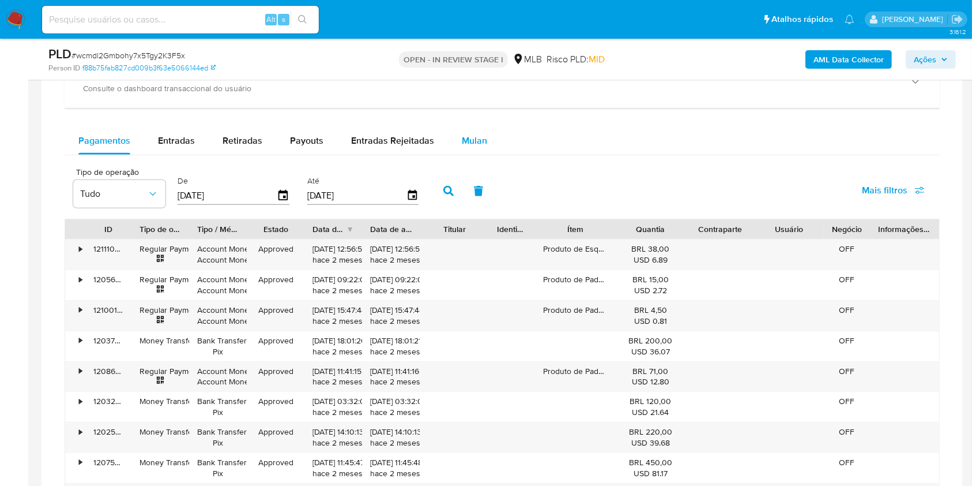
click at [473, 135] on span "Mulan" at bounding box center [474, 140] width 25 height 13
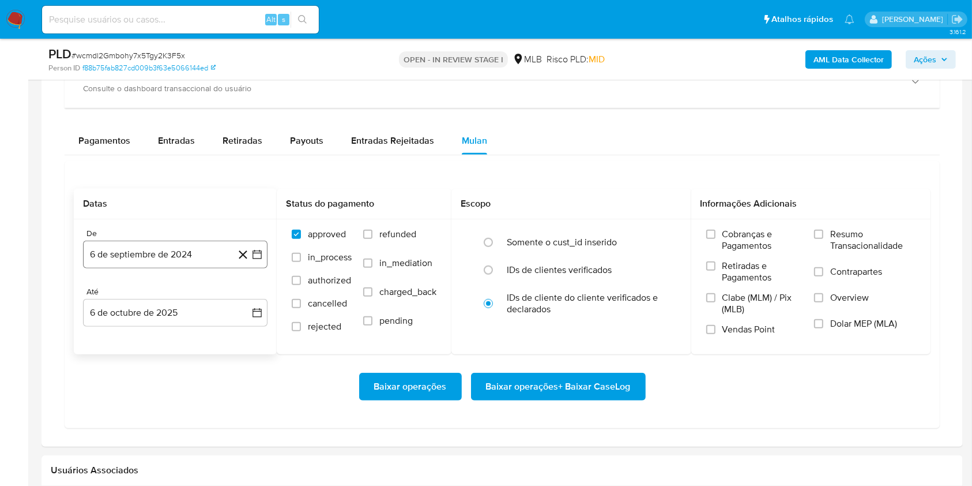
click at [157, 247] on button "6 de septiembre de 2024" at bounding box center [175, 254] width 185 height 28
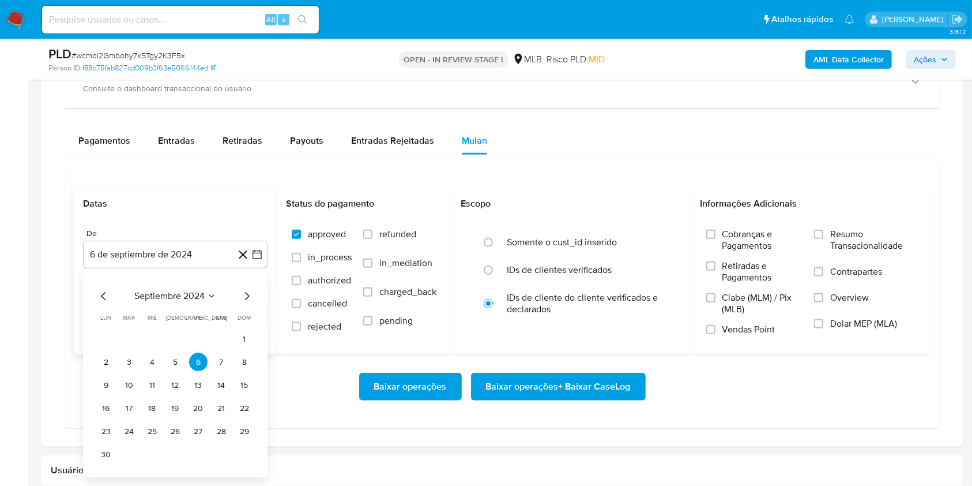
click at [163, 287] on div "septiembre 2024 septiembre 2024 lun lunes mar martes mié miércoles jue jueves v…" at bounding box center [175, 374] width 185 height 205
click at [190, 302] on div "septiembre 2024" at bounding box center [175, 296] width 157 height 14
click at [178, 294] on span "septiembre 2024" at bounding box center [169, 297] width 70 height 12
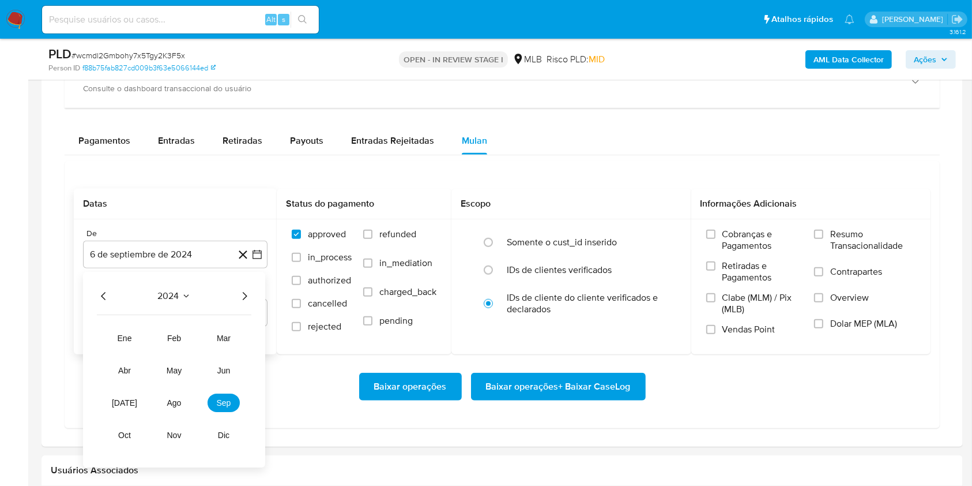
click at [247, 293] on icon "Año siguiente" at bounding box center [245, 296] width 14 height 14
click at [174, 399] on span "ago" at bounding box center [174, 402] width 14 height 9
click at [193, 333] on button "1" at bounding box center [198, 339] width 18 height 18
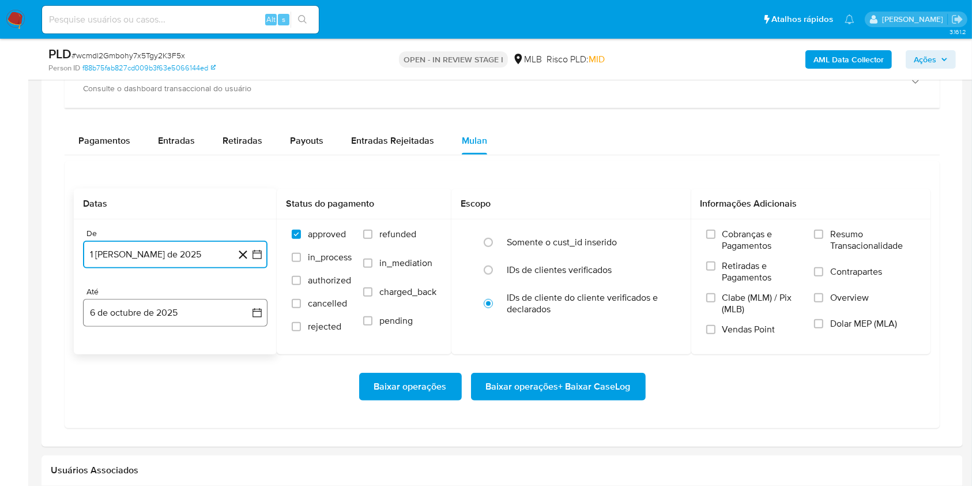
click at [171, 322] on button "6 de octubre de 2025" at bounding box center [175, 313] width 185 height 28
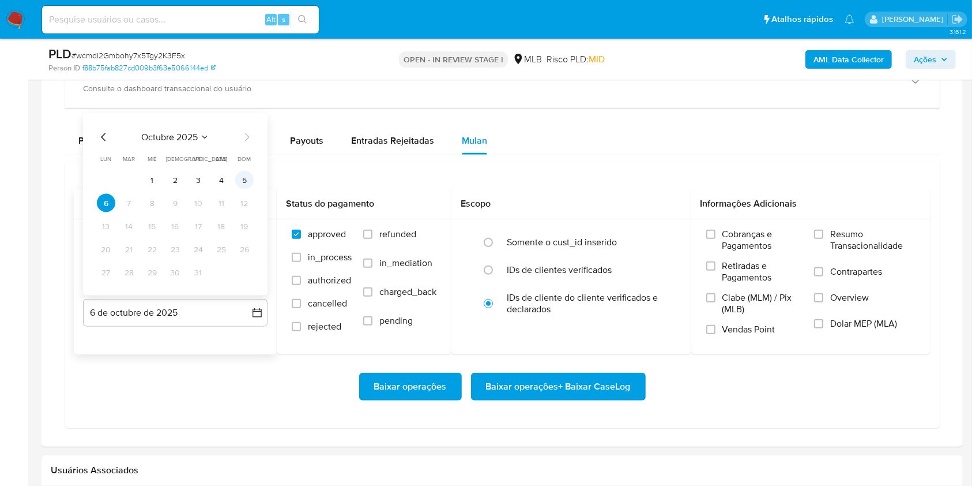
click at [242, 182] on button "5" at bounding box center [244, 180] width 18 height 18
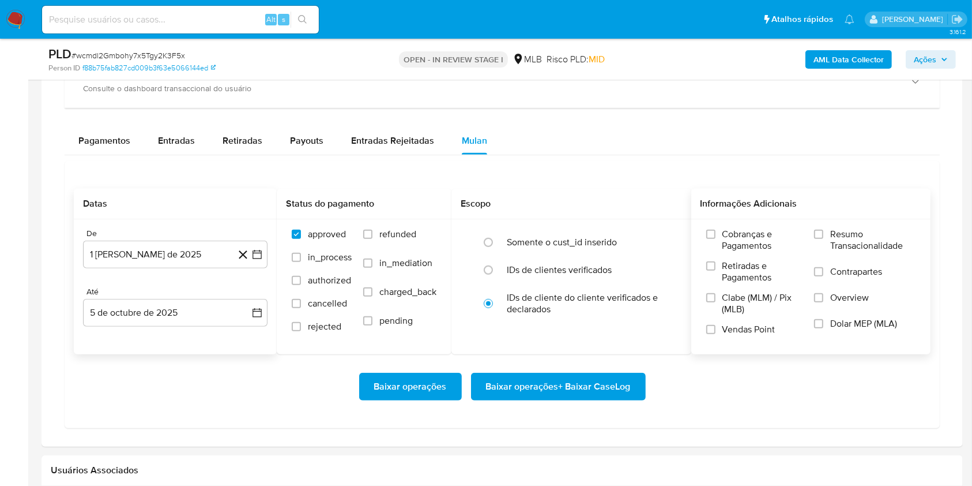
click at [872, 247] on span "Resumo Transacionalidade" at bounding box center [872, 239] width 85 height 23
click at [823, 239] on input "Resumo Transacionalidade" at bounding box center [818, 233] width 9 height 9
click at [604, 382] on span "Baixar operações + Baixar CaseLog" at bounding box center [558, 386] width 145 height 25
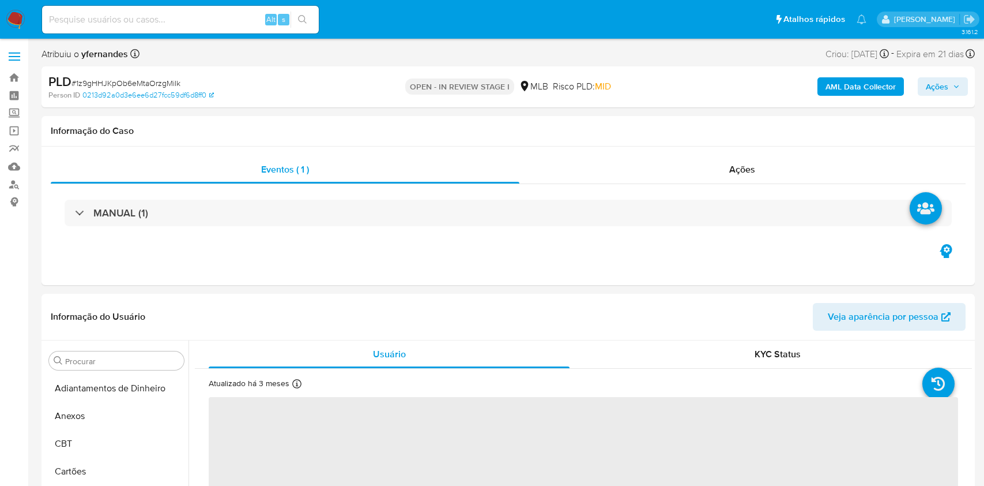
select select "10"
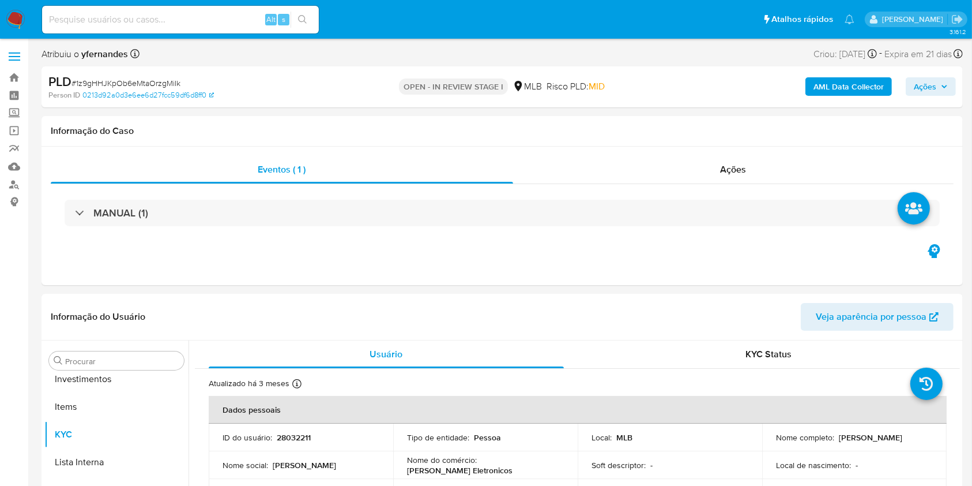
scroll to position [598, 0]
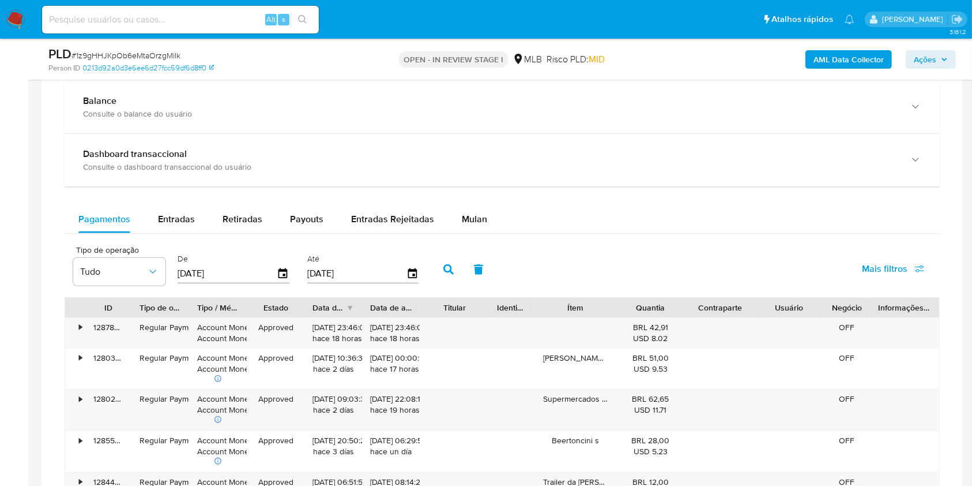
click at [465, 202] on div "Balance Consulte o balance do usuário Dashboard transaccional Consulte o dashbo…" at bounding box center [502, 416] width 875 height 671
click at [467, 212] on span "Mulan" at bounding box center [474, 218] width 25 height 13
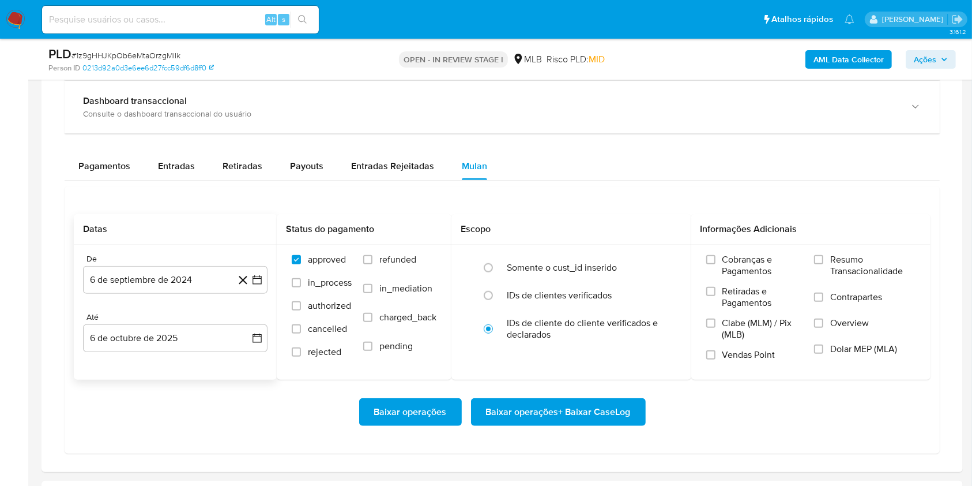
scroll to position [923, 0]
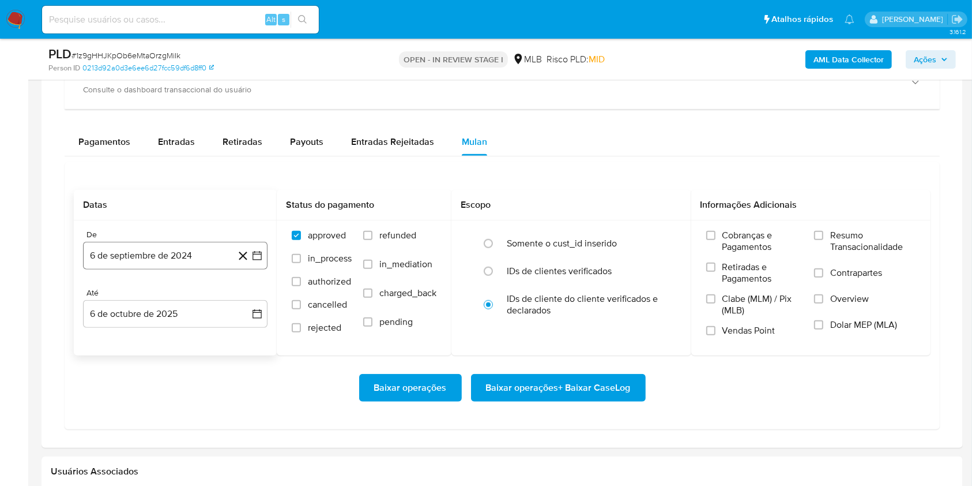
click at [209, 251] on button "6 de septiembre de 2024" at bounding box center [175, 256] width 185 height 28
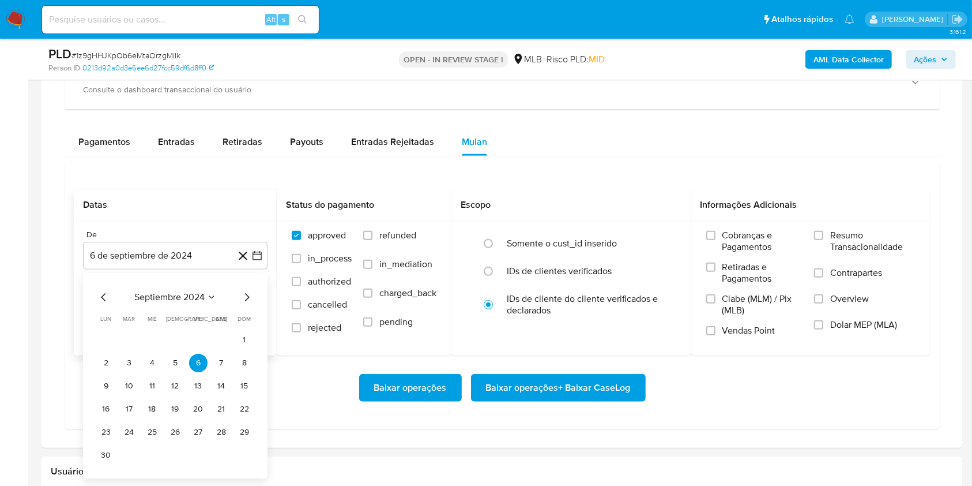
click at [168, 299] on span "septiembre 2024" at bounding box center [169, 297] width 70 height 12
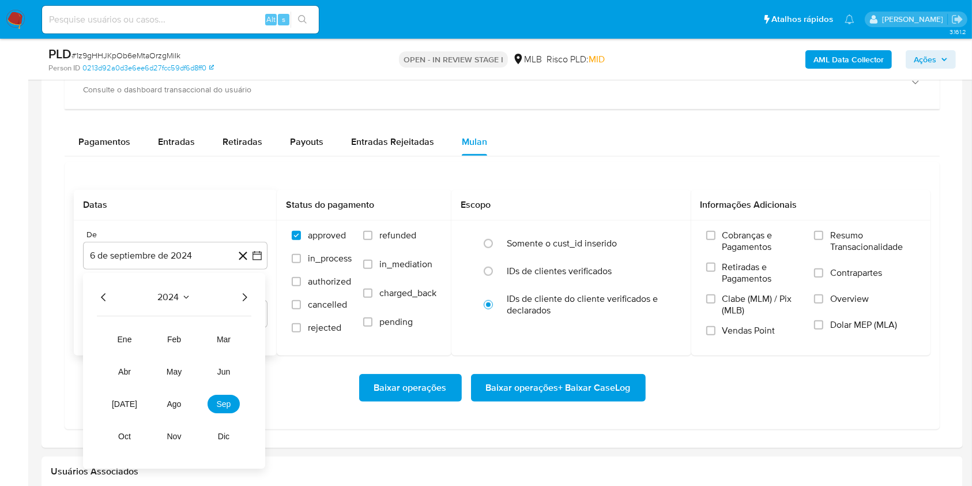
click at [240, 298] on icon "Año siguiente" at bounding box center [245, 297] width 14 height 14
click at [181, 399] on button "ago" at bounding box center [174, 403] width 32 height 18
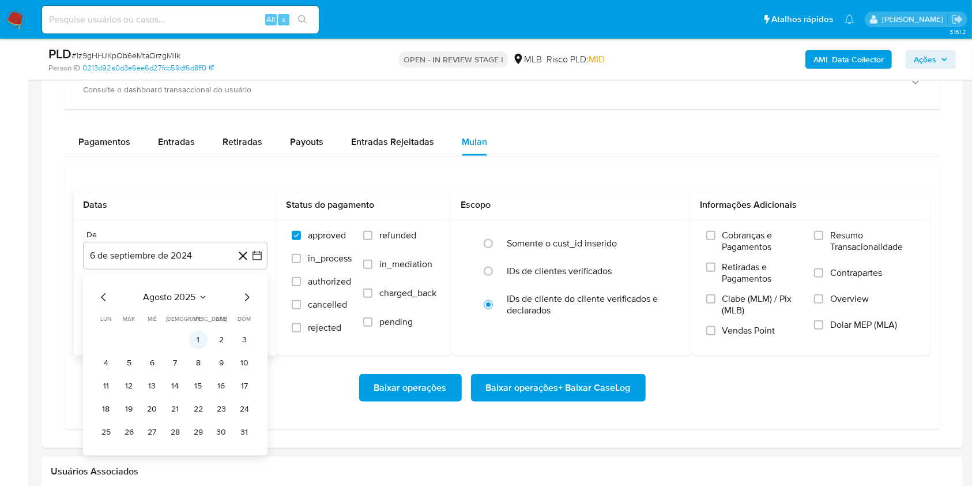
click at [202, 337] on button "1" at bounding box center [198, 339] width 18 height 18
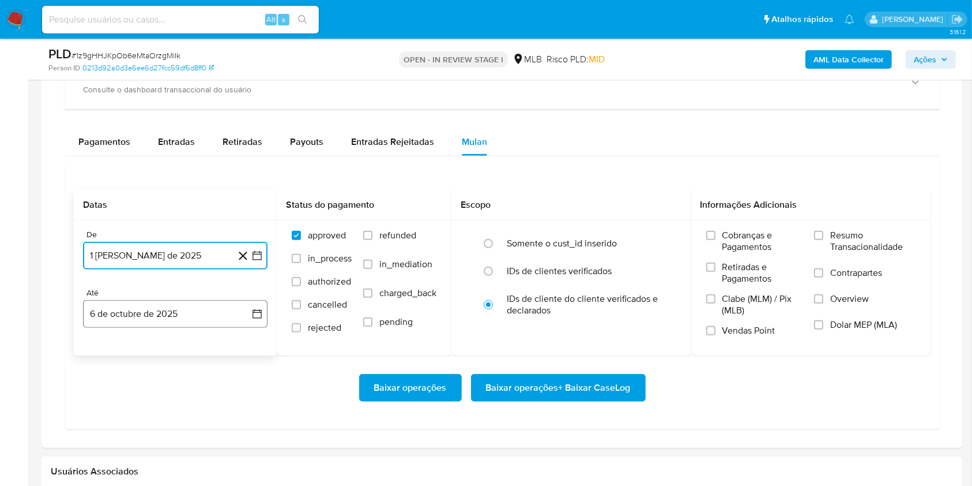
click at [175, 311] on button "6 de octubre de 2025" at bounding box center [175, 314] width 185 height 28
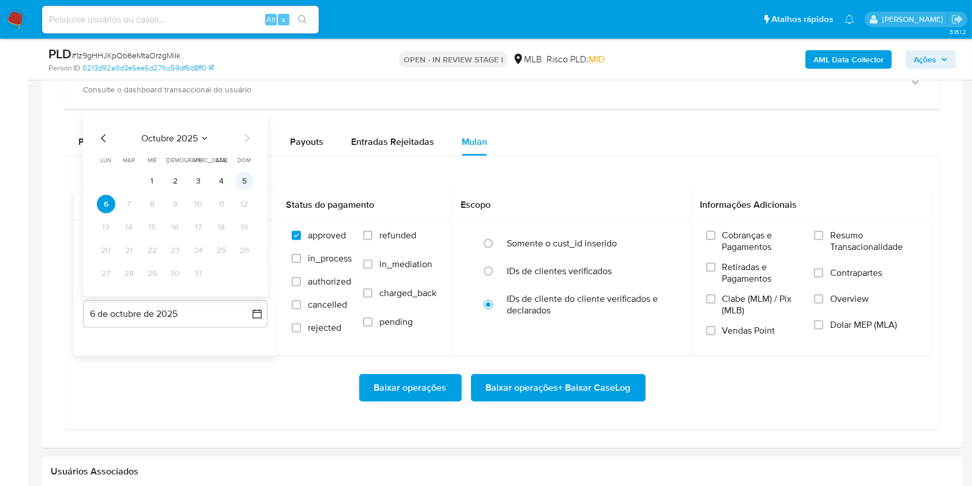
click at [239, 180] on button "5" at bounding box center [244, 181] width 18 height 18
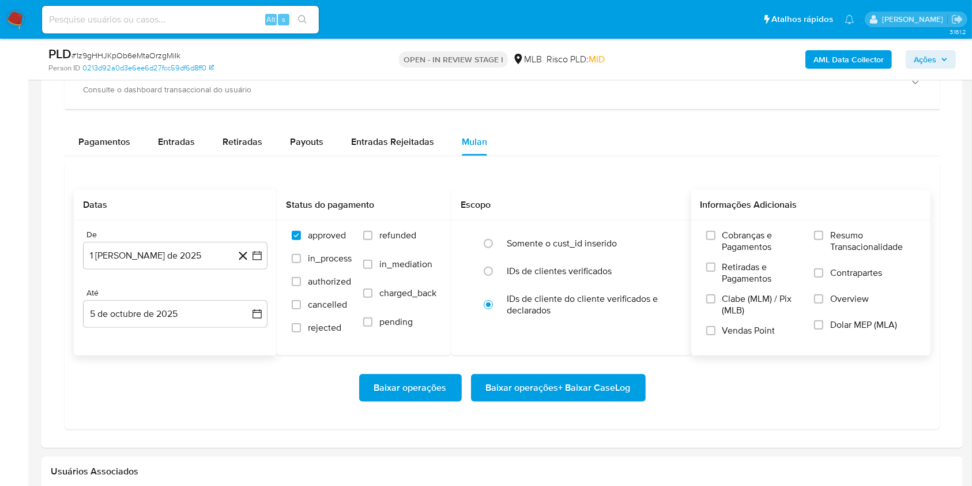
click at [895, 251] on span "Resumo Transacionalidade" at bounding box center [872, 240] width 85 height 23
click at [823, 240] on input "Resumo Transacionalidade" at bounding box center [818, 235] width 9 height 9
click at [600, 377] on span "Baixar operações + Baixar CaseLog" at bounding box center [558, 387] width 145 height 25
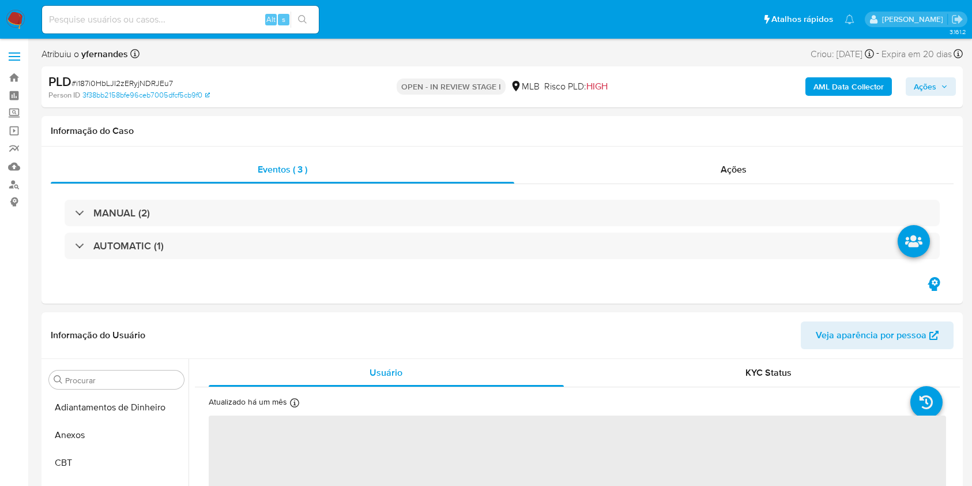
select select "10"
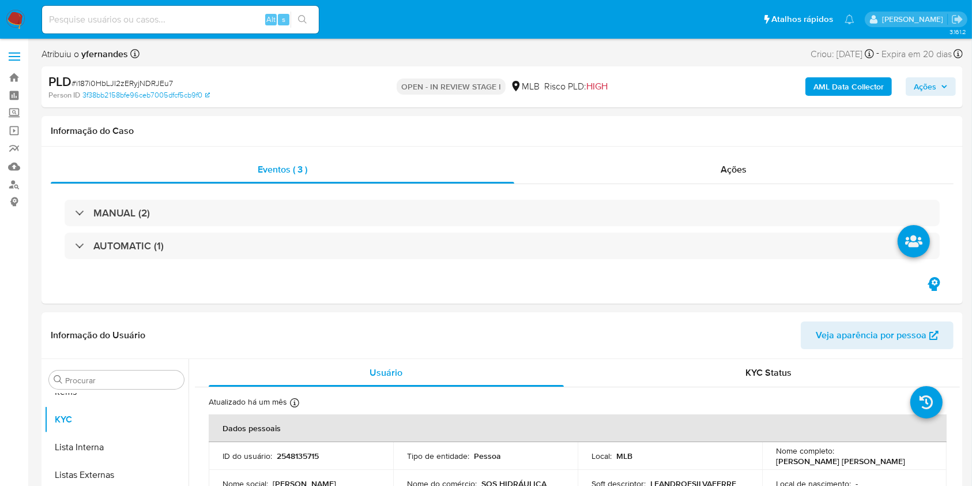
scroll to position [598, 0]
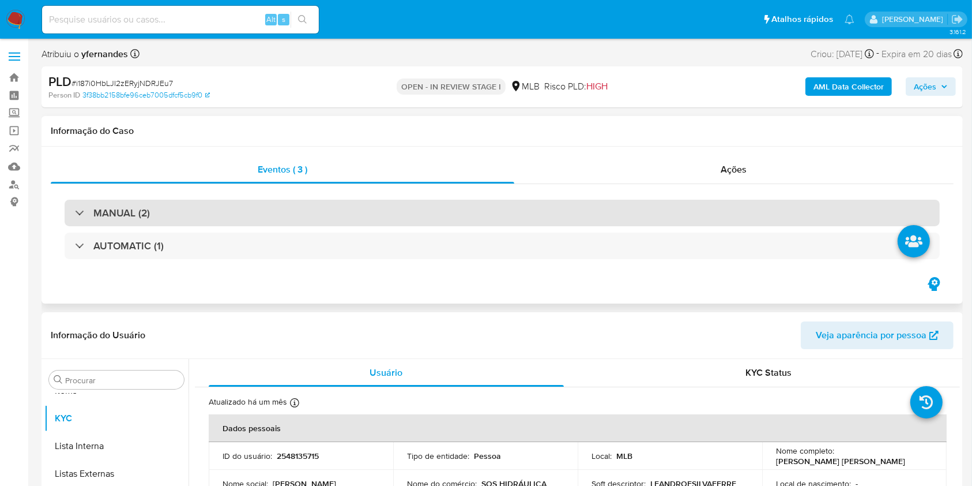
click at [257, 222] on div "MANUAL (2)" at bounding box center [502, 213] width 875 height 27
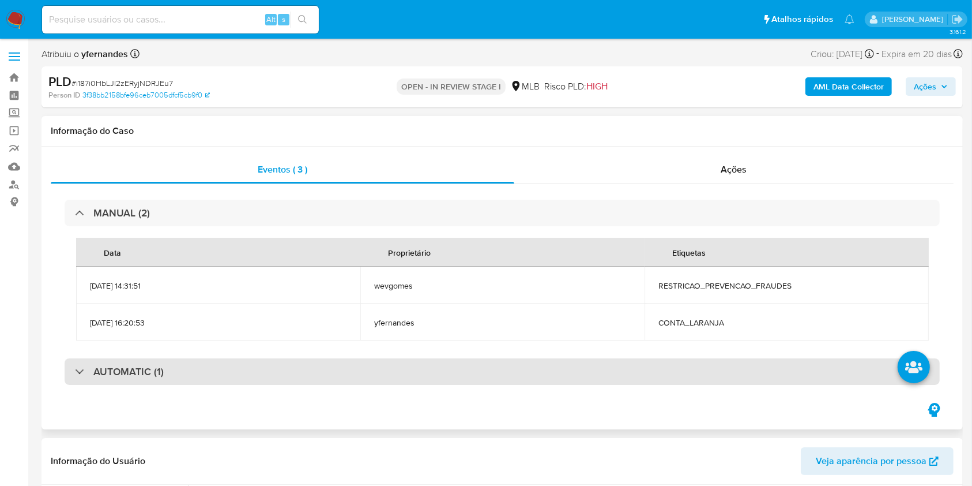
click at [231, 370] on div "AUTOMATIC (1)" at bounding box center [502, 371] width 875 height 27
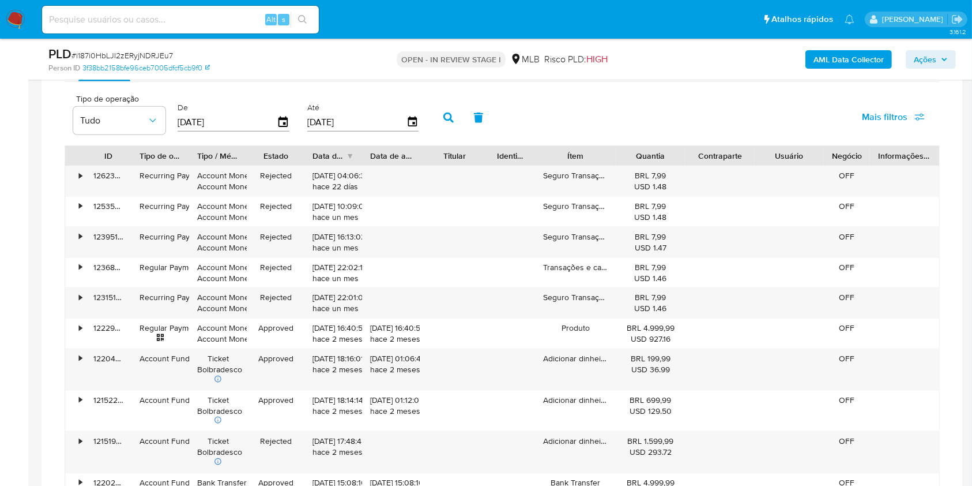
scroll to position [1230, 0]
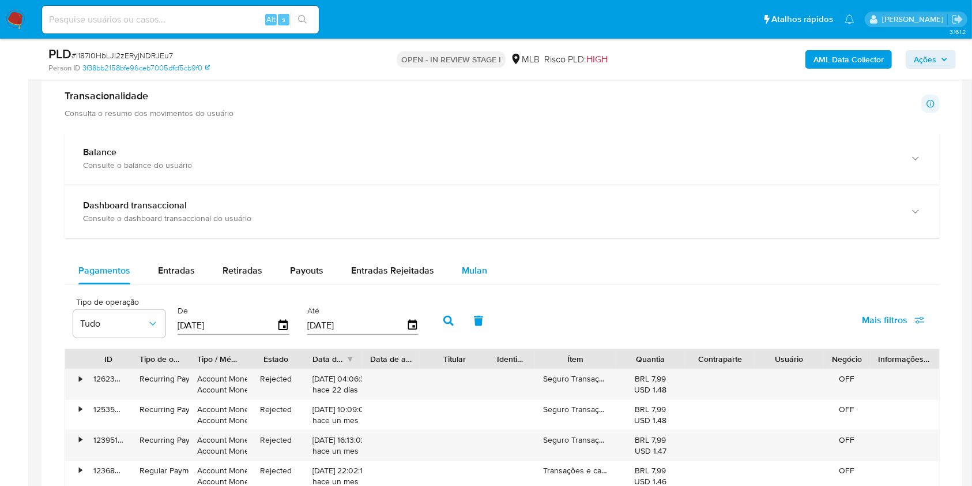
click at [487, 270] on button "Mulan" at bounding box center [474, 271] width 53 height 28
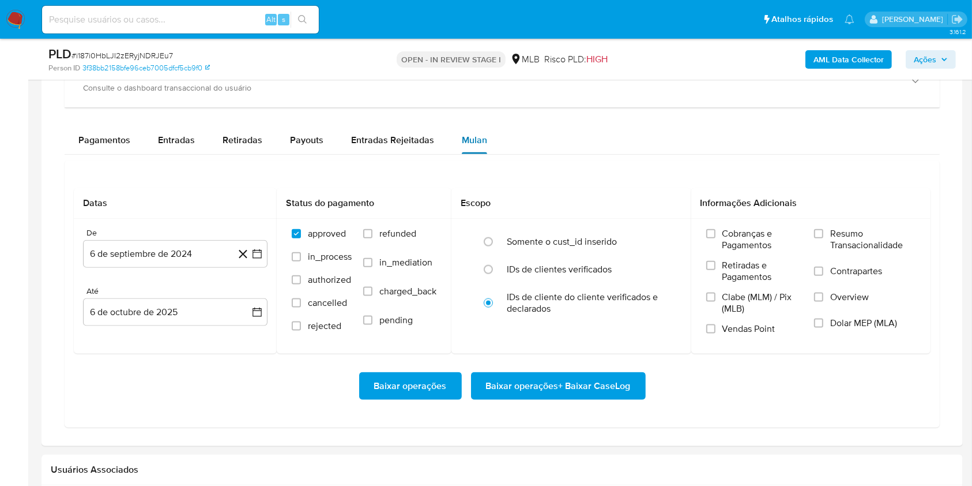
scroll to position [1384, 0]
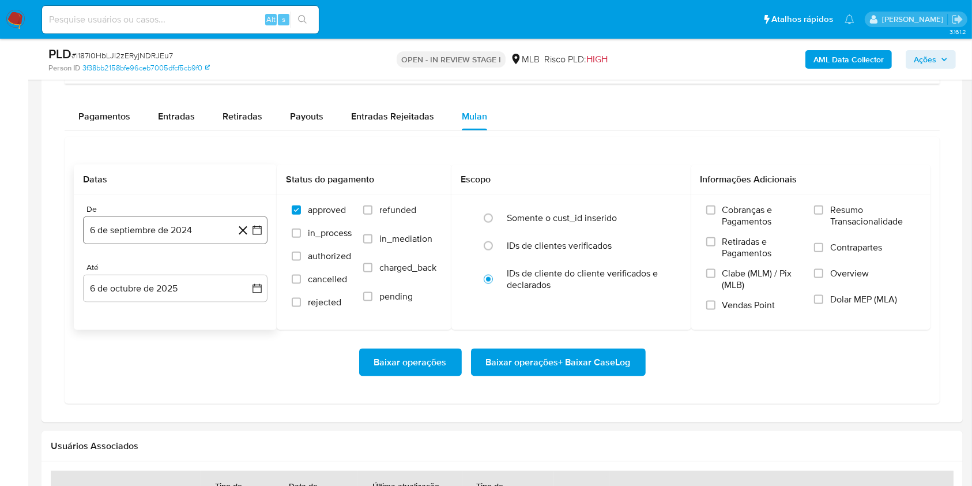
click at [195, 216] on button "6 de septiembre de 2024" at bounding box center [175, 230] width 185 height 28
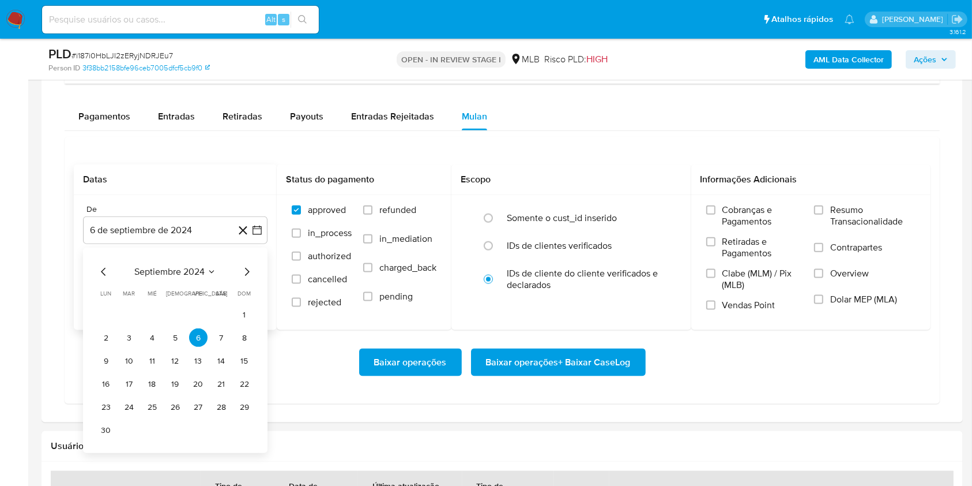
click at [157, 268] on span "septiembre 2024" at bounding box center [169, 272] width 70 height 12
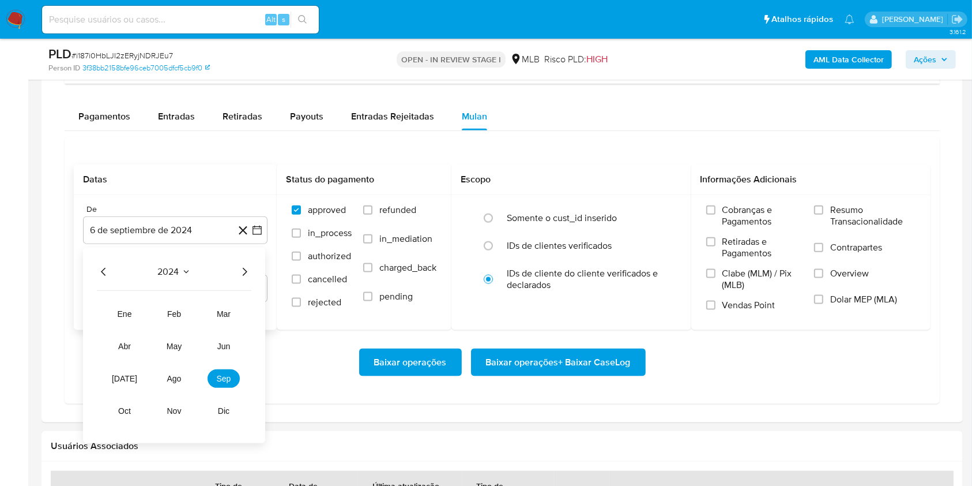
click at [247, 271] on icon "Año siguiente" at bounding box center [245, 272] width 14 height 14
click at [185, 367] on tr "ene feb mar abr may jun [DATE] ago sep oct nov dic" at bounding box center [173, 361] width 131 height 115
click at [167, 381] on span "ago" at bounding box center [174, 378] width 14 height 9
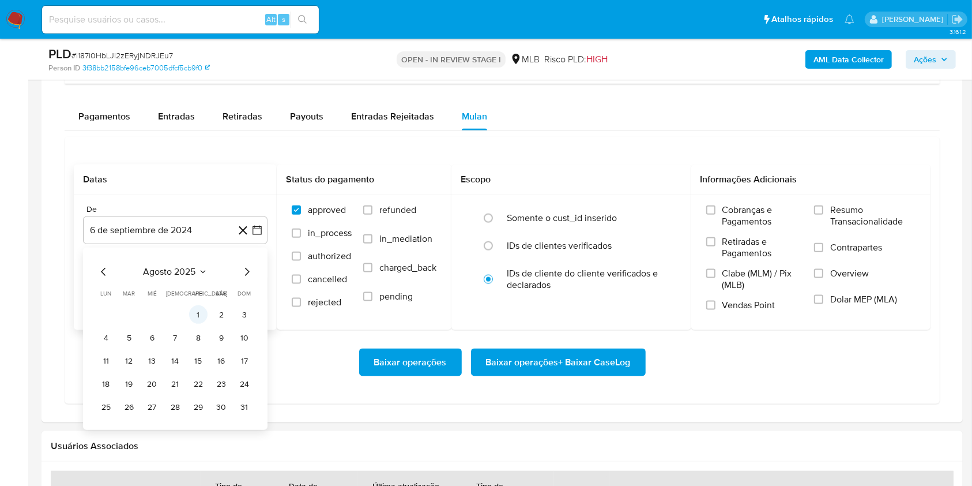
click at [198, 308] on button "1" at bounding box center [198, 314] width 18 height 18
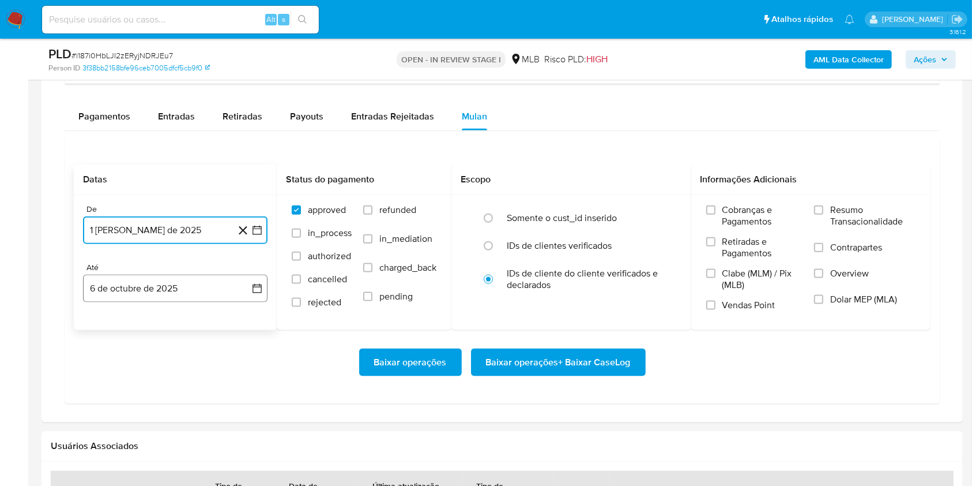
click at [179, 296] on button "6 de octubre de 2025" at bounding box center [175, 288] width 185 height 28
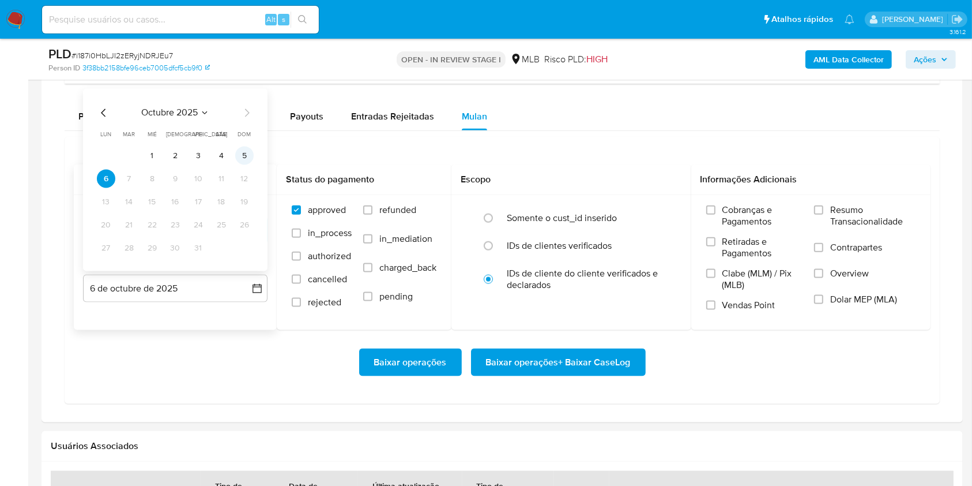
click at [247, 152] on button "5" at bounding box center [244, 155] width 18 height 18
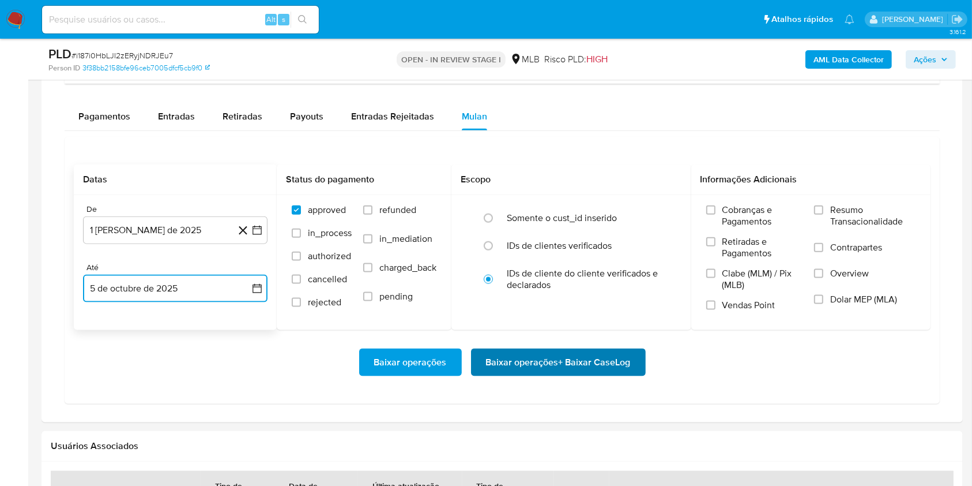
click at [522, 363] on span "Baixar operações + Baixar CaseLog" at bounding box center [558, 361] width 145 height 25
